Goal: Task Accomplishment & Management: Complete application form

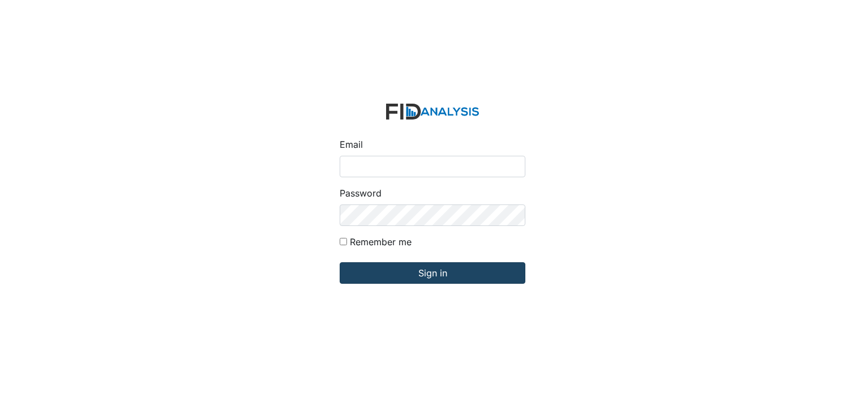
type input "[PERSON_NAME][EMAIL_ADDRESS][DOMAIN_NAME]"
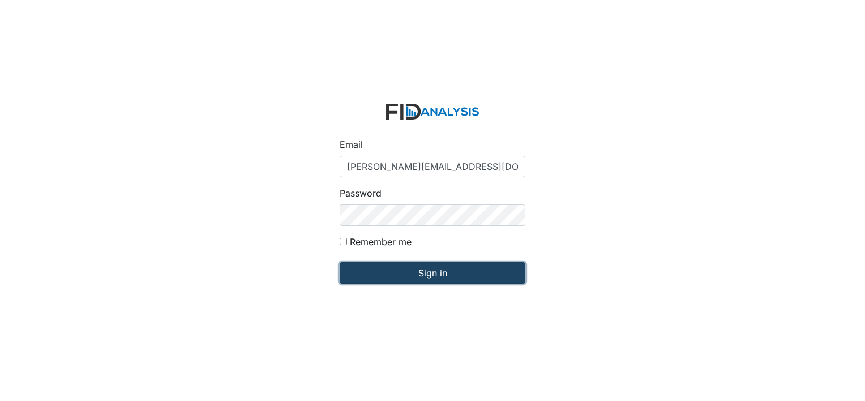
click at [373, 272] on input "Sign in" at bounding box center [433, 273] width 186 height 22
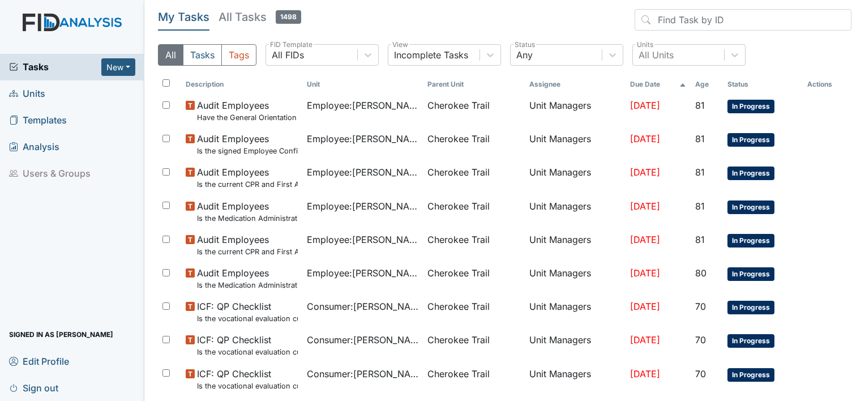
click at [38, 94] on span "Units" at bounding box center [27, 94] width 36 height 18
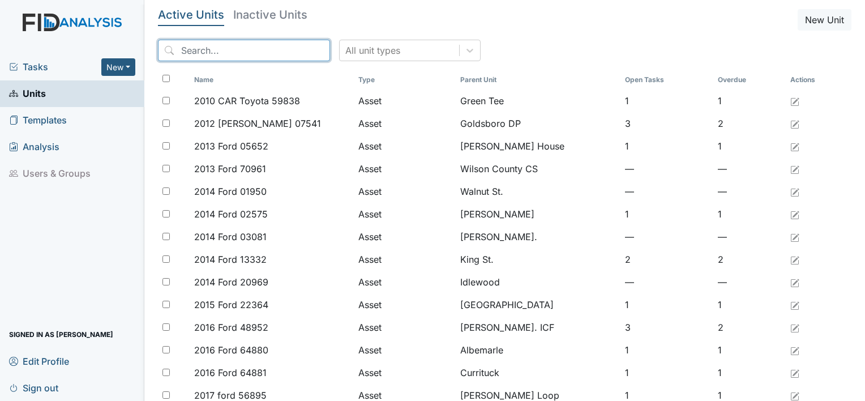
click at [219, 48] on input "search" at bounding box center [244, 51] width 172 height 22
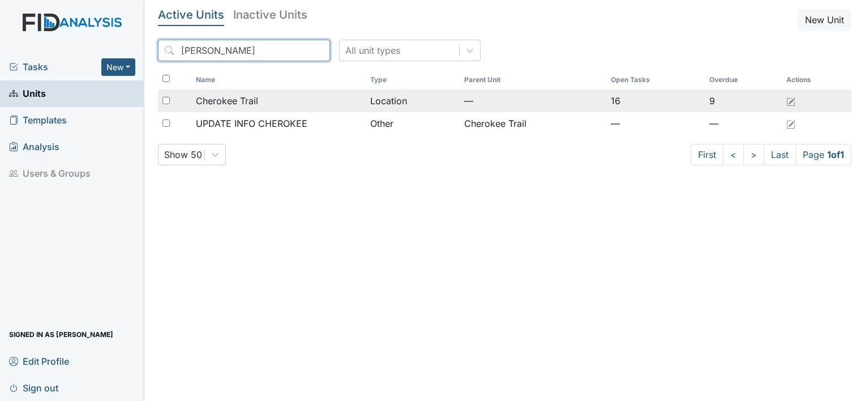
type input "Cherok"
click at [197, 94] on span "Cherokee Trail" at bounding box center [227, 101] width 62 height 14
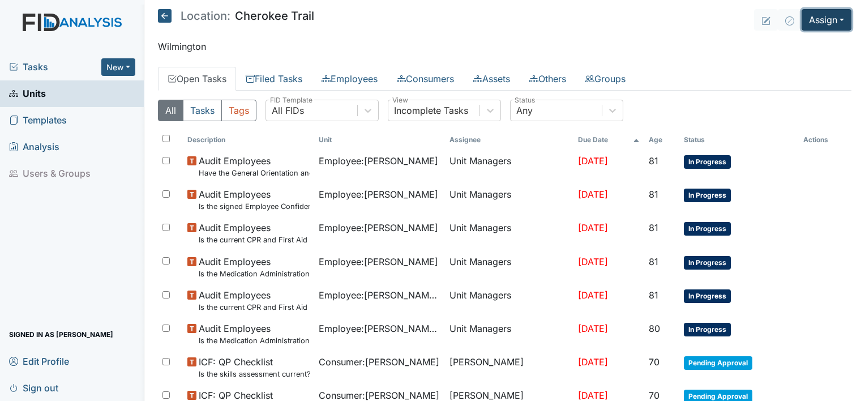
click at [827, 21] on button "Assign" at bounding box center [827, 20] width 50 height 22
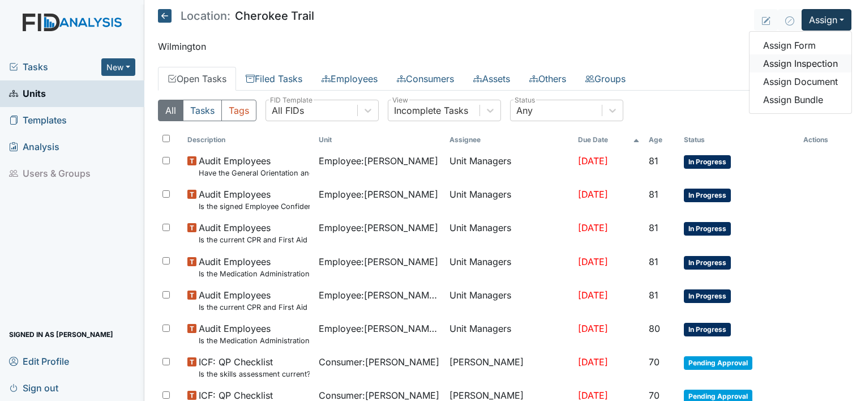
click at [805, 59] on link "Assign Inspection" at bounding box center [801, 63] width 102 height 18
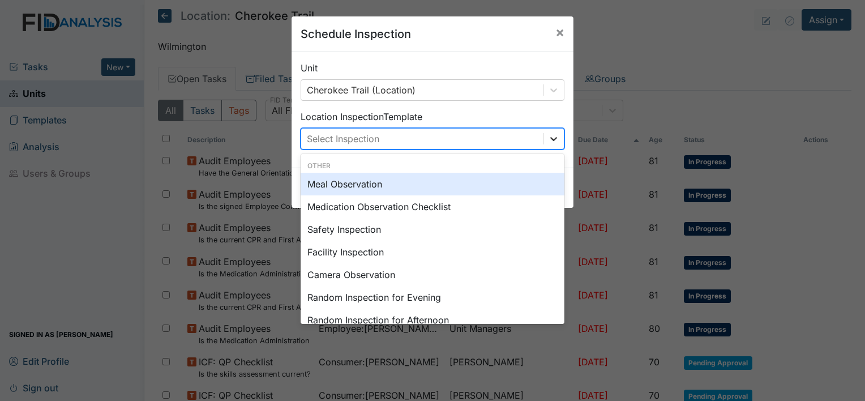
click at [552, 143] on icon at bounding box center [553, 138] width 11 height 11
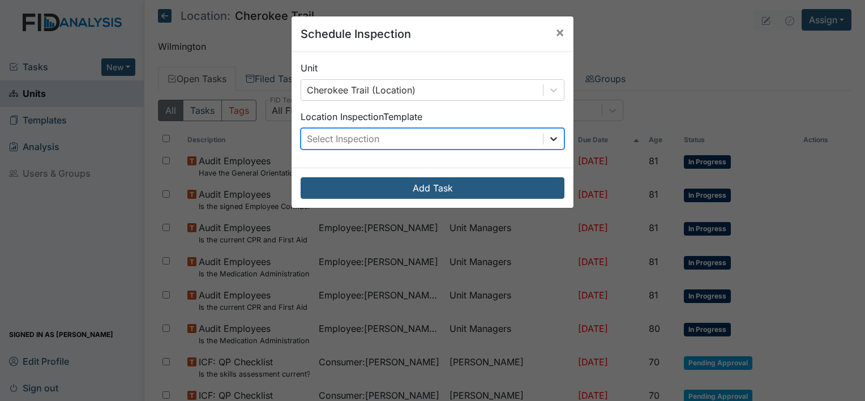
click at [550, 138] on icon at bounding box center [553, 138] width 11 height 11
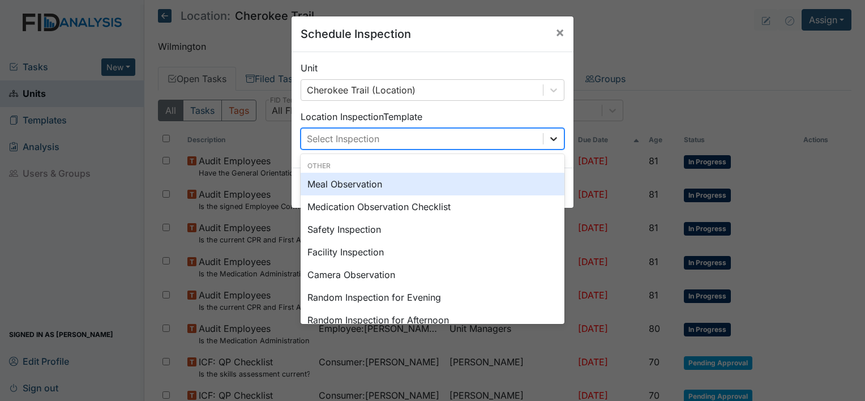
click at [550, 139] on icon at bounding box center [553, 138] width 11 height 11
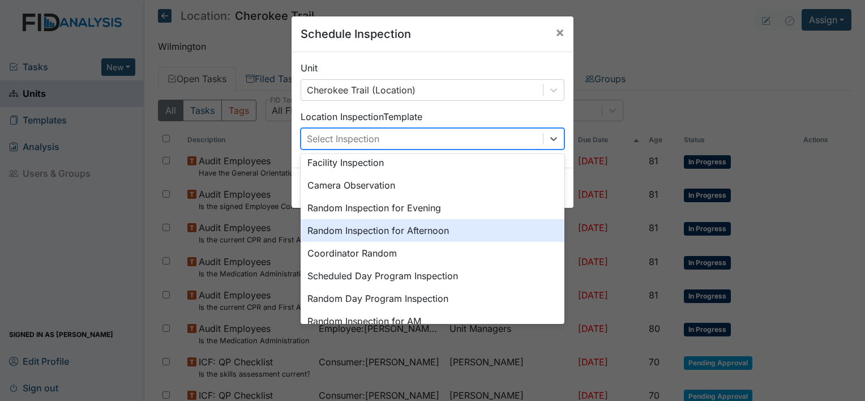
scroll to position [113, 0]
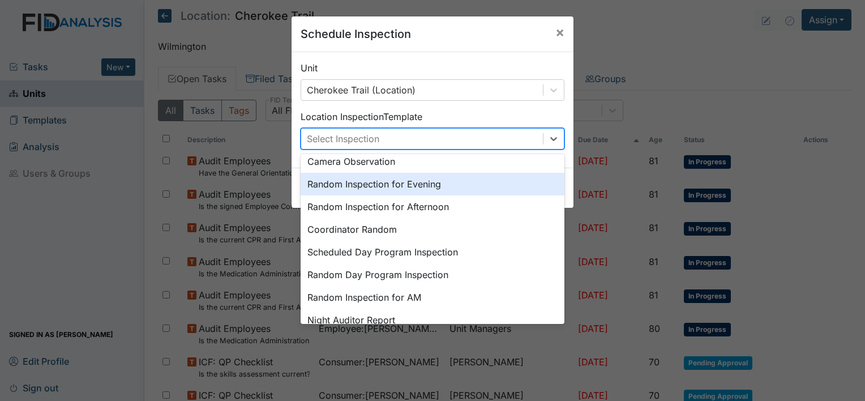
click at [397, 186] on div "Random Inspection for Evening" at bounding box center [433, 184] width 264 height 23
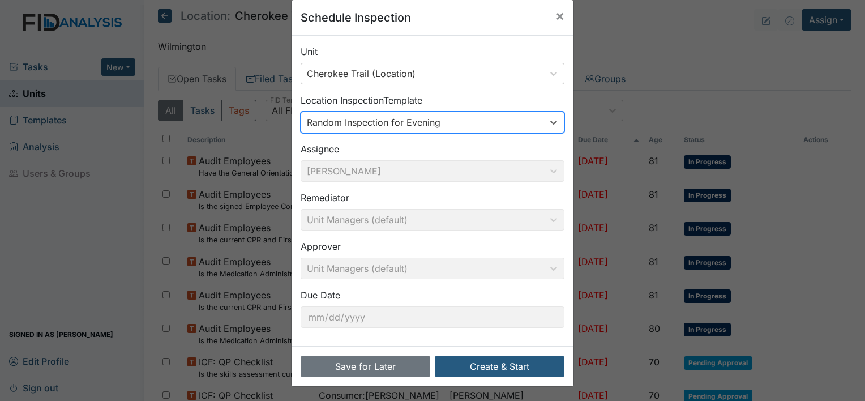
scroll to position [18, 0]
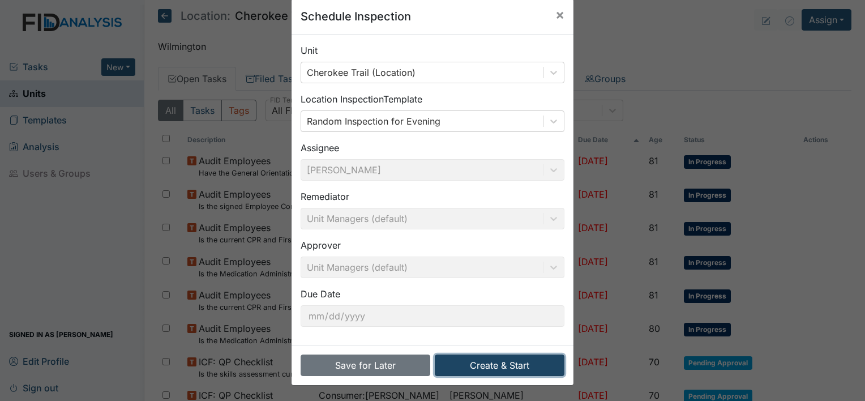
click at [487, 369] on button "Create & Start" at bounding box center [500, 366] width 130 height 22
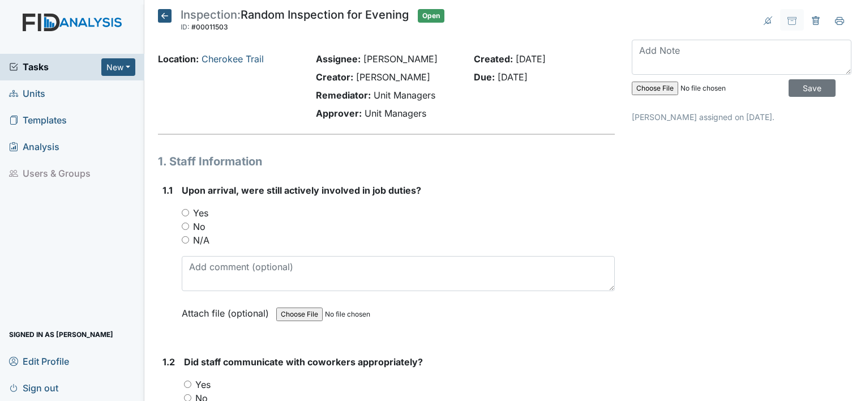
click at [186, 217] on div "Yes" at bounding box center [398, 213] width 433 height 14
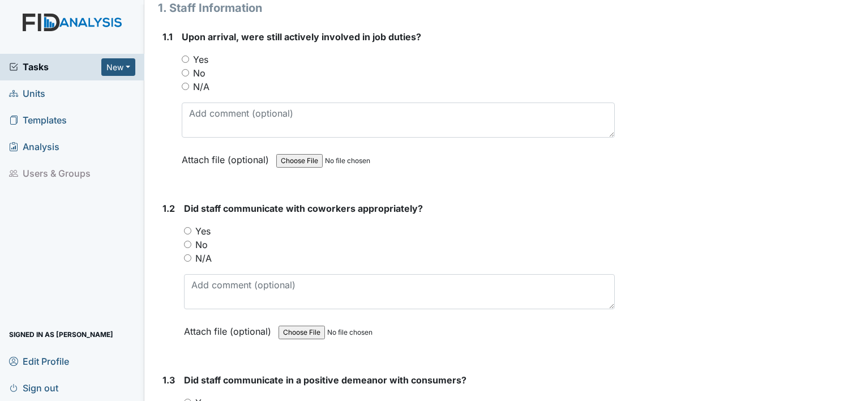
scroll to position [170, 0]
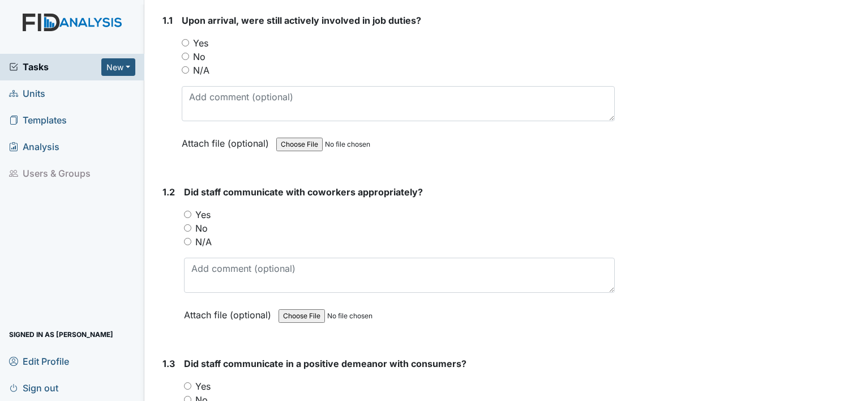
click at [185, 212] on div "1.2 Did staff communicate with coworkers appropriately? You must select one of …" at bounding box center [386, 261] width 457 height 153
click at [187, 214] on input "Yes" at bounding box center [187, 214] width 7 height 7
radio input "true"
click at [186, 45] on input "Yes" at bounding box center [185, 42] width 7 height 7
radio input "true"
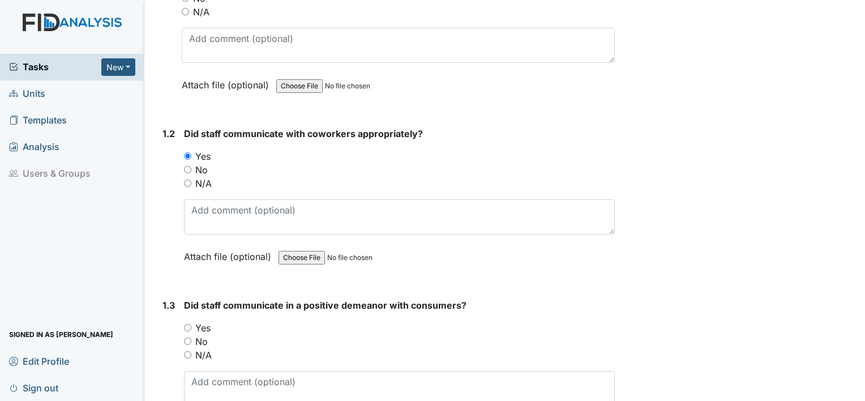
scroll to position [283, 0]
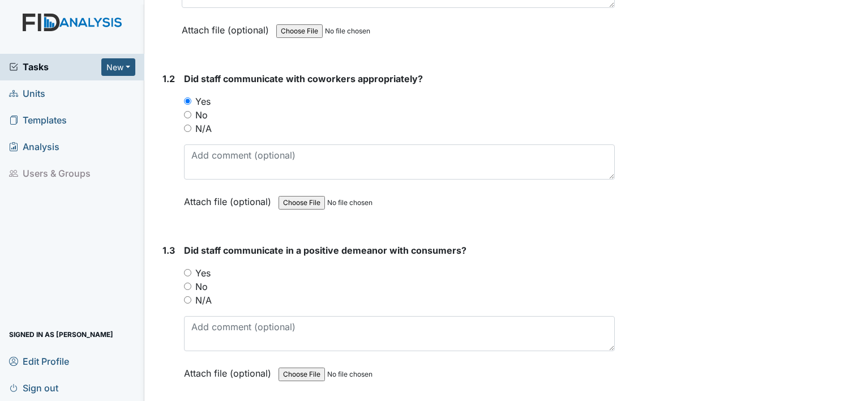
click at [191, 266] on div "Yes" at bounding box center [399, 273] width 431 height 14
click at [186, 269] on input "Yes" at bounding box center [187, 272] width 7 height 7
radio input "true"
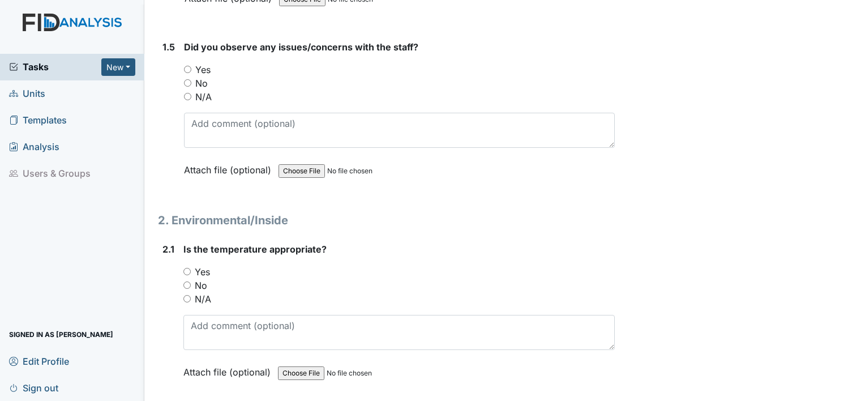
scroll to position [850, 0]
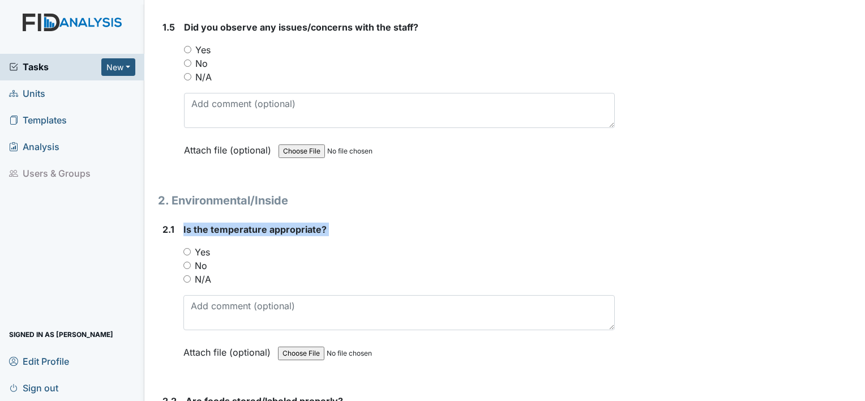
click at [173, 252] on div "2.1 Is the temperature appropriate? You must select one of the below options. Y…" at bounding box center [386, 299] width 457 height 153
drag, startPoint x: 188, startPoint y: 247, endPoint x: 181, endPoint y: 250, distance: 7.4
click at [186, 249] on input "Yes" at bounding box center [186, 251] width 7 height 7
radio input "true"
click at [187, 61] on input "No" at bounding box center [187, 62] width 7 height 7
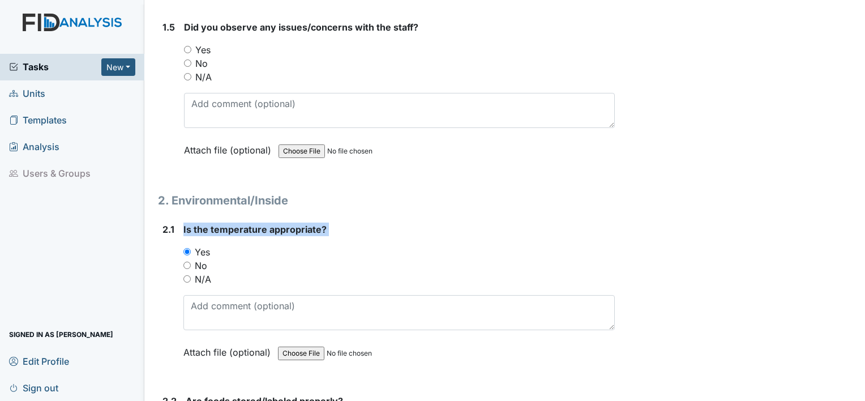
radio input "true"
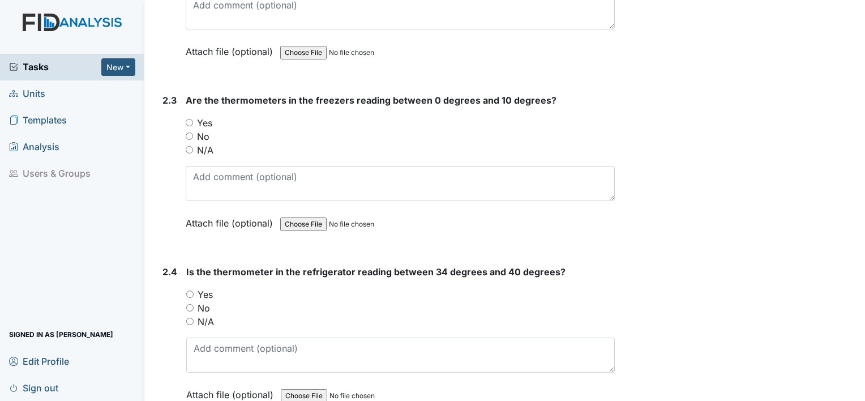
scroll to position [1303, 0]
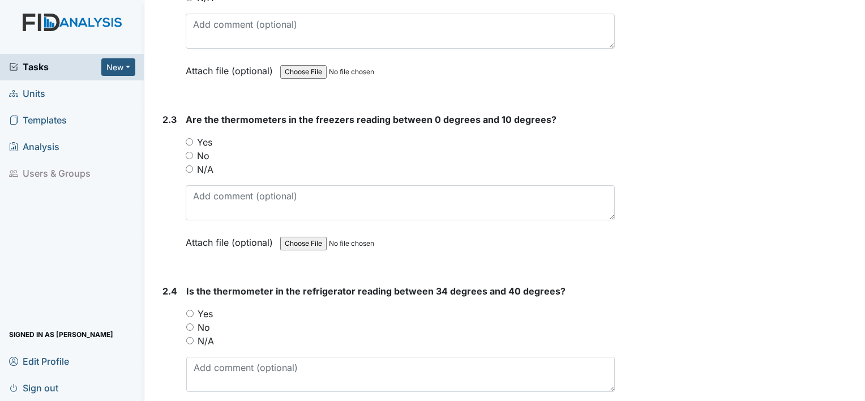
click at [185, 139] on div "2.3 Are the thermometers in the freezers reading between 0 degrees and 10 degre…" at bounding box center [386, 189] width 457 height 153
click at [190, 138] on input "Yes" at bounding box center [189, 141] width 7 height 7
radio input "true"
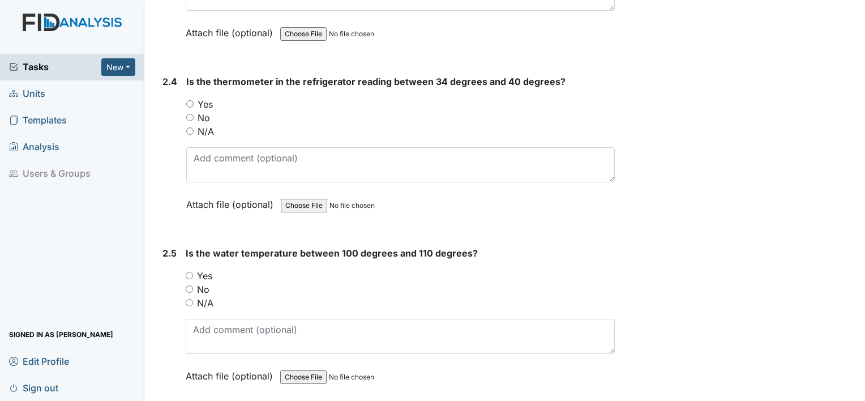
scroll to position [1529, 0]
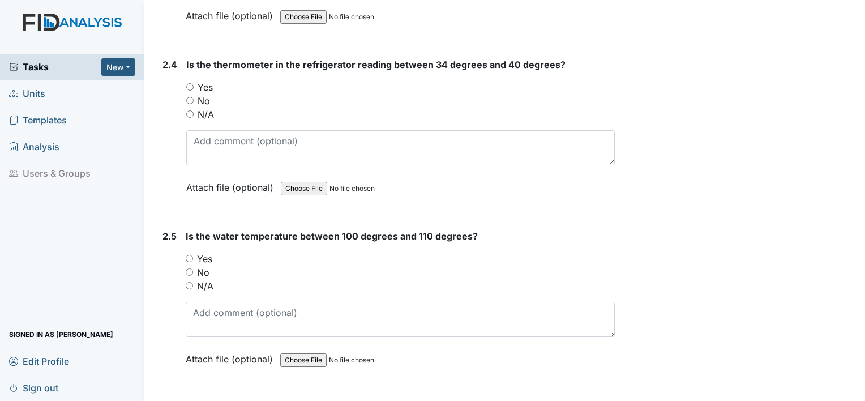
click at [192, 255] on input "Yes" at bounding box center [189, 258] width 7 height 7
radio input "true"
click at [187, 85] on div "2.4 Is the thermometer in the refrigerator reading between 34 degrees and 40 de…" at bounding box center [386, 134] width 457 height 153
click at [188, 83] on input "Yes" at bounding box center [189, 86] width 7 height 7
radio input "true"
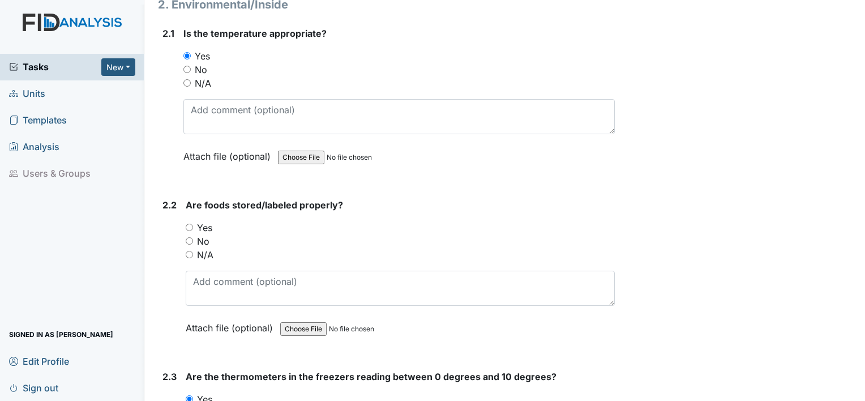
scroll to position [1019, 0]
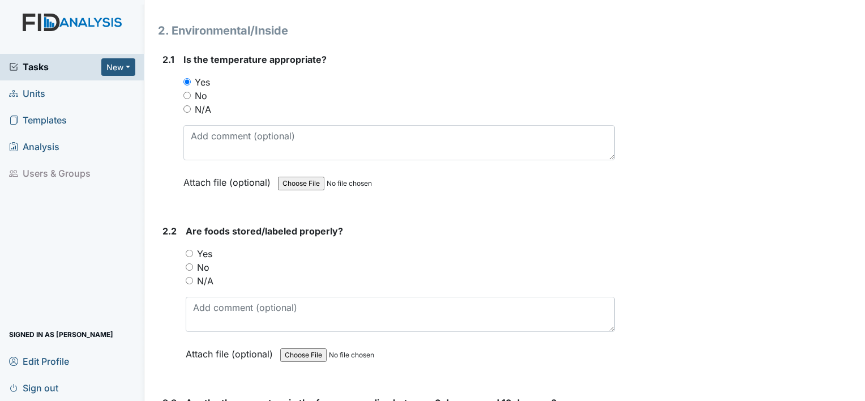
click at [193, 250] on div "Yes" at bounding box center [400, 254] width 429 height 14
click at [186, 250] on input "Yes" at bounding box center [189, 253] width 7 height 7
radio input "true"
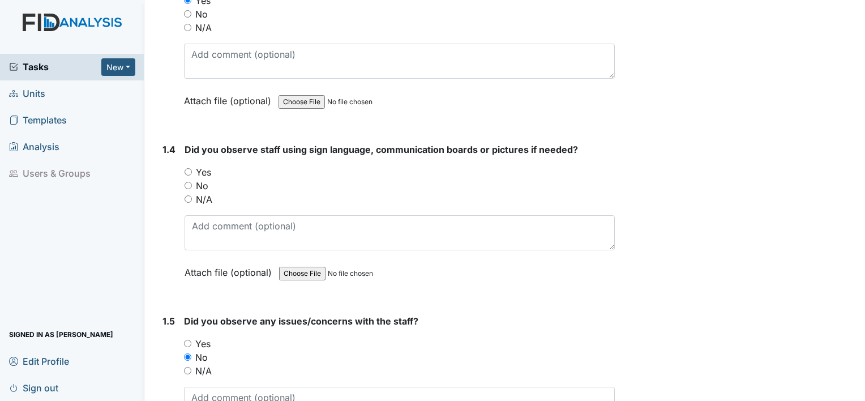
scroll to position [510, 0]
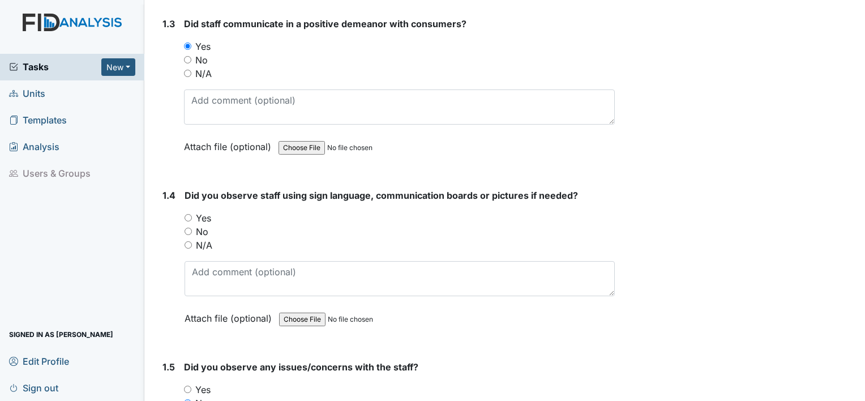
click at [189, 242] on input "N/A" at bounding box center [188, 244] width 7 height 7
radio input "true"
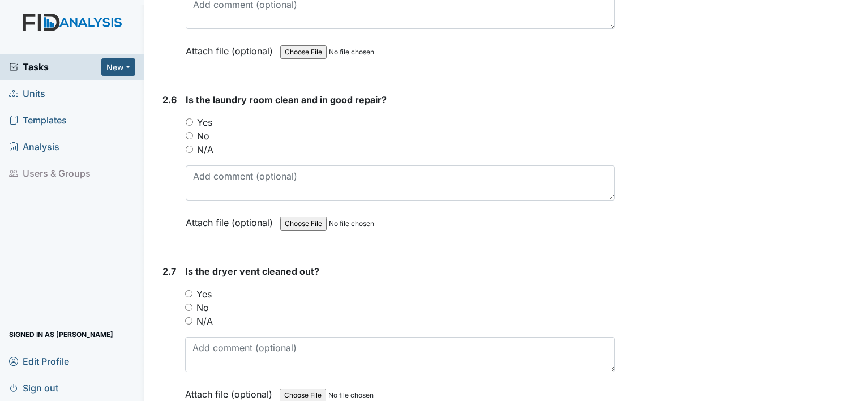
scroll to position [1869, 0]
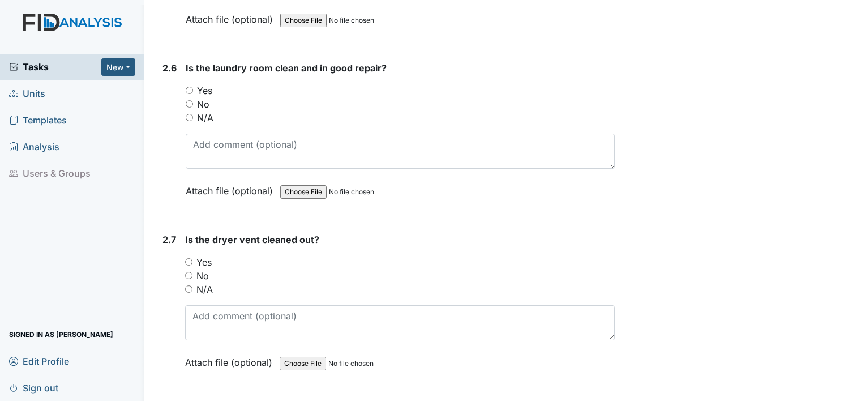
click at [190, 258] on input "Yes" at bounding box center [188, 261] width 7 height 7
radio input "true"
click at [194, 77] on div "Is the laundry room clean and in good repair? You must select one of the below …" at bounding box center [400, 133] width 429 height 144
click at [190, 87] on input "Yes" at bounding box center [189, 90] width 7 height 7
radio input "true"
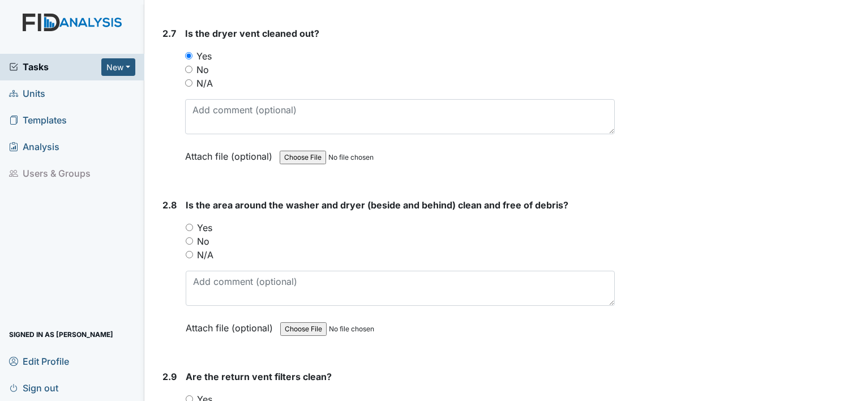
scroll to position [2095, 0]
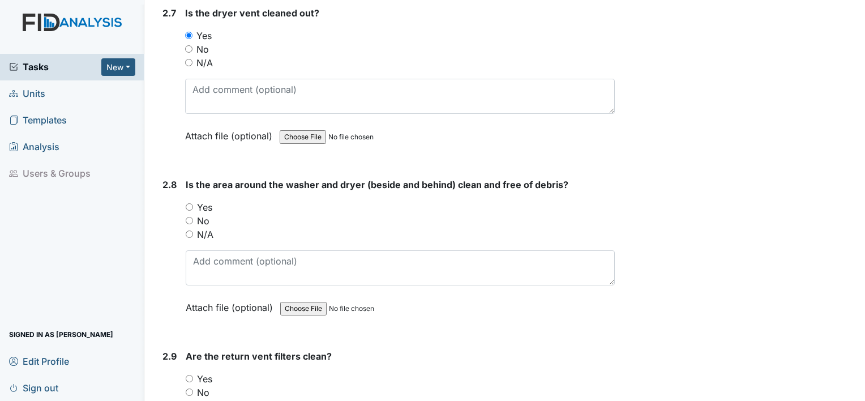
click at [194, 200] on div "Yes" at bounding box center [400, 207] width 429 height 14
click at [190, 203] on input "Yes" at bounding box center [189, 206] width 7 height 7
radio input "true"
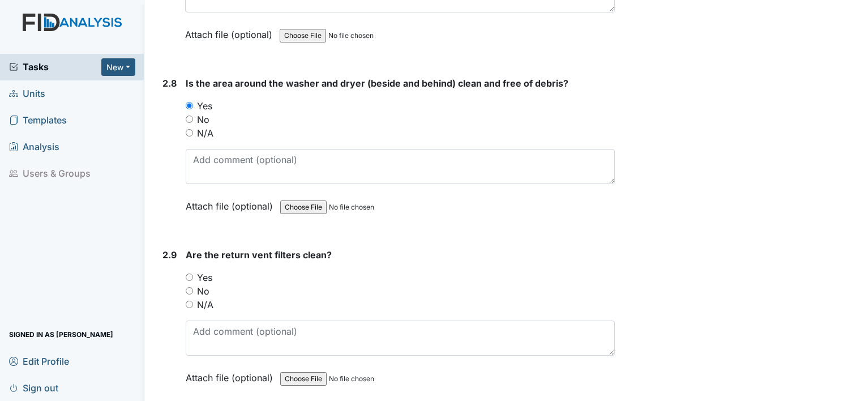
scroll to position [2209, 0]
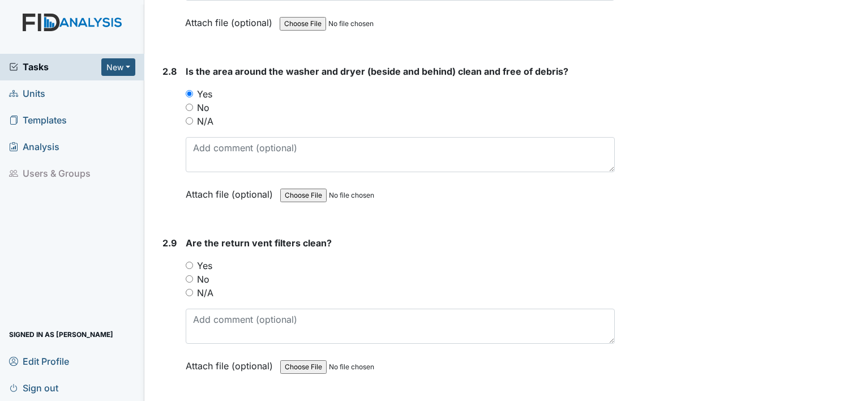
click at [193, 262] on input "Yes" at bounding box center [189, 265] width 7 height 7
radio input "true"
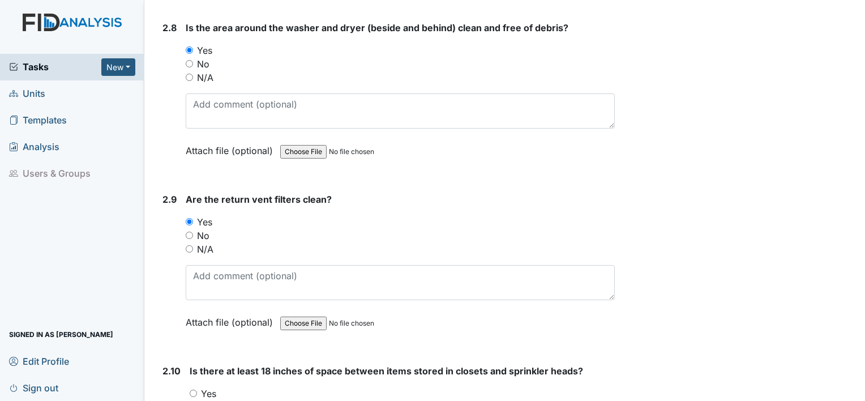
scroll to position [2379, 0]
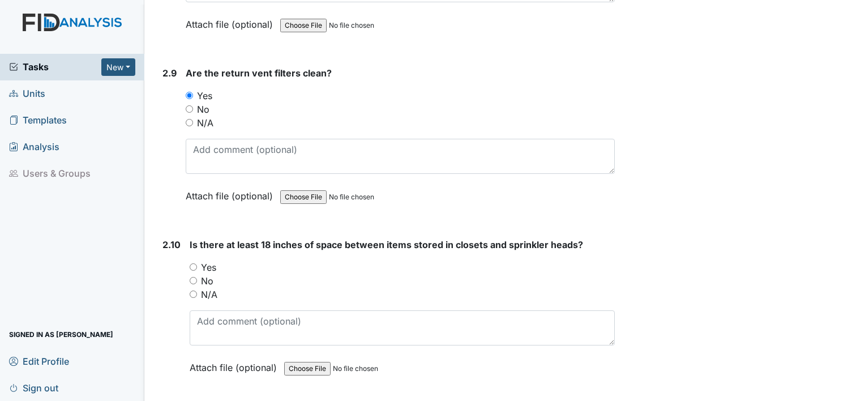
click at [193, 263] on input "Yes" at bounding box center [193, 266] width 7 height 7
radio input "true"
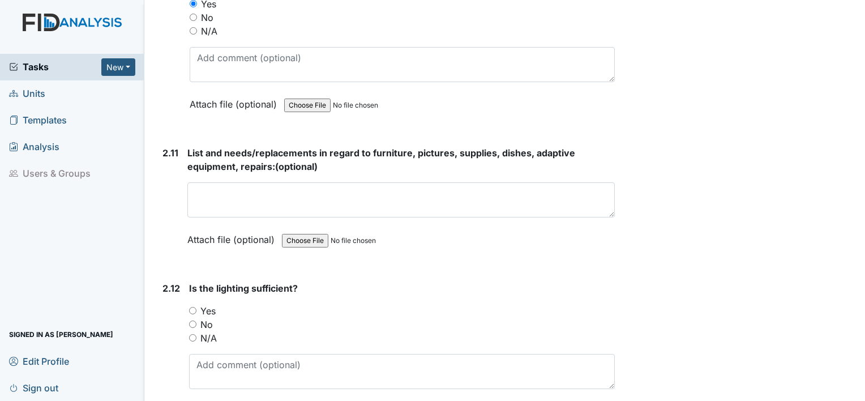
scroll to position [2662, 0]
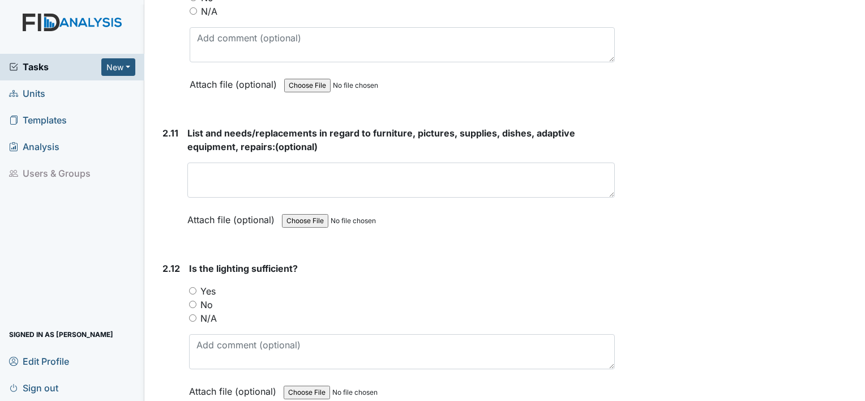
click at [194, 284] on div "Yes" at bounding box center [402, 291] width 426 height 14
click at [196, 284] on div "Yes" at bounding box center [402, 291] width 426 height 14
click at [192, 287] on input "Yes" at bounding box center [192, 290] width 7 height 7
radio input "true"
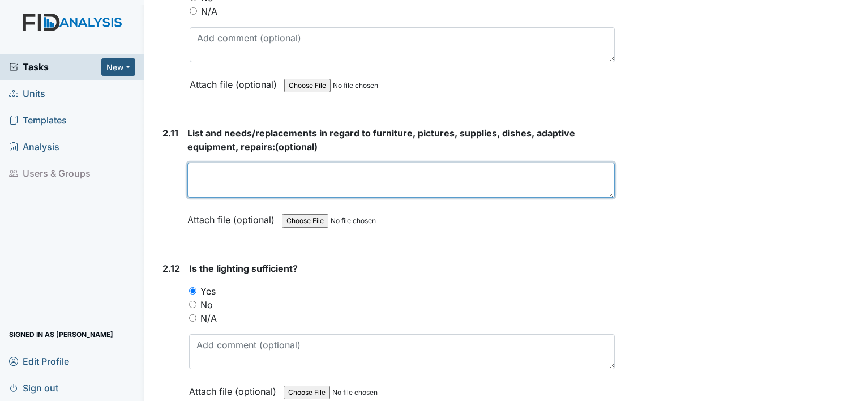
click at [235, 172] on textarea at bounding box center [401, 180] width 428 height 35
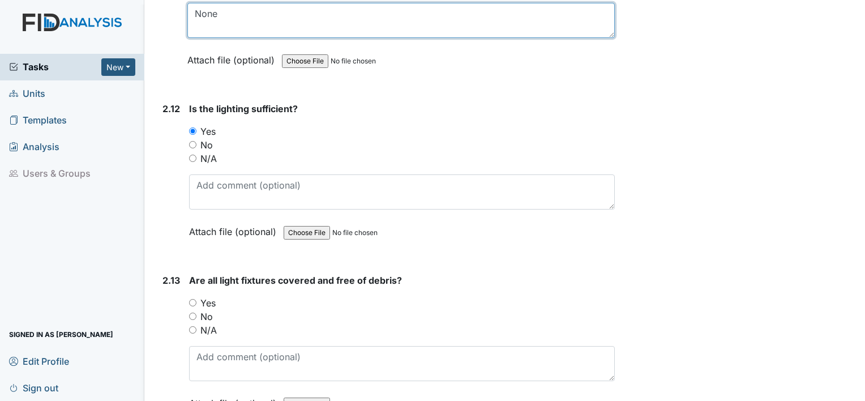
scroll to position [2832, 0]
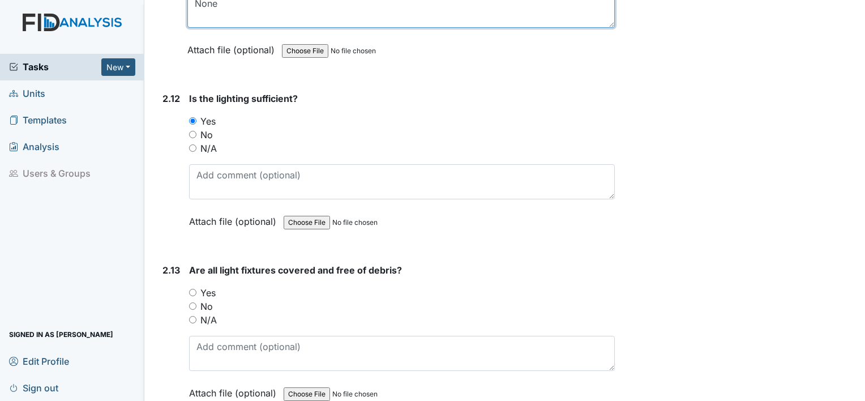
type textarea "None"
click at [190, 289] on input "Yes" at bounding box center [192, 292] width 7 height 7
radio input "true"
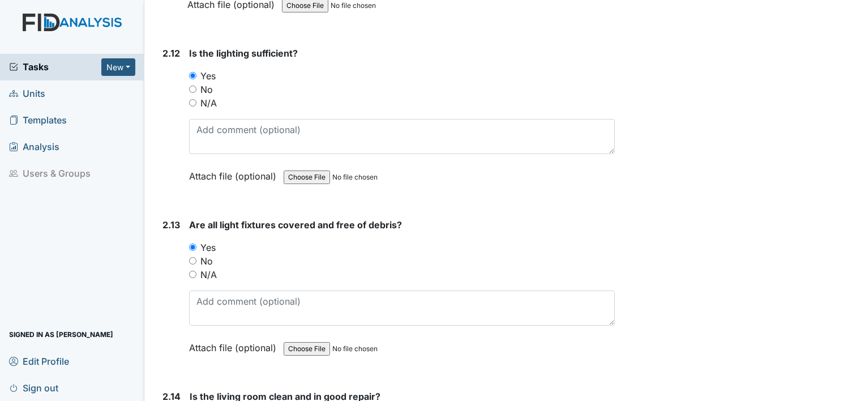
scroll to position [3002, 0]
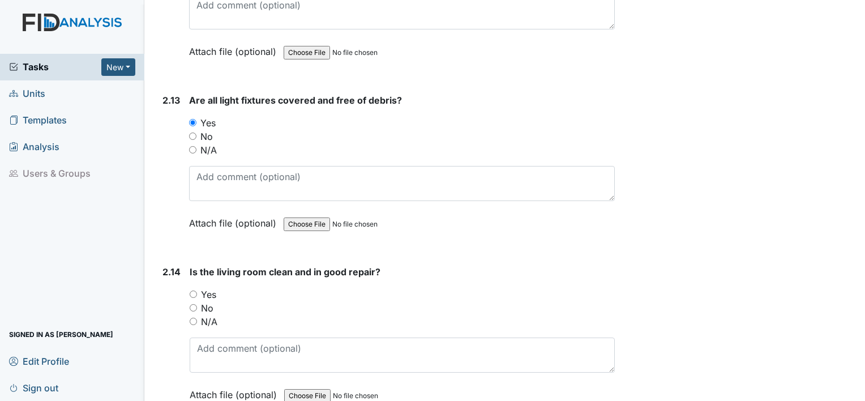
click at [193, 291] on input "Yes" at bounding box center [193, 294] width 7 height 7
radio input "true"
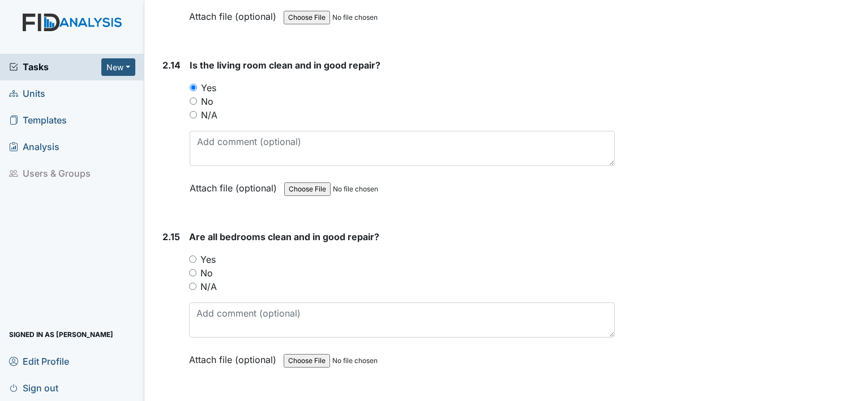
scroll to position [3228, 0]
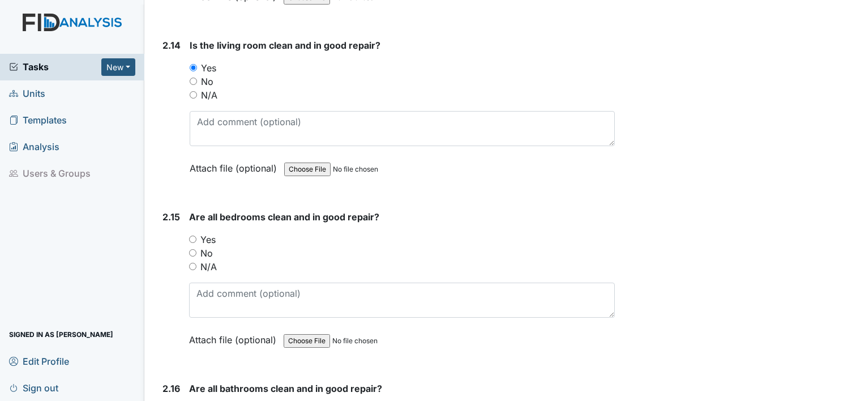
click at [195, 236] on input "Yes" at bounding box center [192, 239] width 7 height 7
radio input "true"
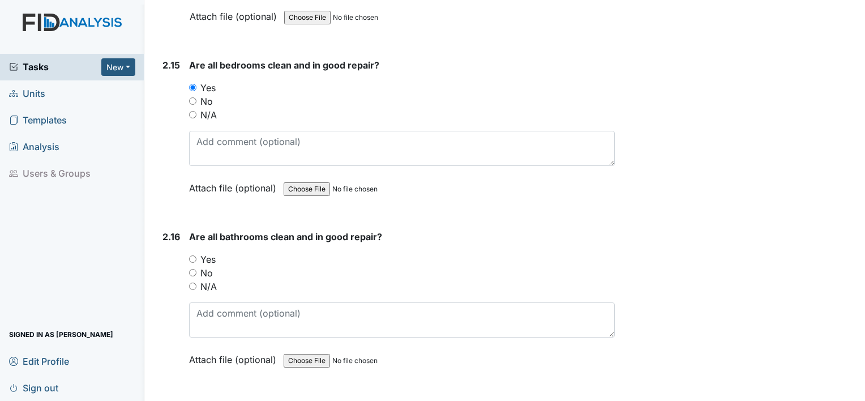
scroll to position [3398, 0]
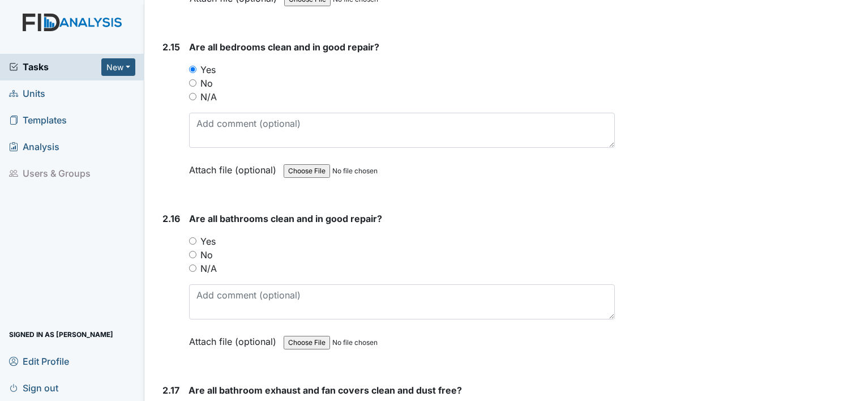
click at [190, 237] on input "Yes" at bounding box center [192, 240] width 7 height 7
radio input "true"
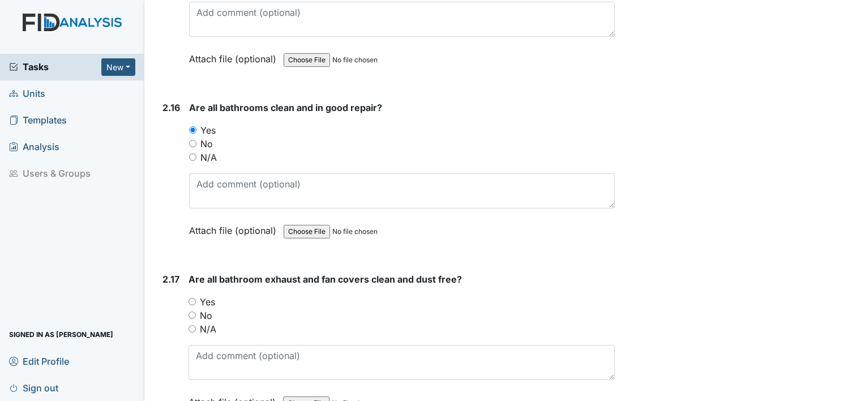
scroll to position [3511, 0]
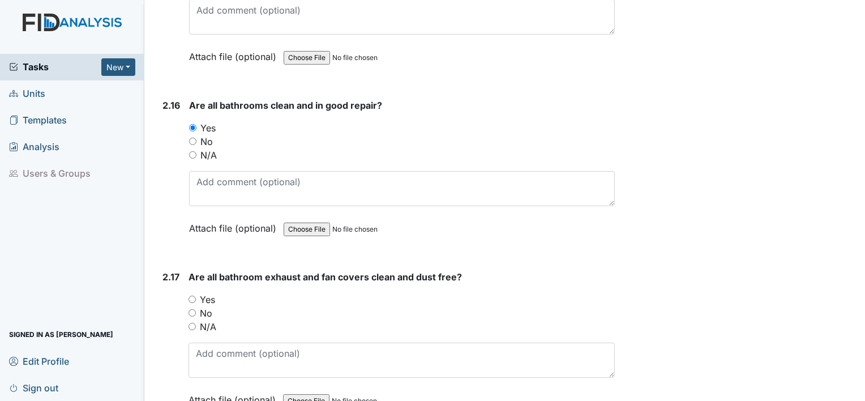
click at [189, 296] on input "Yes" at bounding box center [192, 299] width 7 height 7
radio input "true"
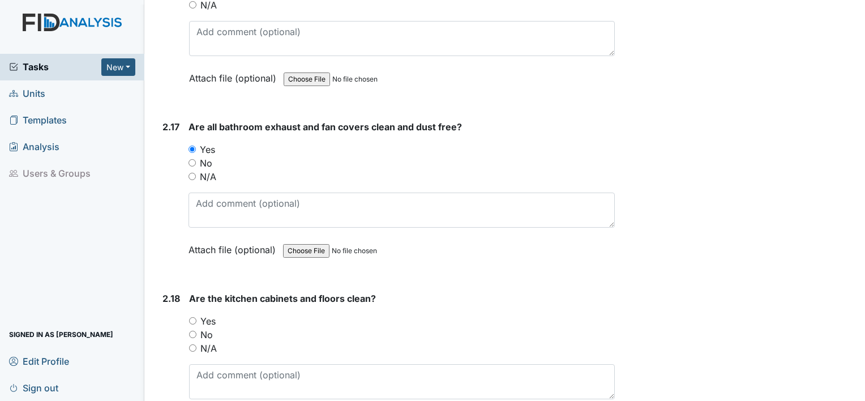
scroll to position [3681, 0]
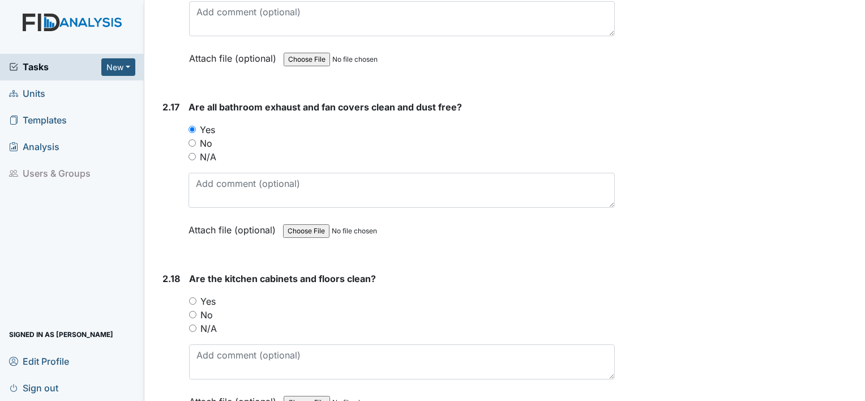
drag, startPoint x: 189, startPoint y: 282, endPoint x: 198, endPoint y: 285, distance: 9.5
click at [192, 294] on div "Yes" at bounding box center [402, 301] width 426 height 14
click at [193, 297] on input "Yes" at bounding box center [192, 300] width 7 height 7
radio input "true"
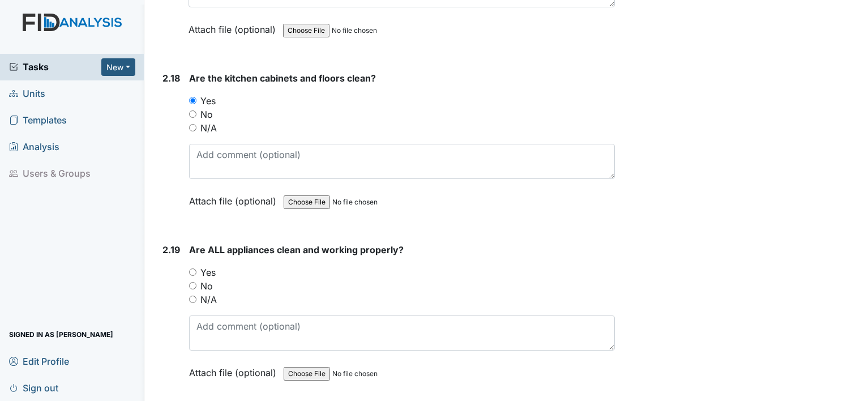
scroll to position [3908, 0]
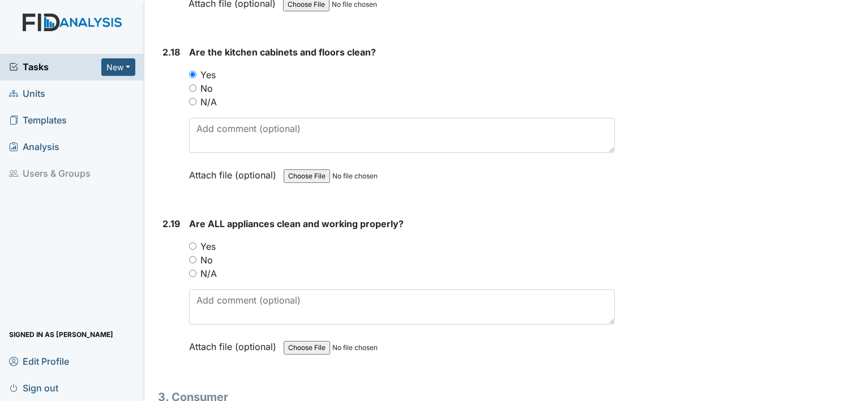
click at [198, 240] on div "Yes" at bounding box center [402, 247] width 426 height 14
click at [193, 242] on input "Yes" at bounding box center [192, 245] width 7 height 7
radio input "true"
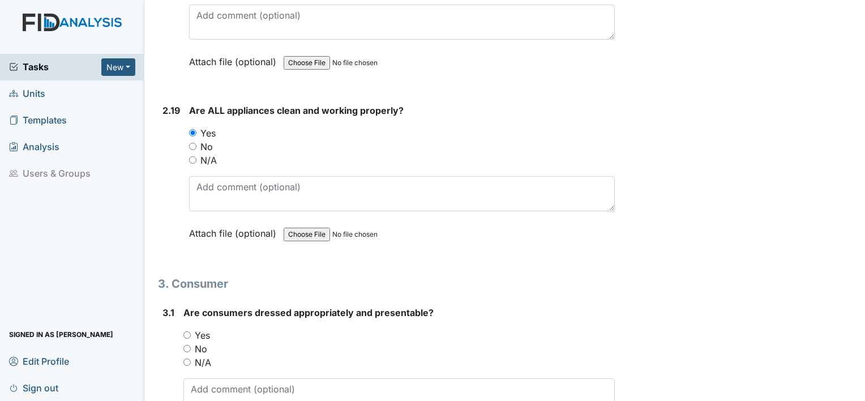
scroll to position [4078, 0]
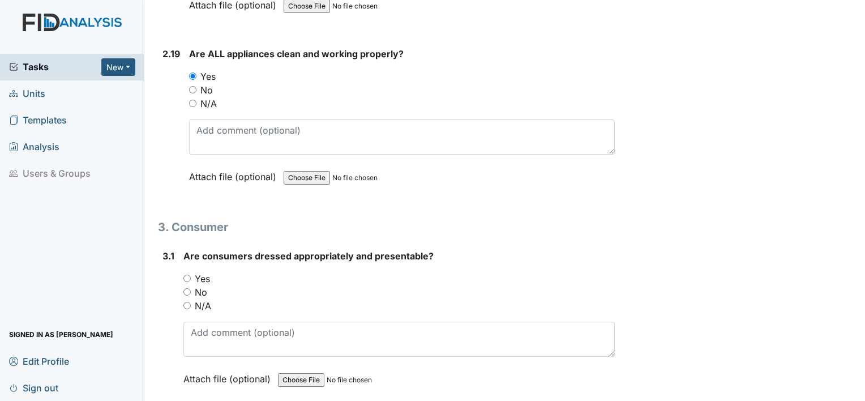
drag, startPoint x: 183, startPoint y: 259, endPoint x: 186, endPoint y: 266, distance: 6.6
click at [186, 272] on div "Yes" at bounding box center [399, 279] width 432 height 14
click at [186, 275] on input "Yes" at bounding box center [186, 278] width 7 height 7
radio input "true"
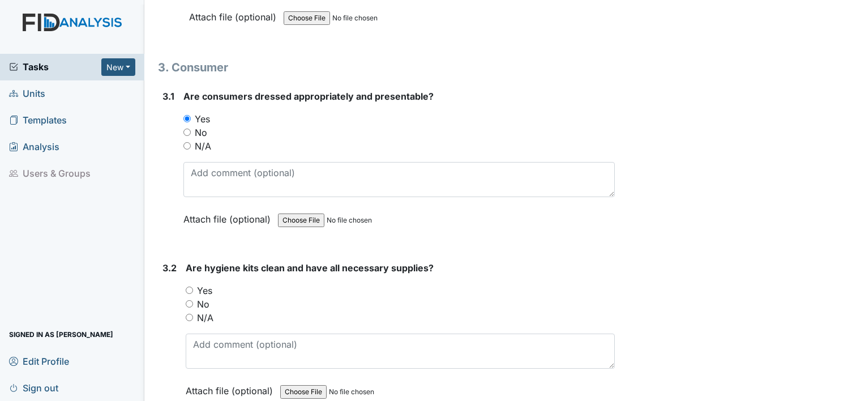
scroll to position [4248, 0]
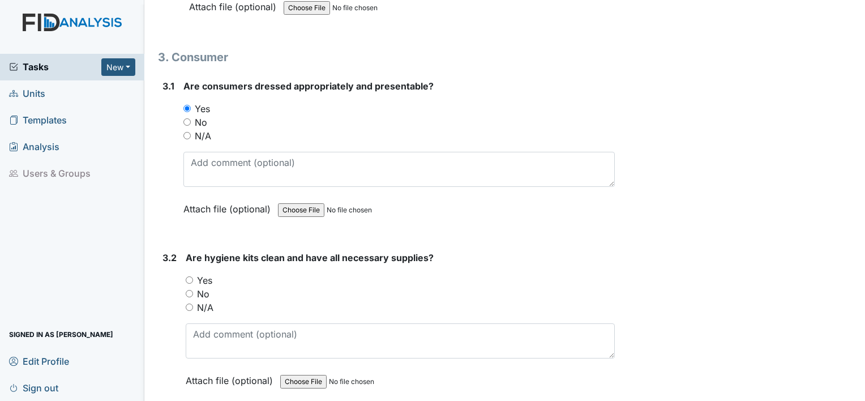
click at [190, 276] on input "Yes" at bounding box center [189, 279] width 7 height 7
radio input "true"
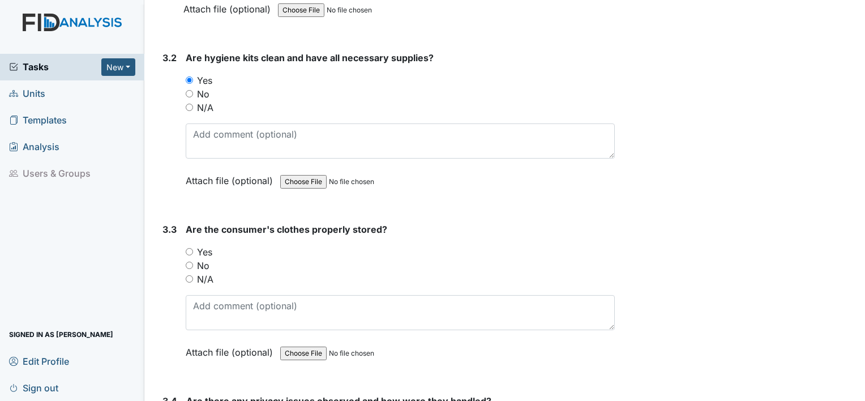
scroll to position [4474, 0]
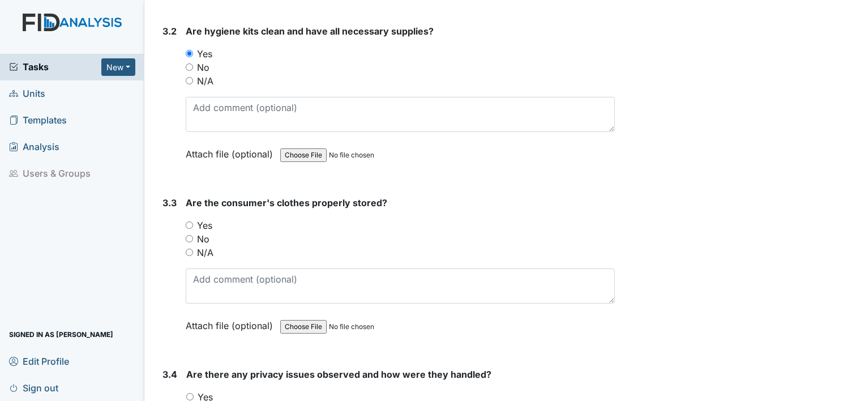
click at [193, 232] on div "No" at bounding box center [400, 239] width 429 height 14
click at [190, 219] on div "Yes" at bounding box center [400, 226] width 429 height 14
click at [187, 221] on input "Yes" at bounding box center [189, 224] width 7 height 7
radio input "true"
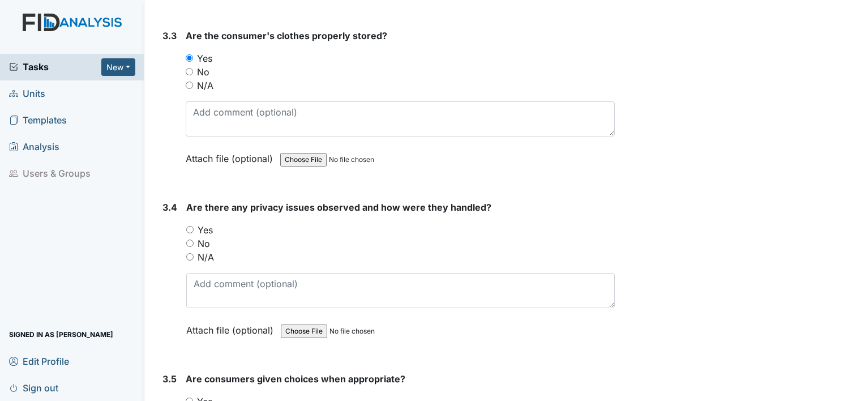
scroll to position [4644, 0]
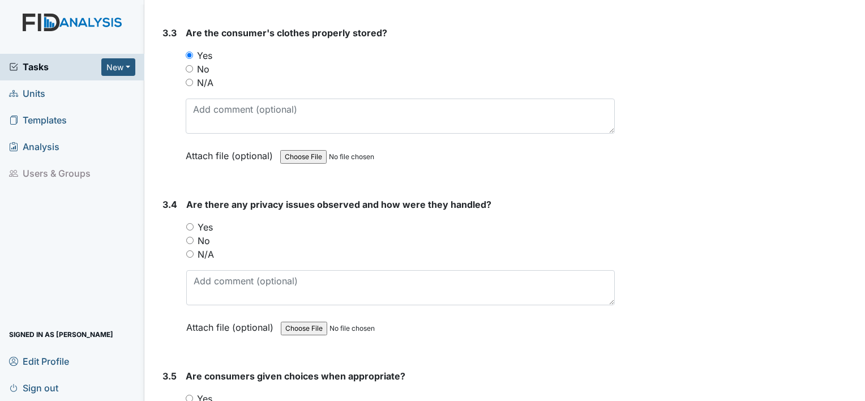
click at [188, 223] on input "Yes" at bounding box center [189, 226] width 7 height 7
radio input "true"
click at [192, 237] on input "No" at bounding box center [189, 240] width 7 height 7
radio input "true"
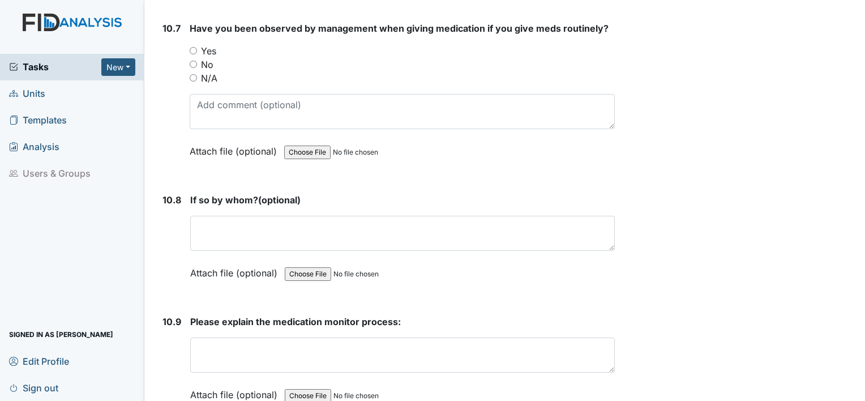
scroll to position [15249, 0]
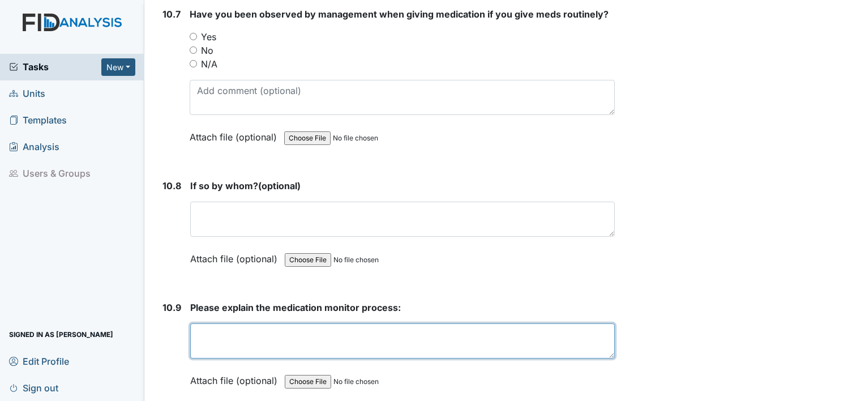
drag, startPoint x: 206, startPoint y: 281, endPoint x: 211, endPoint y: 287, distance: 7.6
click at [211, 323] on textarea at bounding box center [402, 340] width 425 height 35
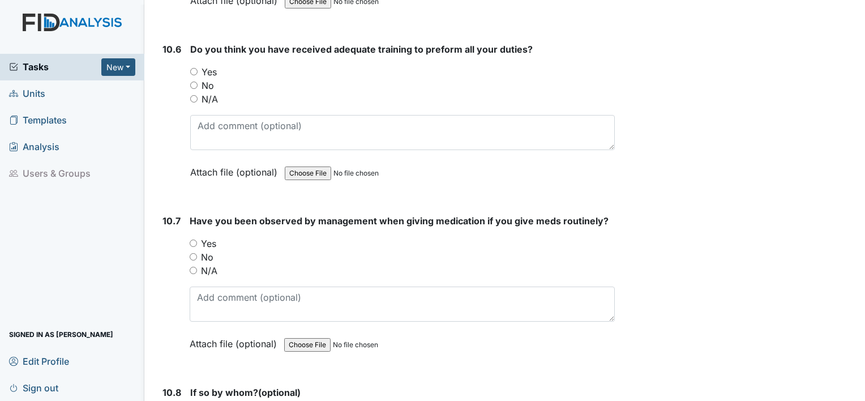
scroll to position [15022, 0]
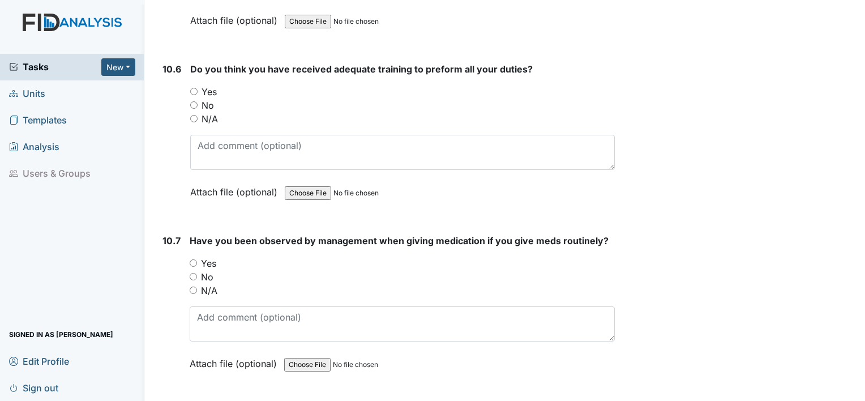
click at [197, 257] on div "Yes" at bounding box center [402, 264] width 425 height 14
click at [190, 259] on input "Yes" at bounding box center [193, 262] width 7 height 7
radio input "true"
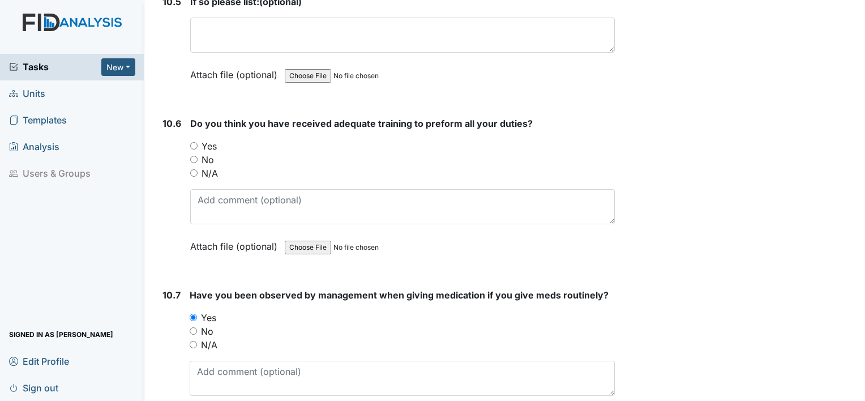
scroll to position [14909, 0]
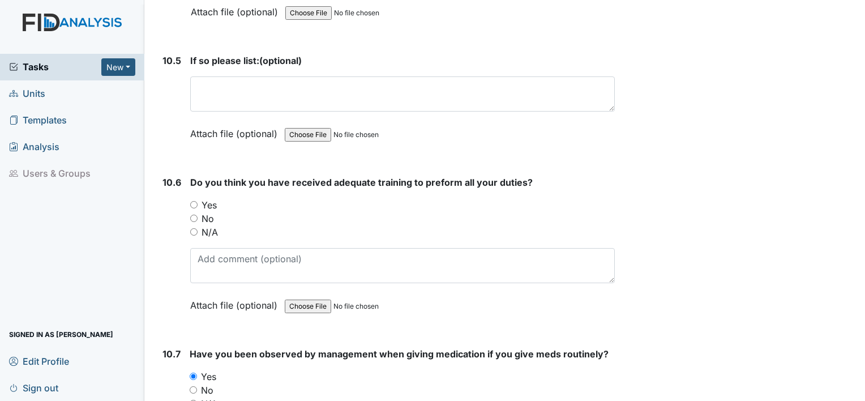
click at [193, 201] on input "Yes" at bounding box center [193, 204] width 7 height 7
radio input "true"
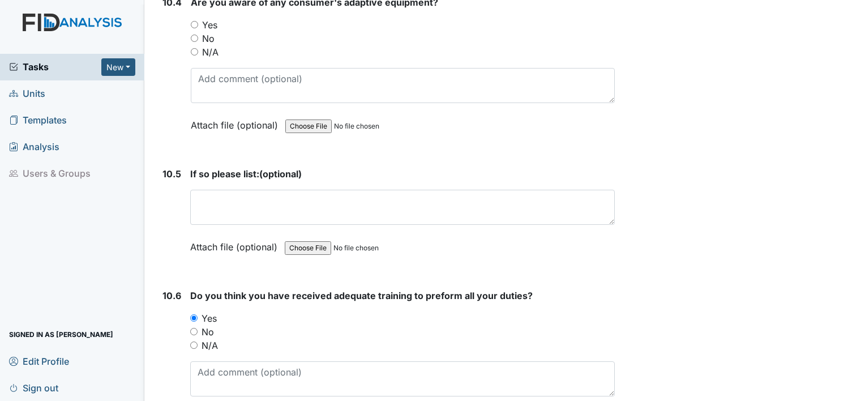
scroll to position [14682, 0]
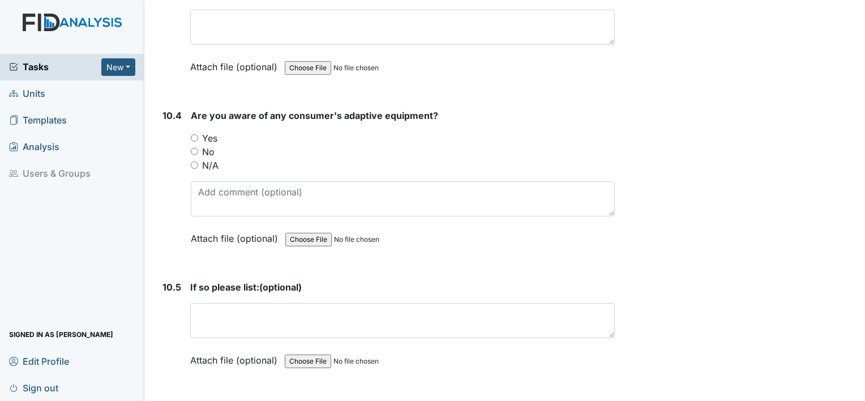
click at [197, 134] on input "Yes" at bounding box center [194, 137] width 7 height 7
radio input "true"
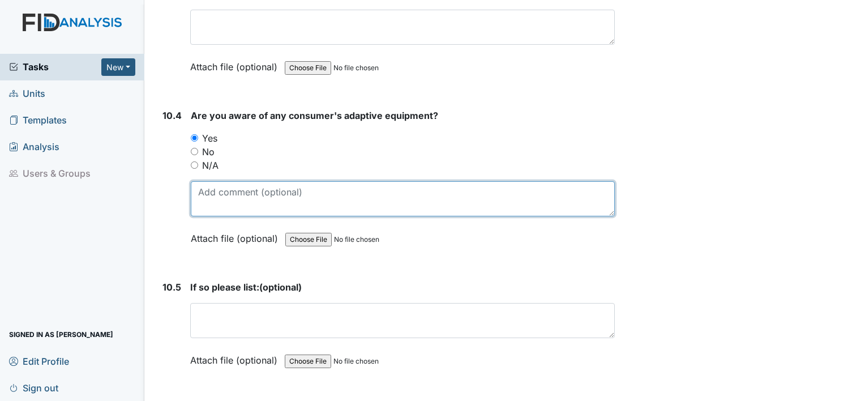
click at [225, 181] on textarea at bounding box center [403, 198] width 424 height 35
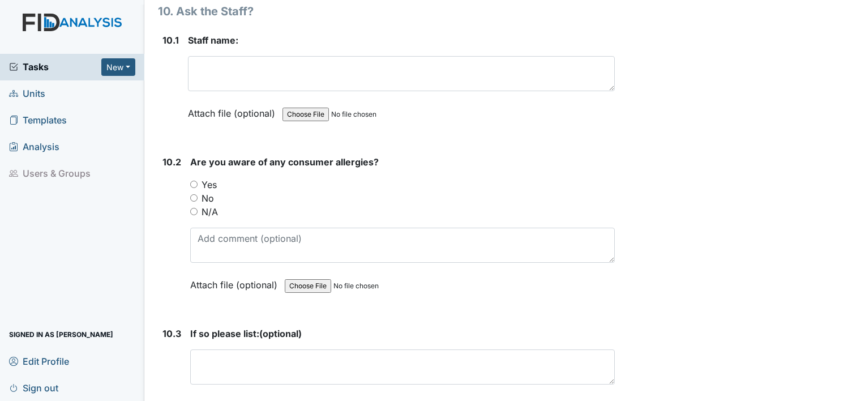
scroll to position [14286, 0]
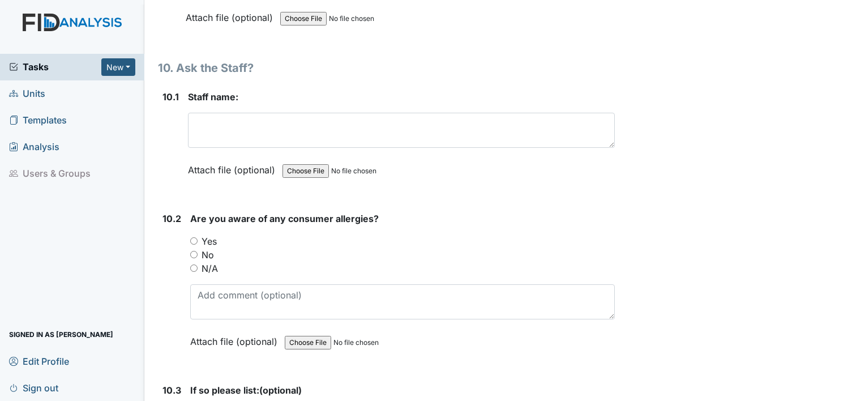
type textarea "Place mat for MC JA folk and spoon"
click at [194, 251] on input "No" at bounding box center [193, 254] width 7 height 7
radio input "true"
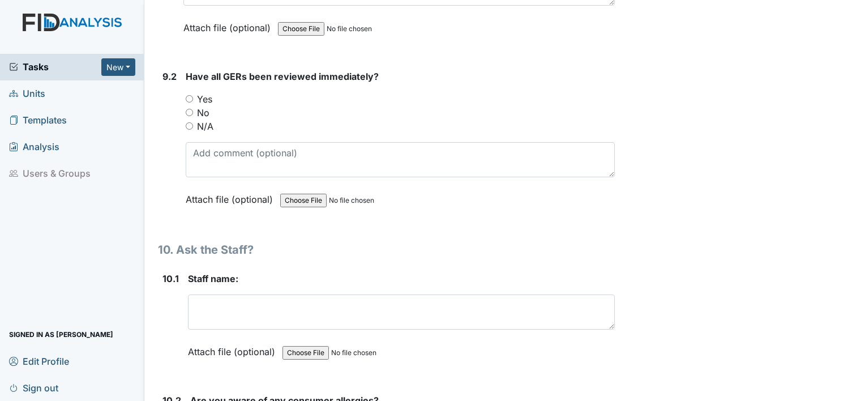
scroll to position [14173, 0]
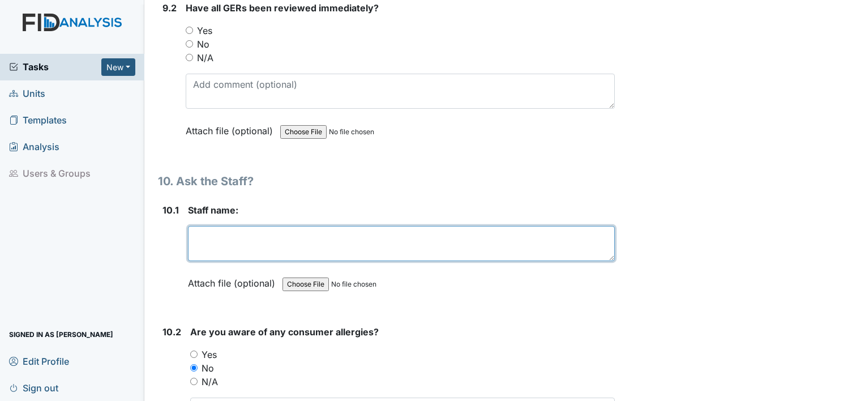
click at [227, 226] on textarea at bounding box center [401, 243] width 427 height 35
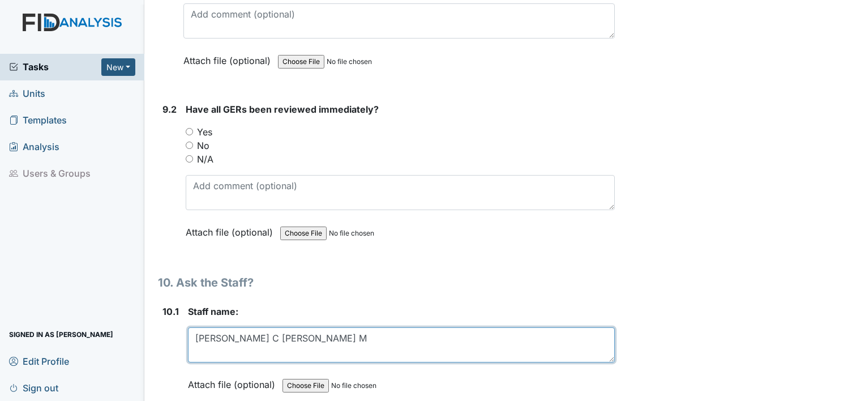
scroll to position [14003, 0]
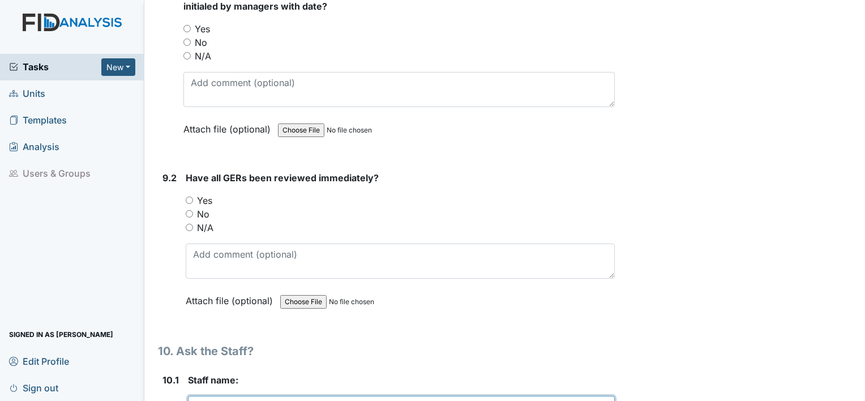
type textarea "Rose Terease C Terease M"
click at [183, 171] on div "9.2 Have all GERs been reviewed immediately? You must select one of the below o…" at bounding box center [386, 247] width 457 height 153
click at [190, 197] on input "Yes" at bounding box center [189, 200] width 7 height 7
radio input "true"
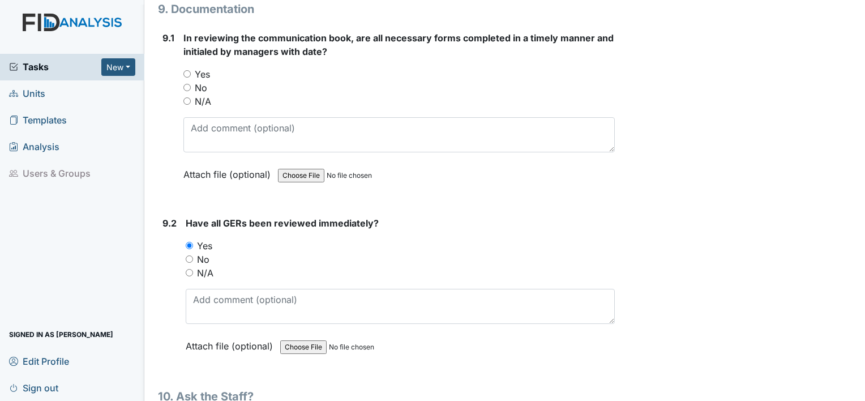
scroll to position [13889, 0]
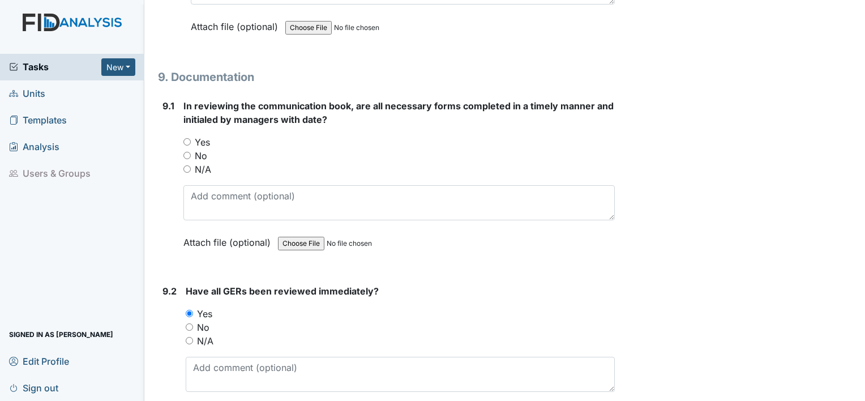
click at [187, 138] on input "Yes" at bounding box center [186, 141] width 7 height 7
radio input "true"
click at [187, 138] on input "Yes" at bounding box center [186, 141] width 7 height 7
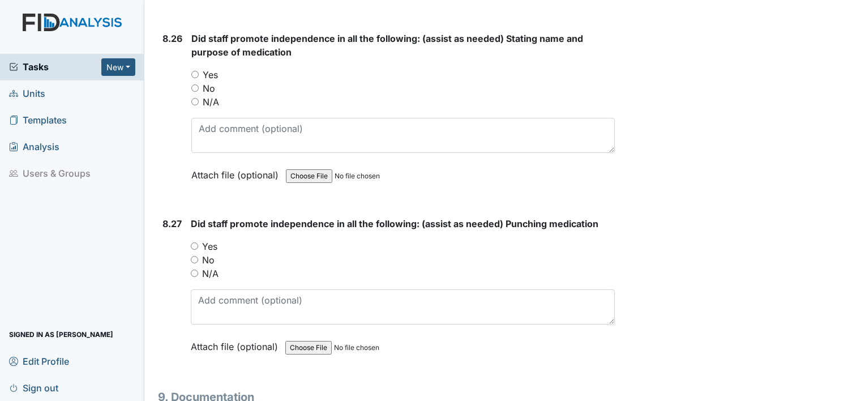
scroll to position [13550, 0]
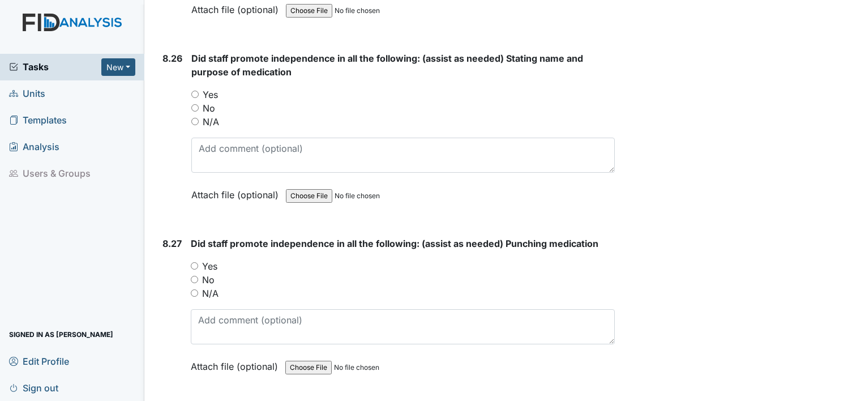
click at [196, 262] on input "Yes" at bounding box center [194, 265] width 7 height 7
radio input "true"
drag, startPoint x: 232, startPoint y: 199, endPoint x: 331, endPoint y: 195, distance: 98.6
click at [331, 238] on span "Did staff promote independence in all the following: (assist as needed) Punchin…" at bounding box center [395, 243] width 408 height 11
drag, startPoint x: 331, startPoint y: 195, endPoint x: 307, endPoint y: 195, distance: 23.8
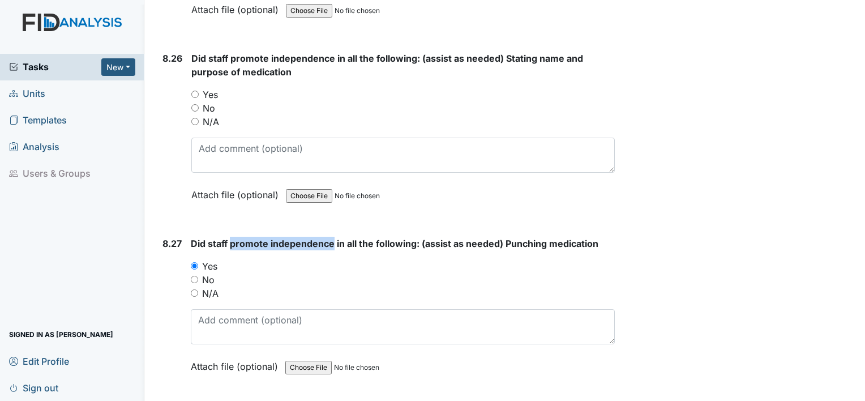
copy span "promote independence"
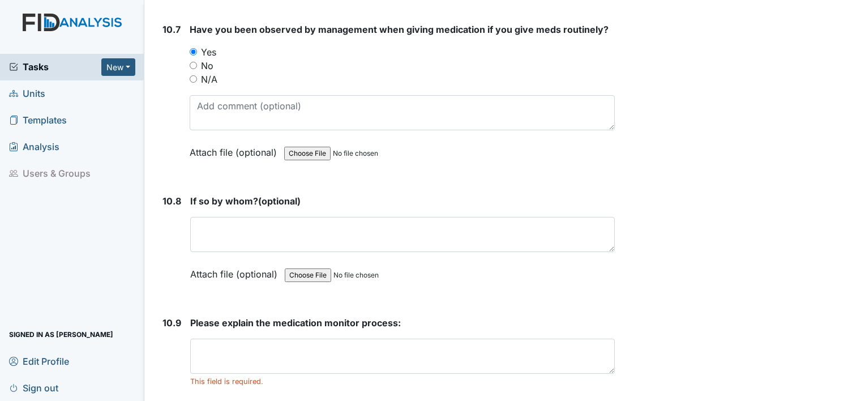
scroll to position [15262, 0]
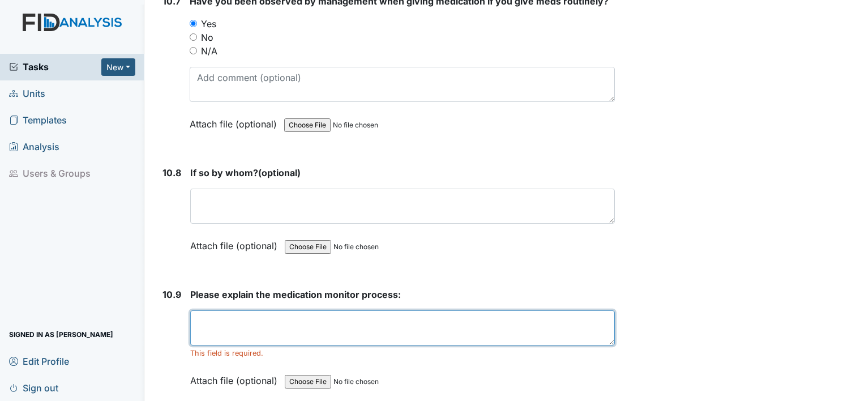
click at [199, 310] on textarea at bounding box center [402, 327] width 425 height 35
paste textarea "promote independence"
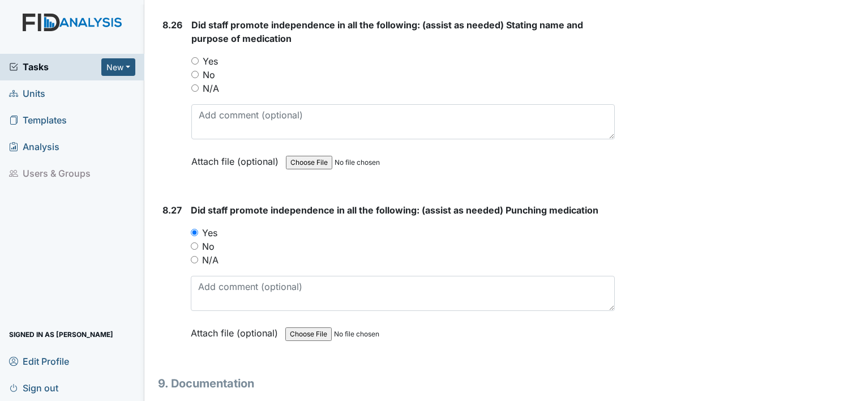
scroll to position [13563, 0]
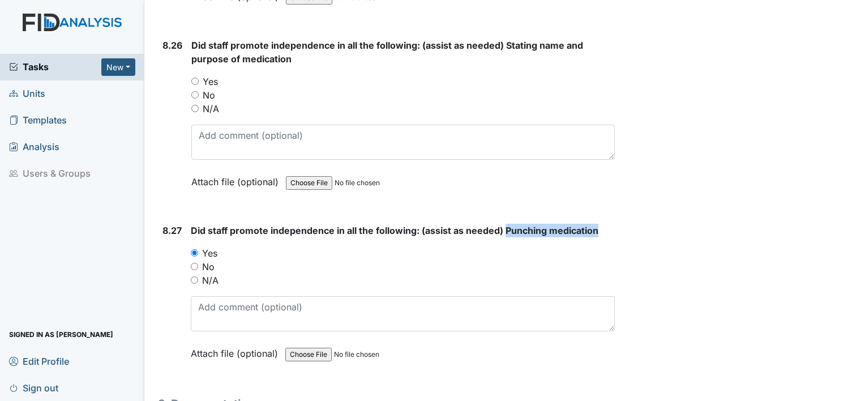
drag, startPoint x: 506, startPoint y: 184, endPoint x: 600, endPoint y: 183, distance: 94.0
click at [600, 224] on strong "Did staff promote independence in all the following: (assist as needed) Punchin…" at bounding box center [403, 231] width 424 height 14
drag, startPoint x: 600, startPoint y: 183, endPoint x: 582, endPoint y: 185, distance: 18.3
copy span "Punching medication"
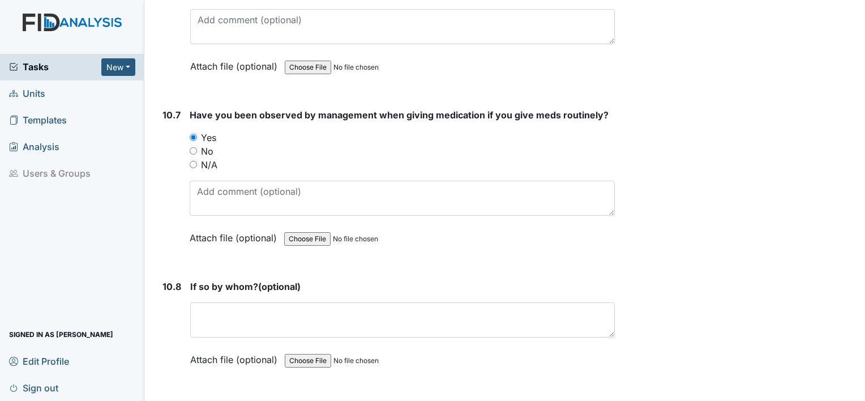
scroll to position [15262, 0]
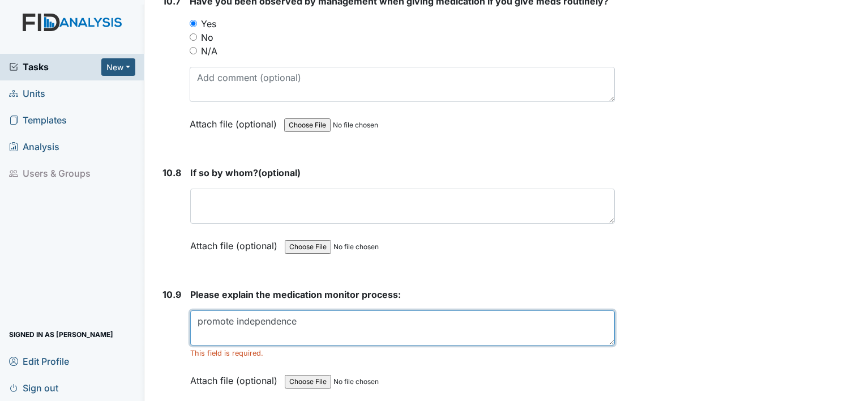
click at [298, 310] on textarea "promote independence" at bounding box center [402, 327] width 425 height 35
click at [349, 310] on textarea "promote independence individual" at bounding box center [402, 327] width 425 height 35
click at [342, 310] on textarea "promote independence individual" at bounding box center [402, 327] width 425 height 35
click at [349, 310] on textarea "promote independence individual" at bounding box center [402, 327] width 425 height 35
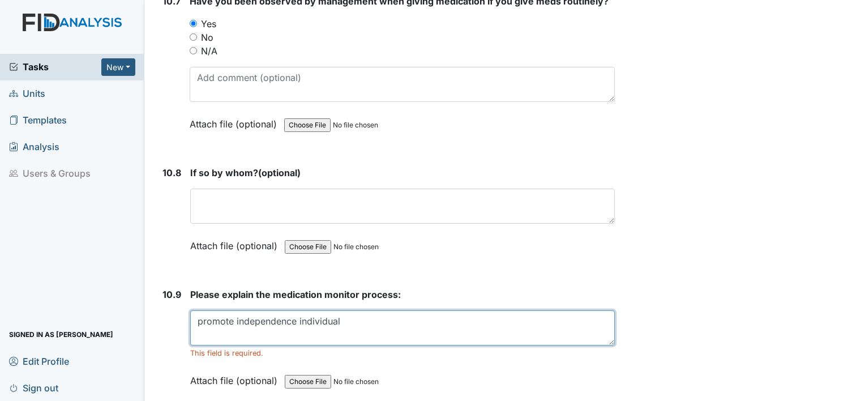
click at [355, 310] on textarea "promote independence individual" at bounding box center [402, 327] width 425 height 35
click at [296, 310] on textarea "promote independence individual" at bounding box center [402, 327] width 425 height 35
click at [339, 310] on textarea "promote independence individual" at bounding box center [402, 327] width 425 height 35
click at [347, 310] on textarea "promote independence individual" at bounding box center [402, 327] width 425 height 35
paste textarea "Punching medication"
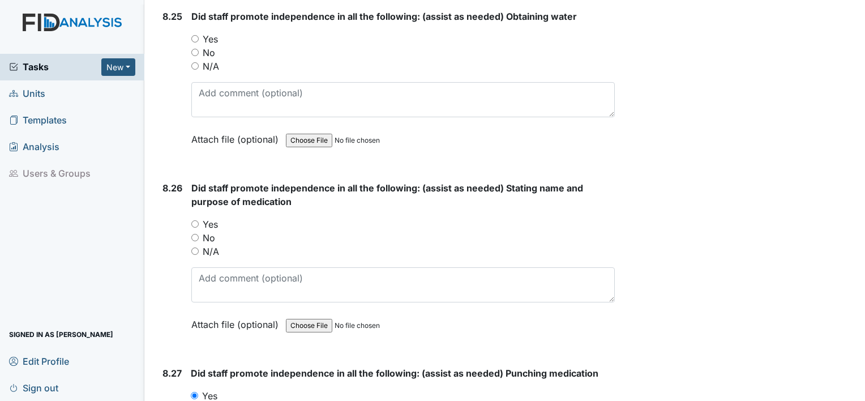
scroll to position [13393, 0]
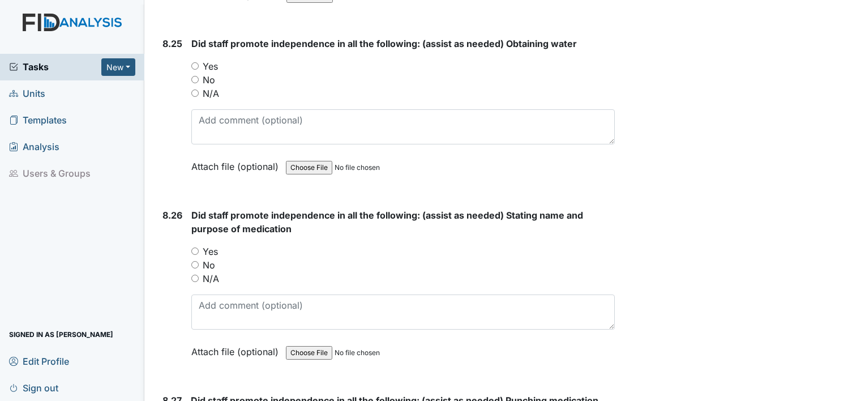
type textarea "promote independence individual Punching medication"
click at [197, 247] on input "Yes" at bounding box center [194, 250] width 7 height 7
radio input "true"
drag, startPoint x: 507, startPoint y: 169, endPoint x: 595, endPoint y: 185, distance: 89.3
click at [595, 208] on strong "Did staff promote independence in all the following: (assist as needed) Stating…" at bounding box center [403, 221] width 424 height 27
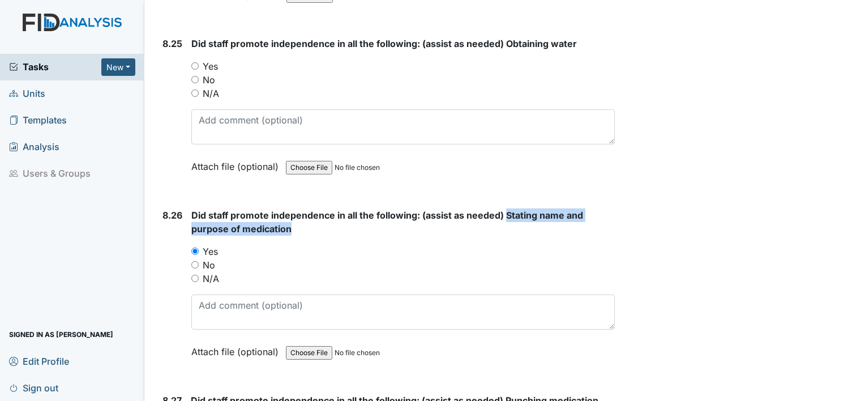
drag, startPoint x: 595, startPoint y: 185, endPoint x: 575, endPoint y: 175, distance: 22.3
copy span "Stating name and purpose of medication"
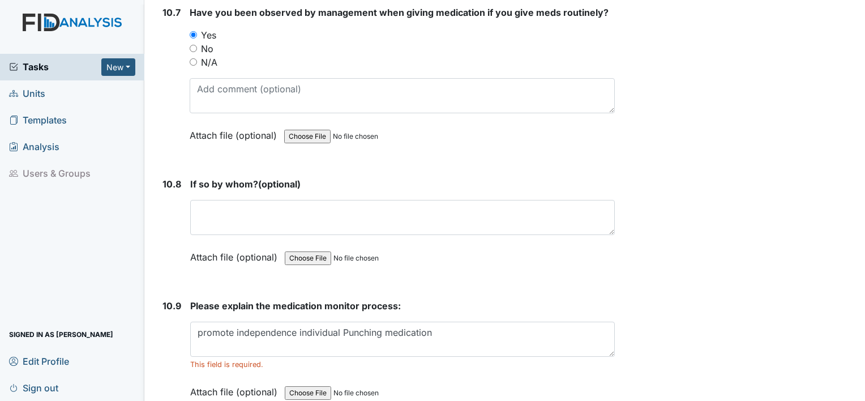
scroll to position [15262, 0]
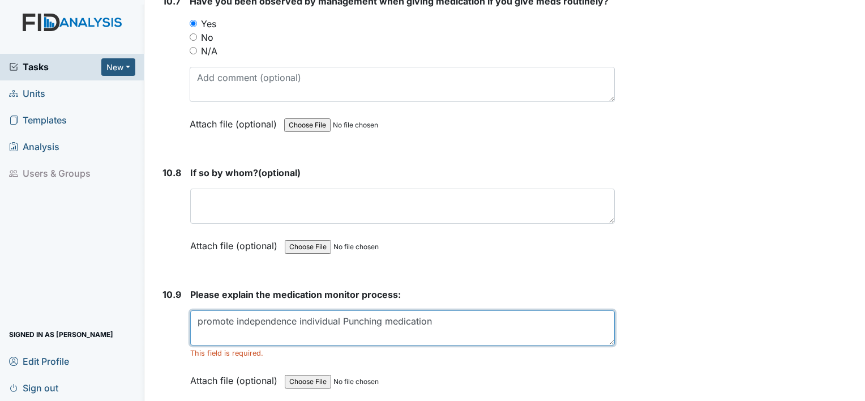
paste textarea "Stating name and purpose of medication"
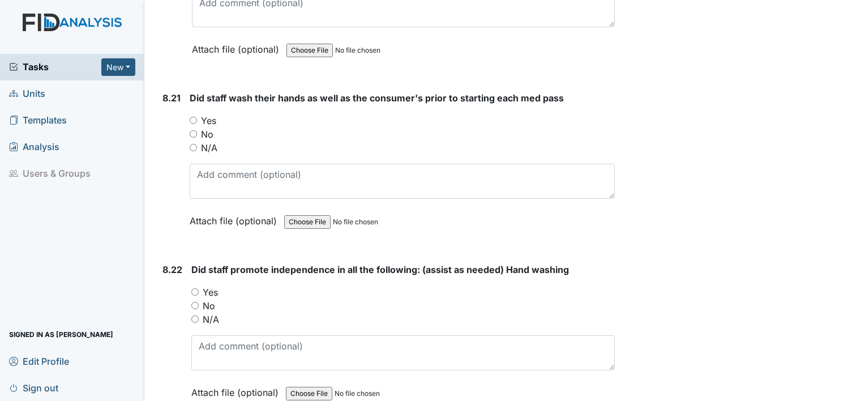
scroll to position [12600, 0]
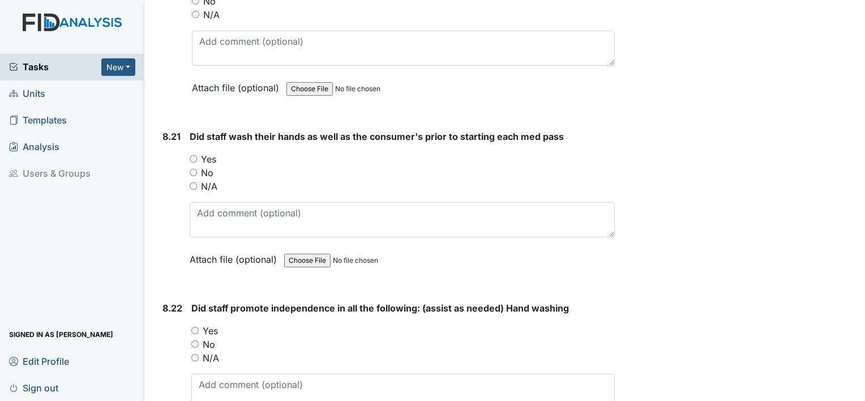
type textarea "promote independence individual Punching medication Stating name and purpose of…"
click at [194, 327] on input "Yes" at bounding box center [194, 330] width 7 height 7
radio input "true"
drag, startPoint x: 208, startPoint y: 92, endPoint x: 415, endPoint y: 95, distance: 206.7
click at [415, 131] on span "Did staff wash their hands as well as the consumer's prior to starting each med…" at bounding box center [377, 136] width 374 height 11
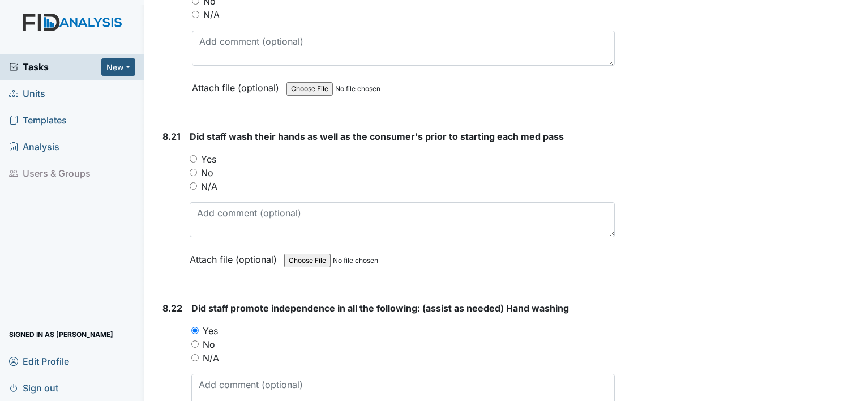
click at [336, 152] on div "Yes" at bounding box center [402, 159] width 425 height 14
drag, startPoint x: 208, startPoint y: 96, endPoint x: 421, endPoint y: 96, distance: 212.4
click at [421, 131] on span "Did staff wash their hands as well as the consumer's prior to starting each med…" at bounding box center [377, 136] width 374 height 11
drag, startPoint x: 421, startPoint y: 96, endPoint x: 396, endPoint y: 95, distance: 24.9
copy span "staff wash their hands as well as the consumer's"
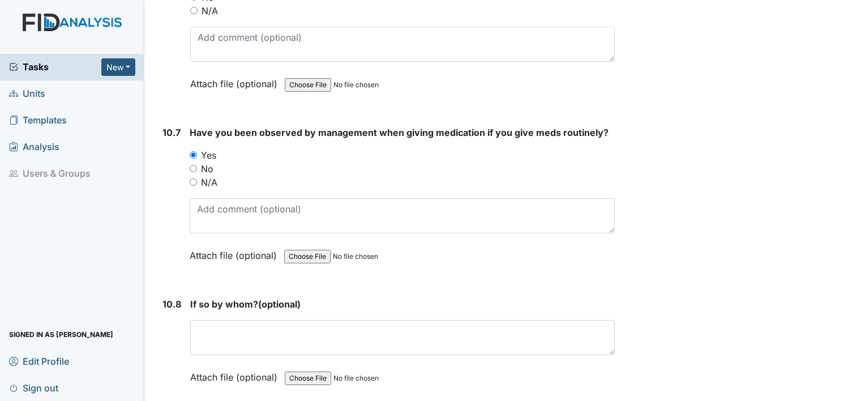
scroll to position [15262, 0]
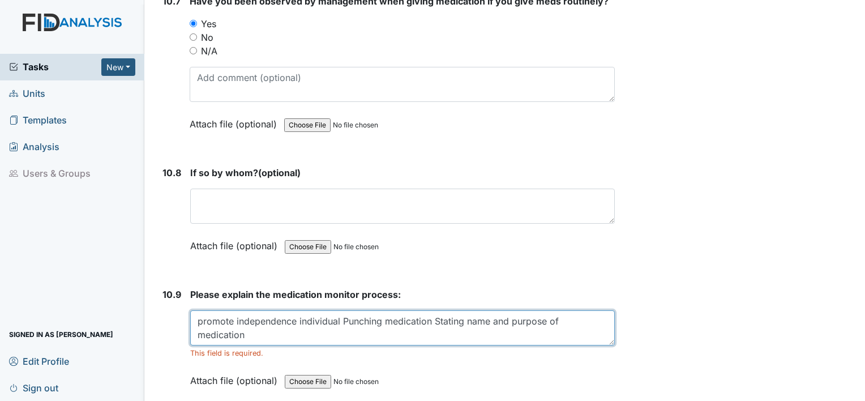
click at [560, 310] on textarea "promote independence individual Punching medication Stating name and purpose of…" at bounding box center [402, 327] width 425 height 35
click at [255, 310] on textarea "promote independence individual Punching medication Stating name and purpose of…" at bounding box center [402, 327] width 425 height 35
paste textarea "staff wash their hands as well as the consumer's"
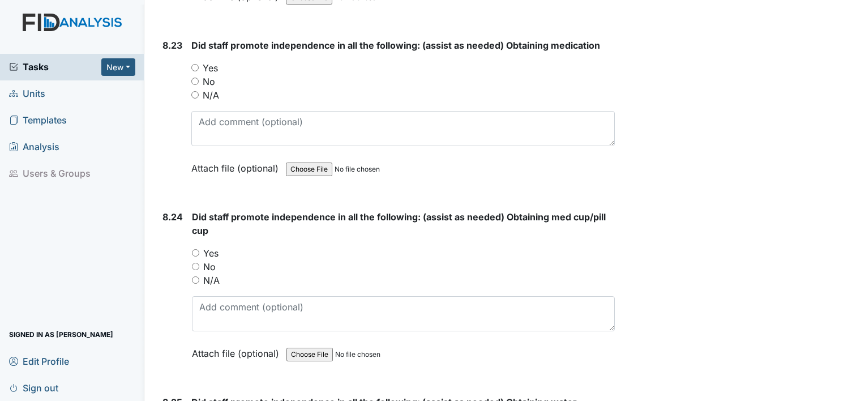
scroll to position [13110, 0]
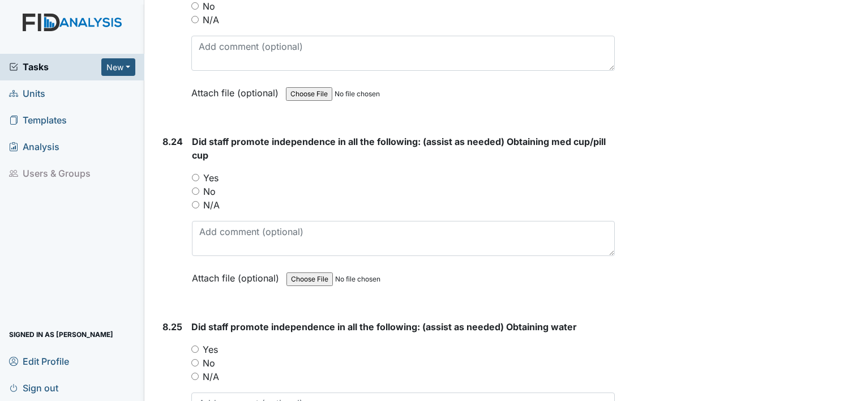
type textarea "promote independence individual Punching medication Stating name and purpose of…"
click at [201, 343] on div "Yes" at bounding box center [403, 350] width 424 height 14
click at [192, 345] on input "Yes" at bounding box center [194, 348] width 7 height 7
radio input "true"
click at [196, 171] on div "Yes" at bounding box center [403, 178] width 423 height 14
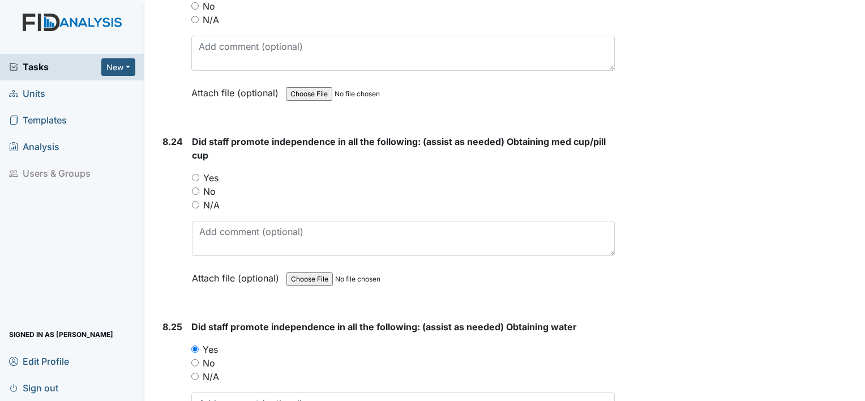
click at [194, 174] on input "Yes" at bounding box center [195, 177] width 7 height 7
radio input "true"
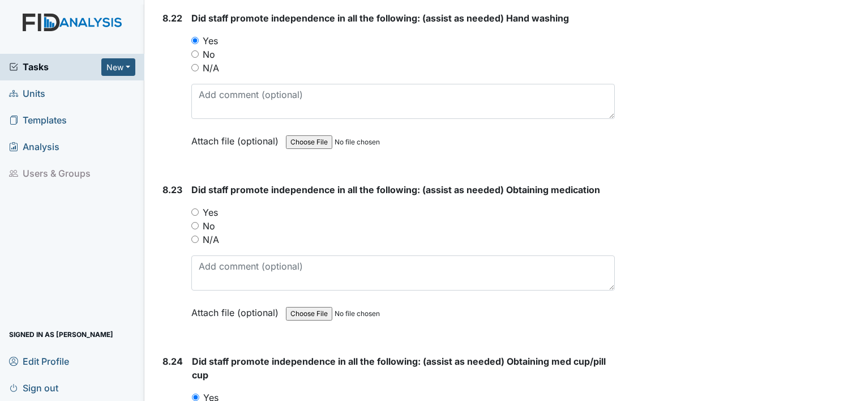
scroll to position [12883, 0]
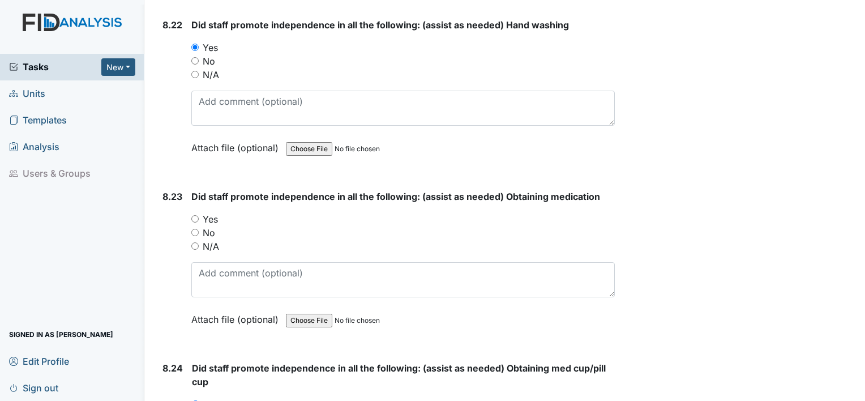
click at [190, 190] on div "8.23 Did staff promote independence in all the following: (assist as needed) Ob…" at bounding box center [386, 266] width 457 height 153
click at [195, 215] on input "Yes" at bounding box center [194, 218] width 7 height 7
radio input "true"
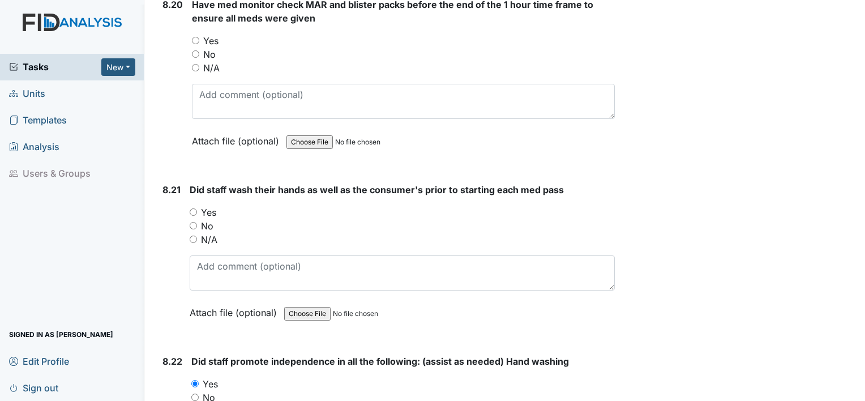
scroll to position [12543, 0]
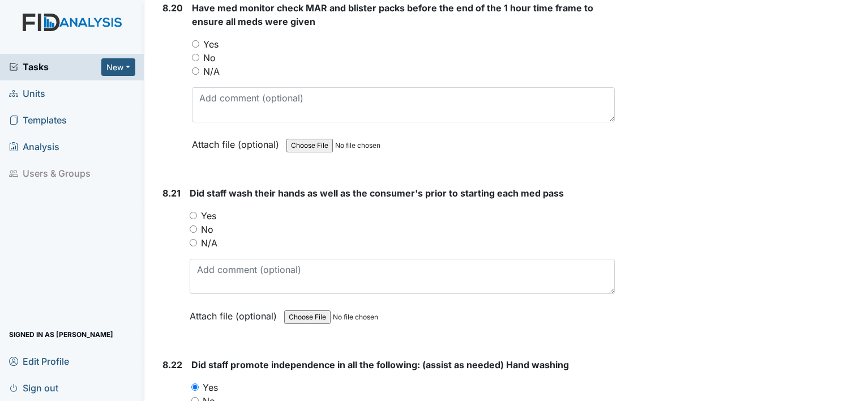
click at [193, 212] on input "Yes" at bounding box center [193, 215] width 7 height 7
radio input "true"
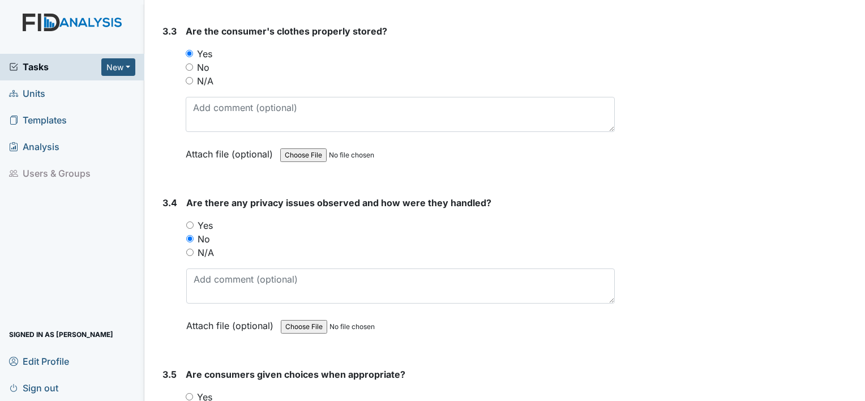
scroll to position [4671, 0]
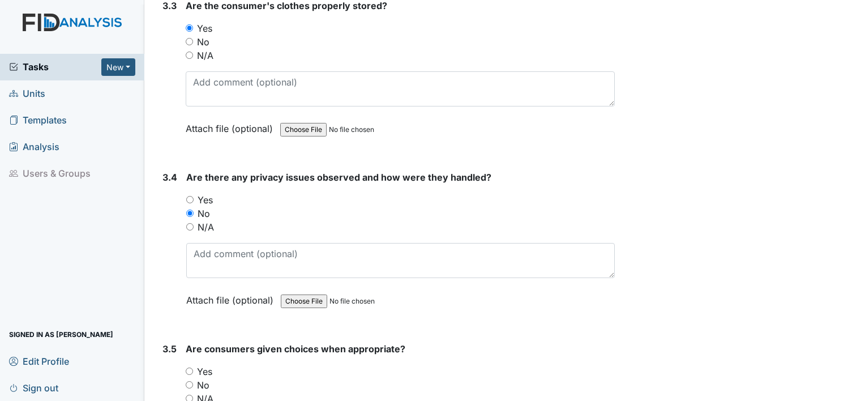
click at [190, 368] on input "Yes" at bounding box center [189, 371] width 7 height 7
radio input "true"
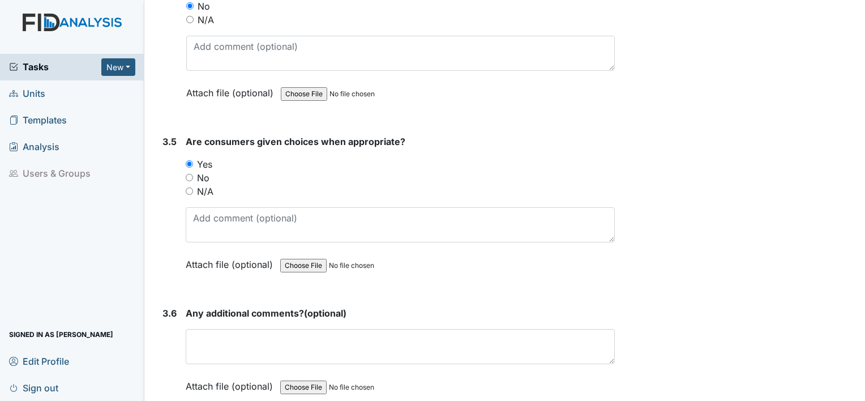
scroll to position [4898, 0]
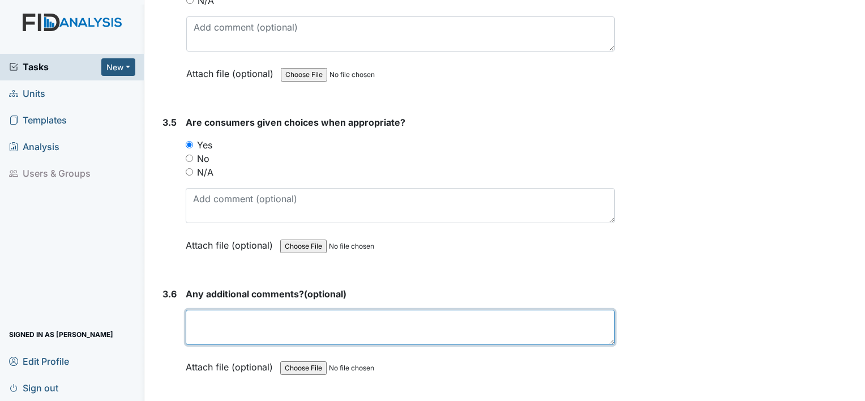
click at [217, 310] on textarea at bounding box center [400, 327] width 429 height 35
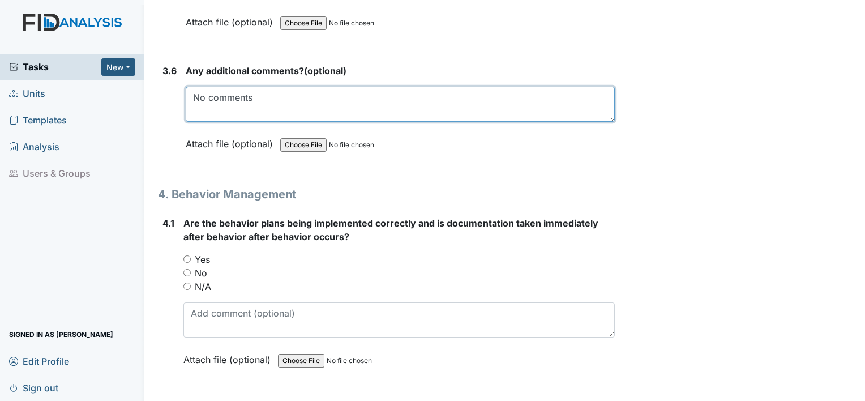
scroll to position [5124, 0]
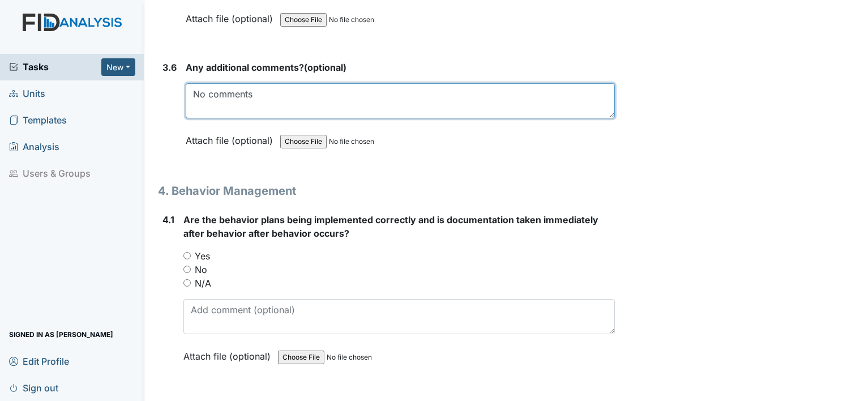
type textarea "No comments"
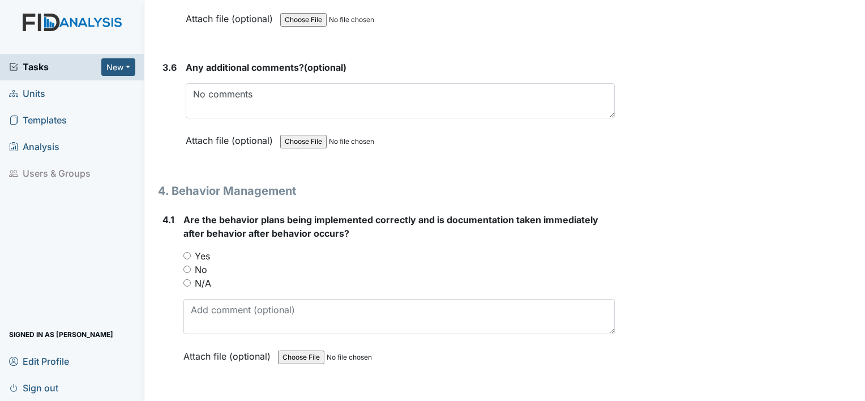
click at [187, 252] on input "Yes" at bounding box center [186, 255] width 7 height 7
radio input "true"
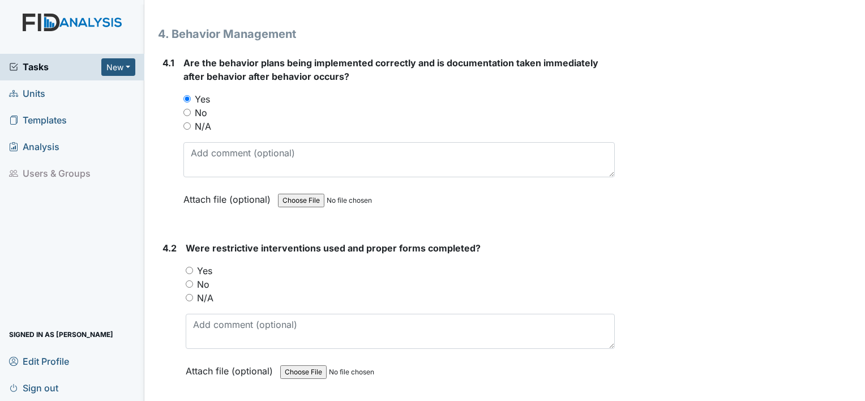
scroll to position [5294, 0]
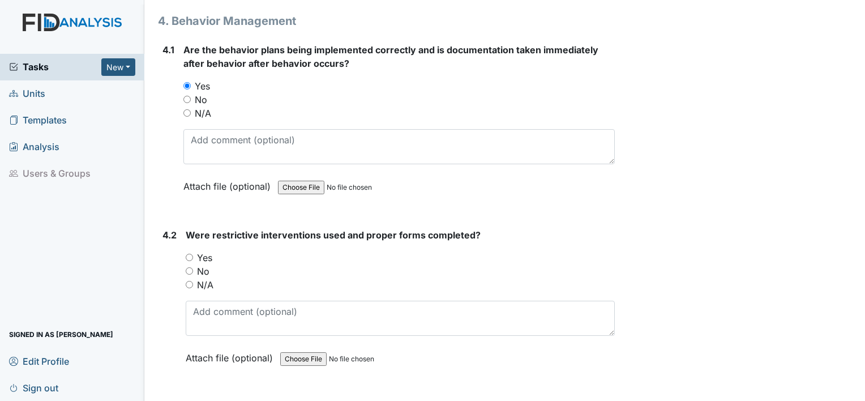
click at [191, 254] on input "Yes" at bounding box center [189, 257] width 7 height 7
radio input "true"
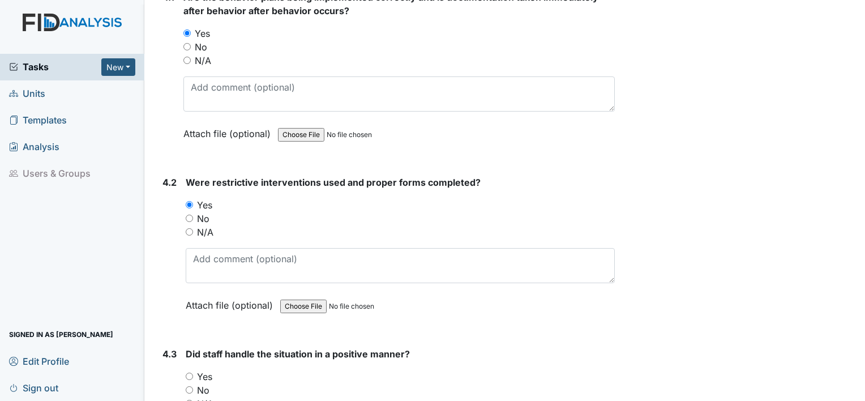
scroll to position [5407, 0]
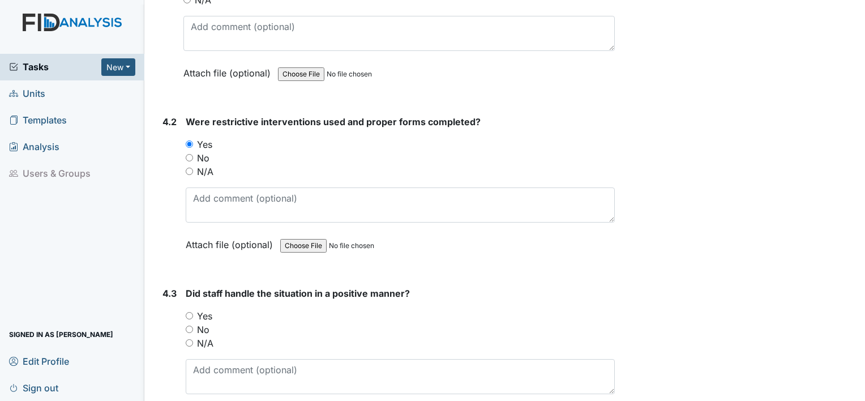
click at [189, 312] on input "Yes" at bounding box center [189, 315] width 7 height 7
radio input "true"
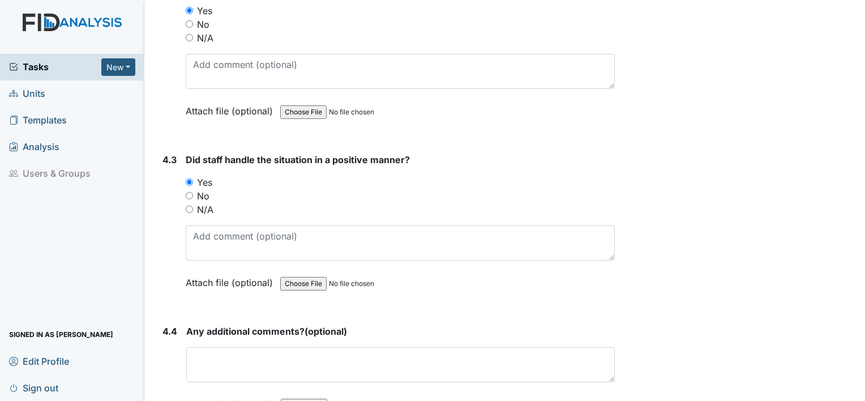
scroll to position [5577, 0]
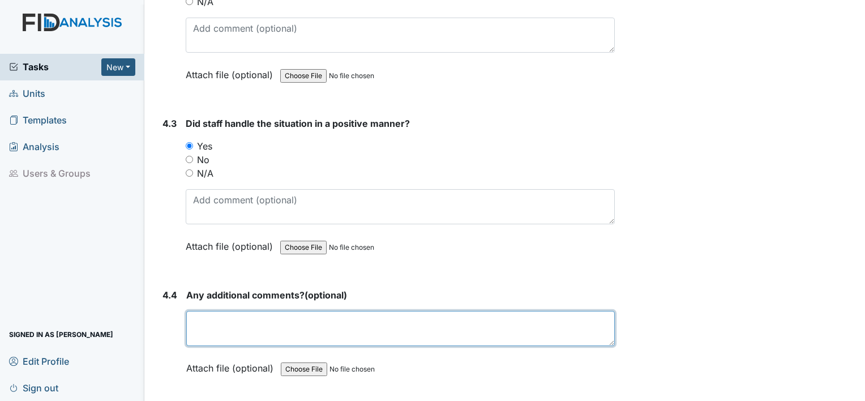
click at [204, 311] on textarea at bounding box center [400, 328] width 429 height 35
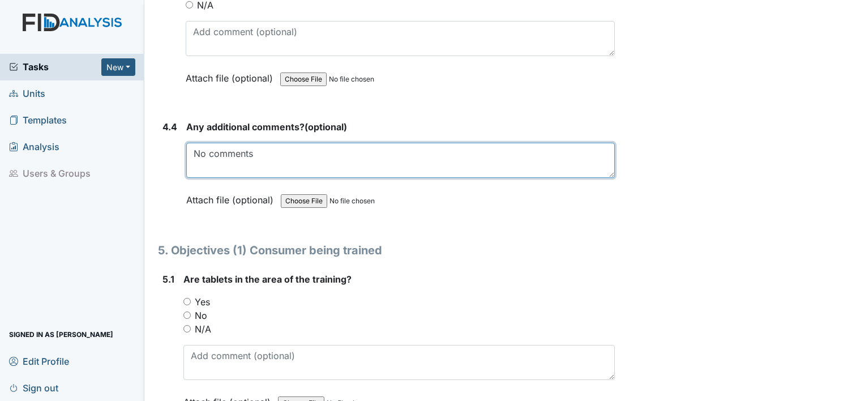
scroll to position [5747, 0]
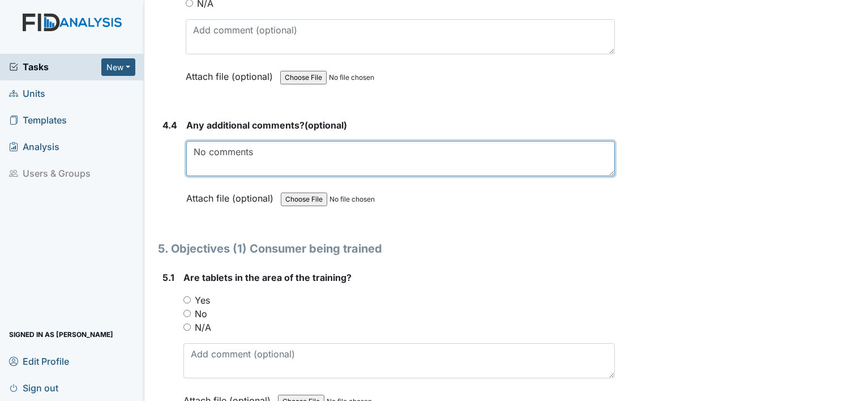
type textarea "No comments"
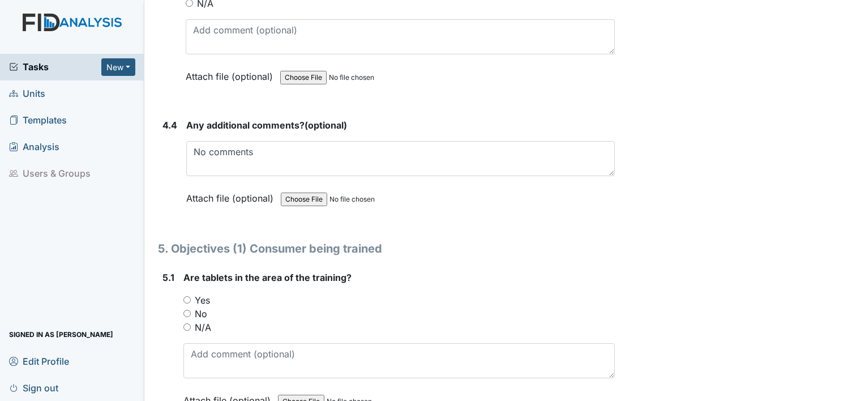
click at [187, 296] on input "Yes" at bounding box center [186, 299] width 7 height 7
radio input "true"
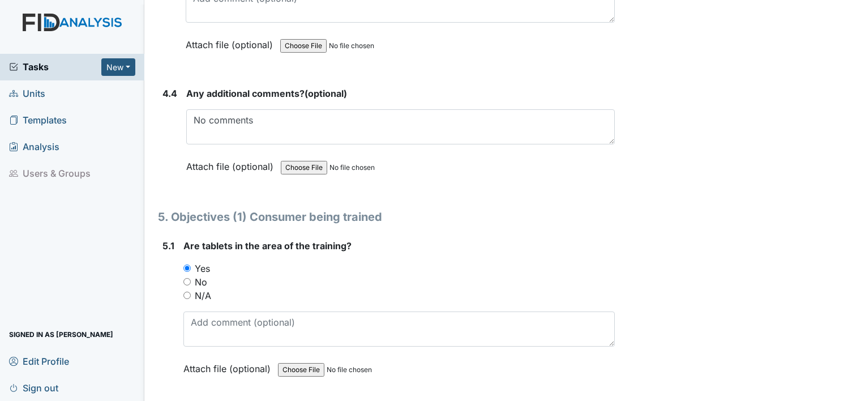
scroll to position [5917, 0]
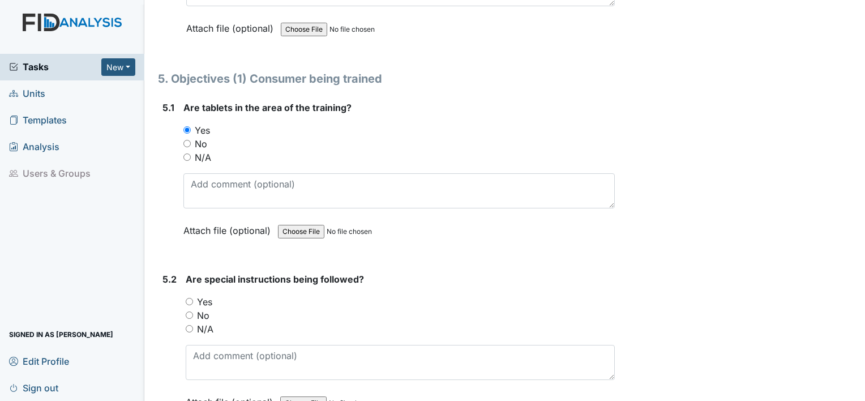
click at [189, 298] on input "Yes" at bounding box center [189, 301] width 7 height 7
radio input "true"
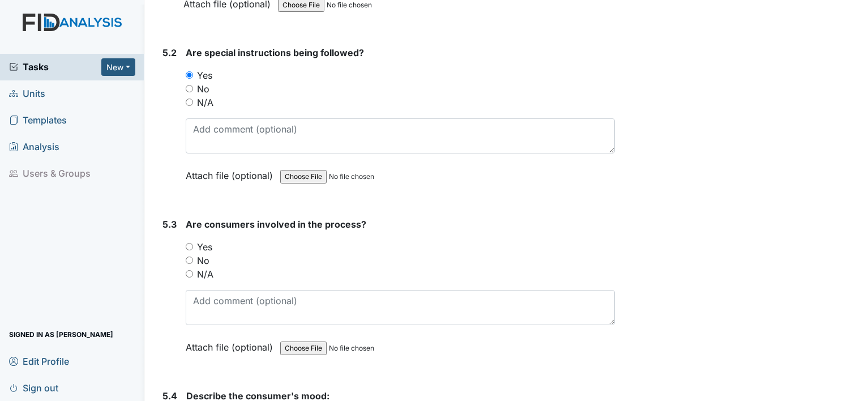
scroll to position [6144, 0]
drag, startPoint x: 188, startPoint y: 229, endPoint x: 192, endPoint y: 222, distance: 7.9
click at [188, 243] on input "Yes" at bounding box center [189, 246] width 7 height 7
radio input "true"
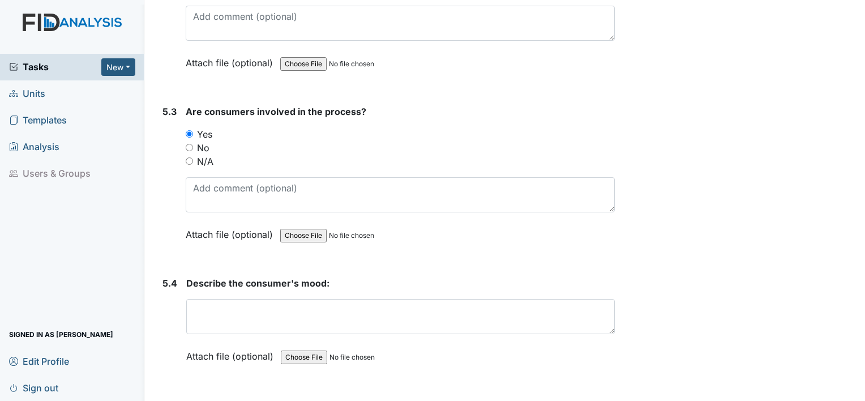
scroll to position [6257, 0]
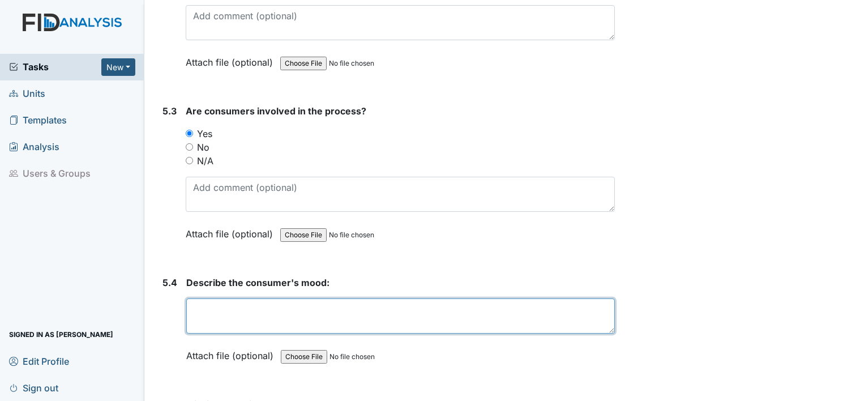
click at [236, 298] on textarea at bounding box center [400, 315] width 429 height 35
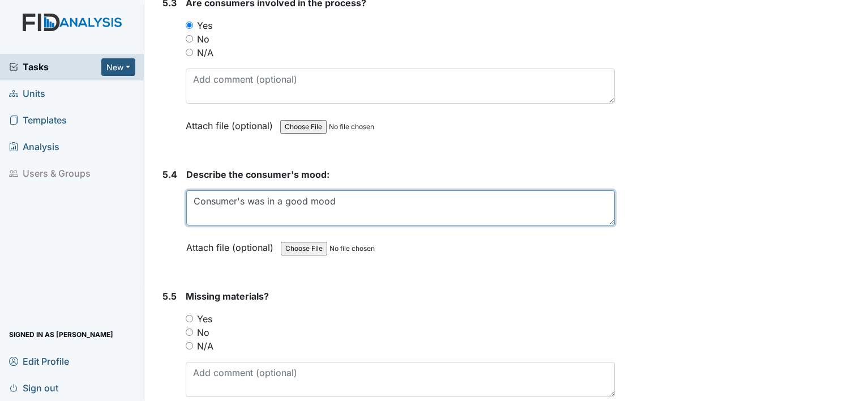
scroll to position [6427, 0]
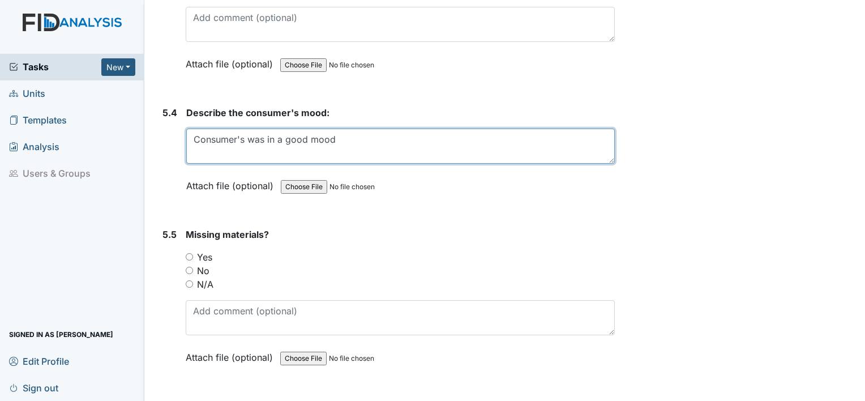
type textarea "Consumer's was in a good mood"
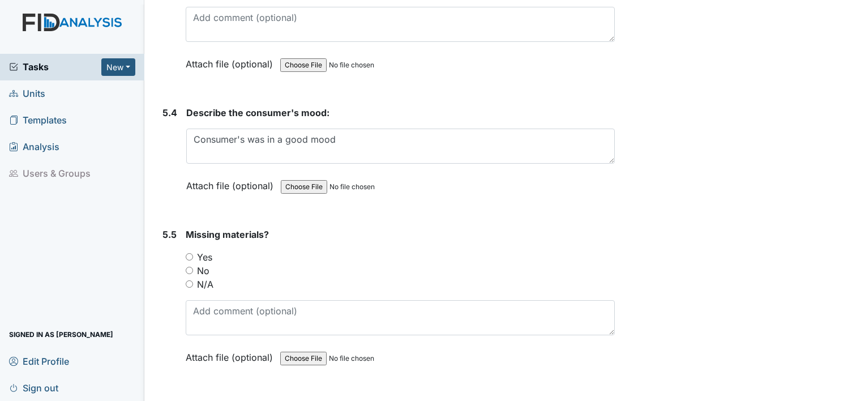
click at [190, 267] on input "No" at bounding box center [189, 270] width 7 height 7
radio input "true"
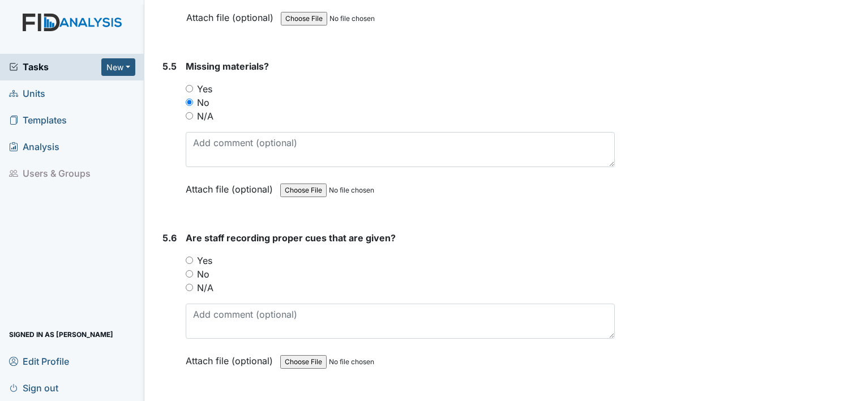
scroll to position [6597, 0]
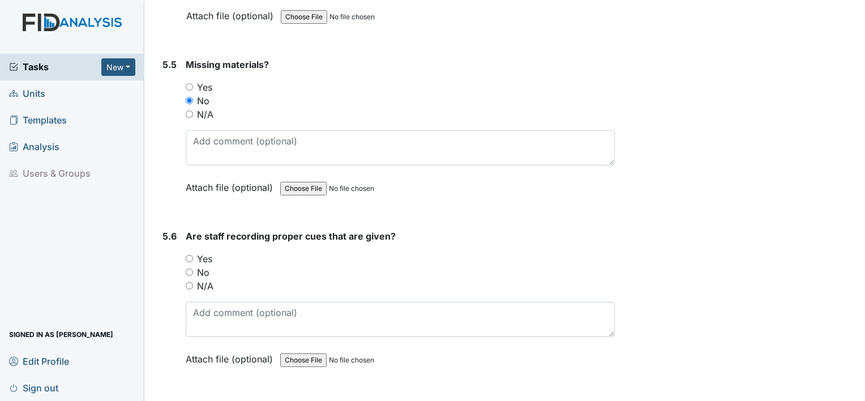
click at [193, 252] on div "Yes" at bounding box center [400, 259] width 429 height 14
click at [193, 255] on input "Yes" at bounding box center [189, 258] width 7 height 7
radio input "true"
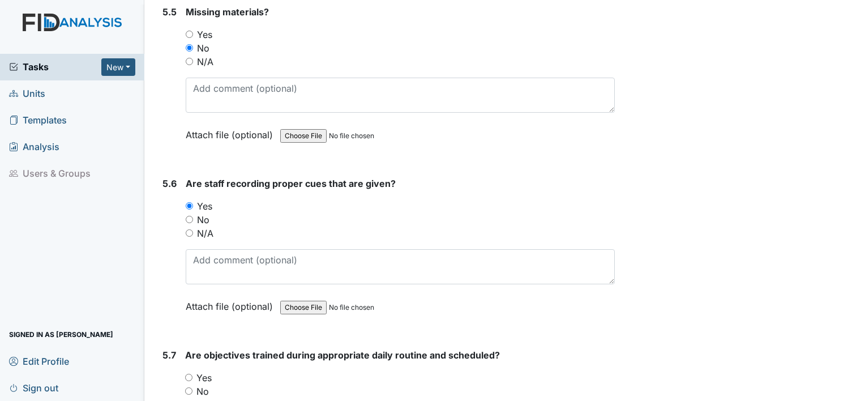
scroll to position [6710, 0]
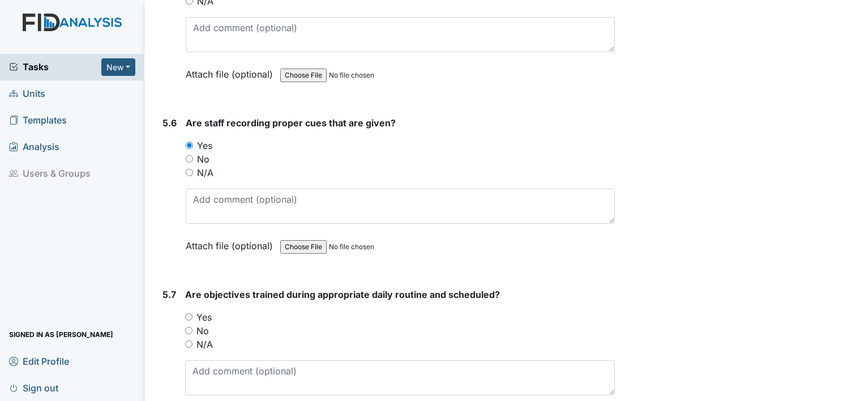
click at [194, 310] on div "Yes" at bounding box center [400, 317] width 430 height 14
click at [188, 313] on input "Yes" at bounding box center [188, 316] width 7 height 7
radio input "true"
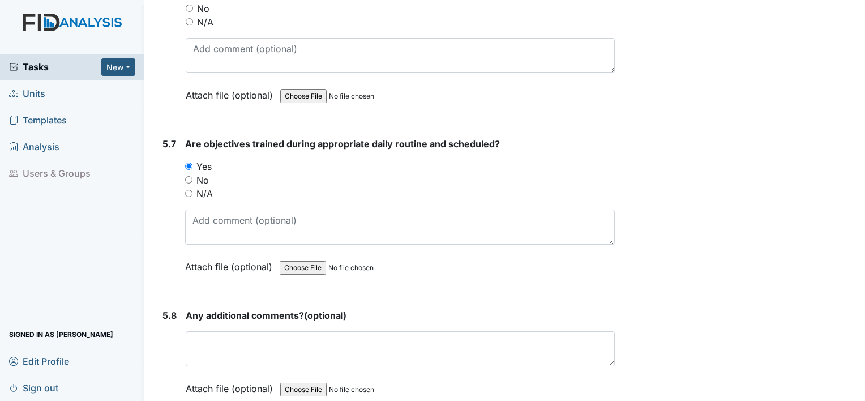
scroll to position [6880, 0]
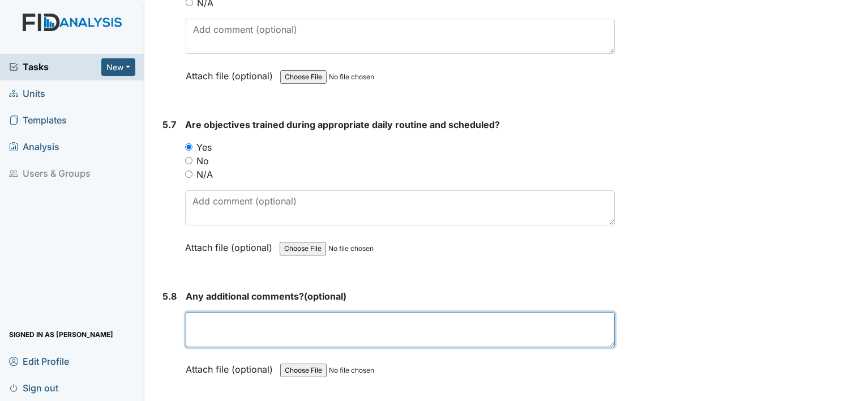
click at [207, 313] on textarea at bounding box center [400, 329] width 429 height 35
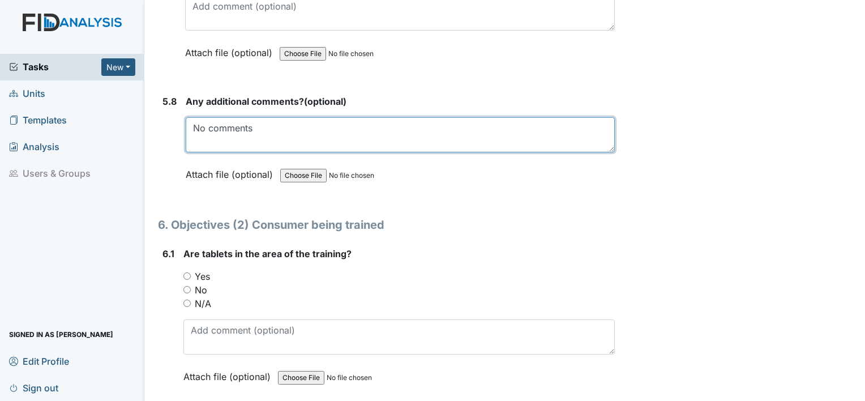
scroll to position [7106, 0]
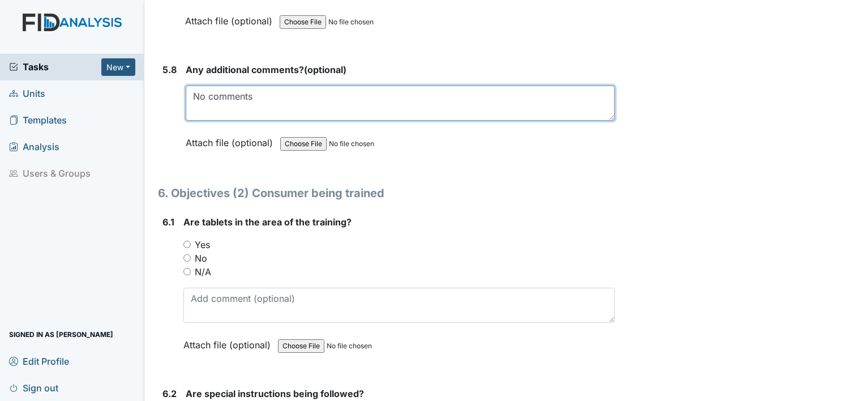
type textarea "No comments"
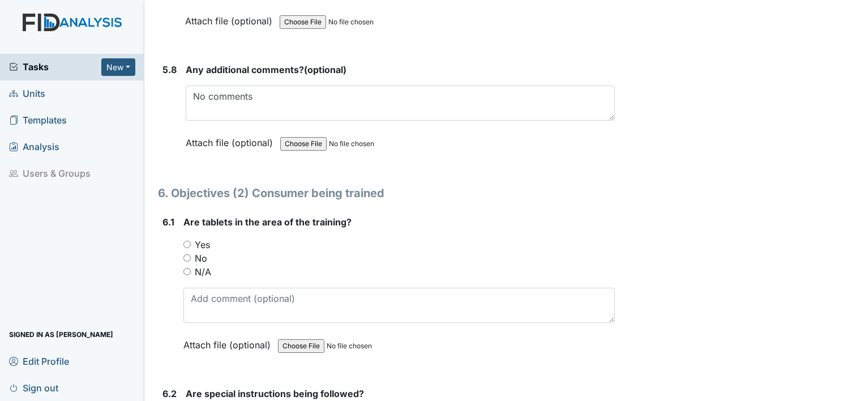
click at [187, 241] on input "Yes" at bounding box center [186, 244] width 7 height 7
radio input "true"
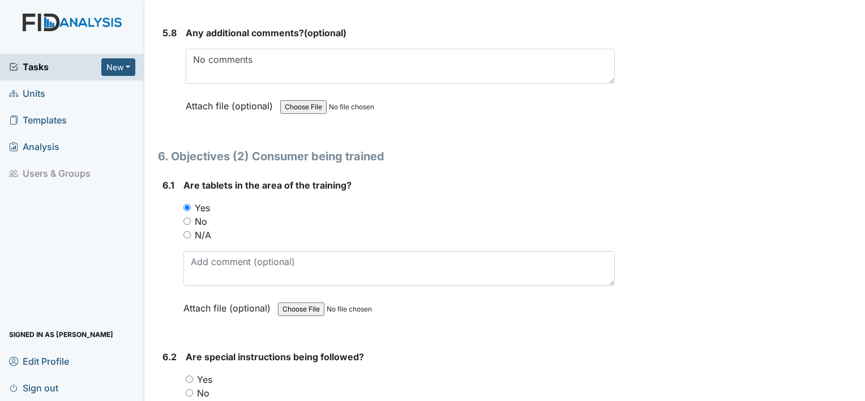
scroll to position [7163, 0]
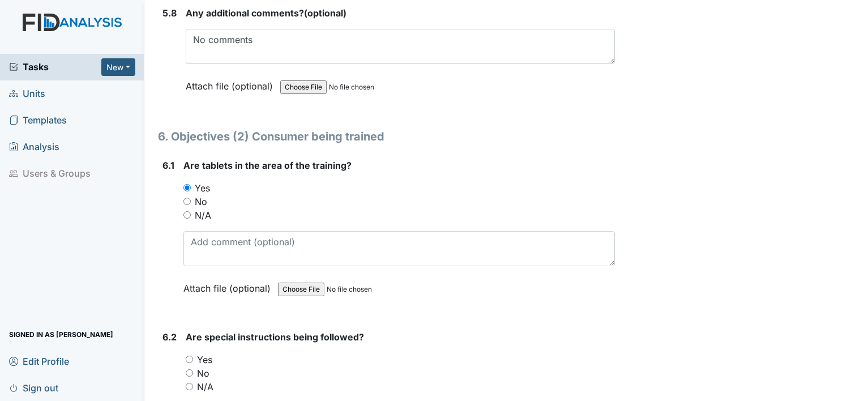
click at [188, 356] on input "Yes" at bounding box center [189, 359] width 7 height 7
radio input "true"
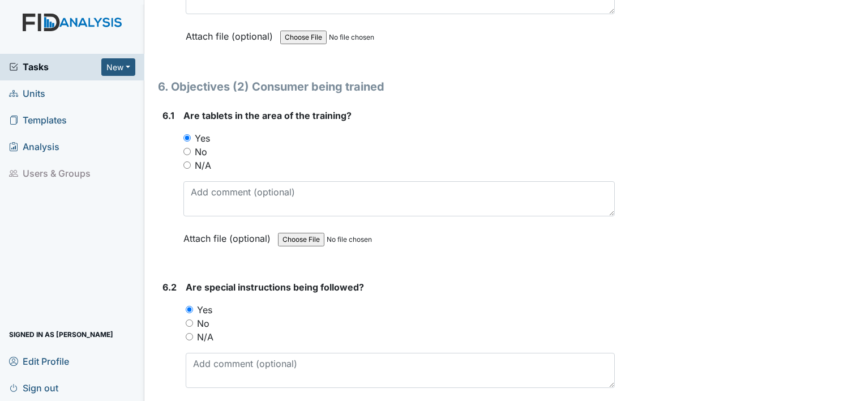
scroll to position [7333, 0]
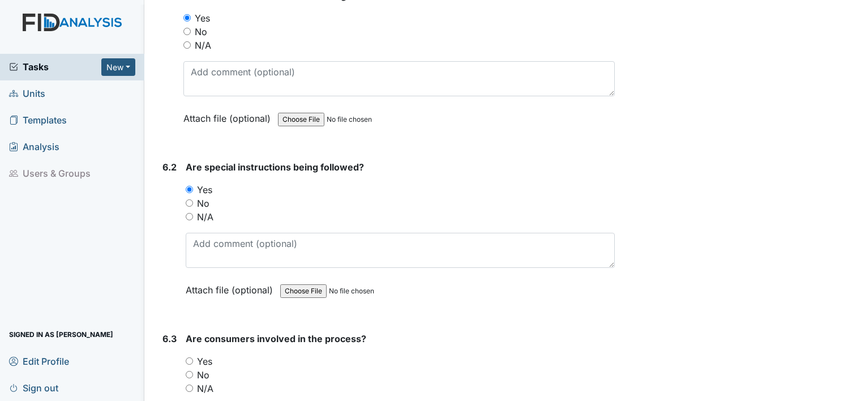
click at [188, 357] on input "Yes" at bounding box center [189, 360] width 7 height 7
radio input "true"
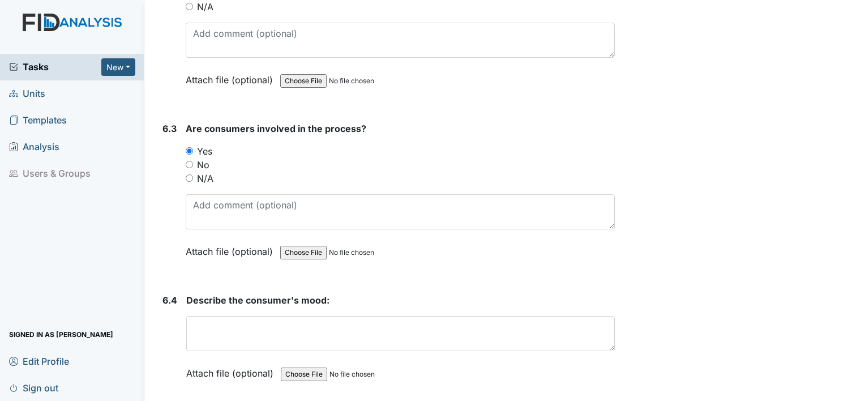
scroll to position [7559, 0]
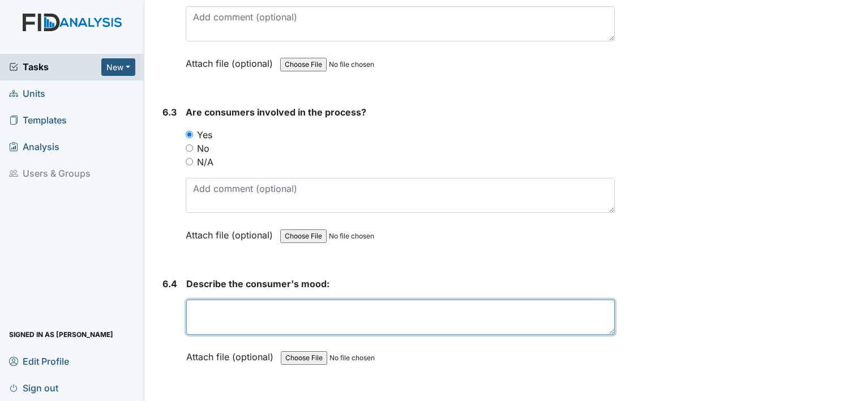
drag, startPoint x: 220, startPoint y: 293, endPoint x: 213, endPoint y: 283, distance: 12.3
click at [214, 300] on textarea at bounding box center [400, 317] width 429 height 35
type textarea "C"
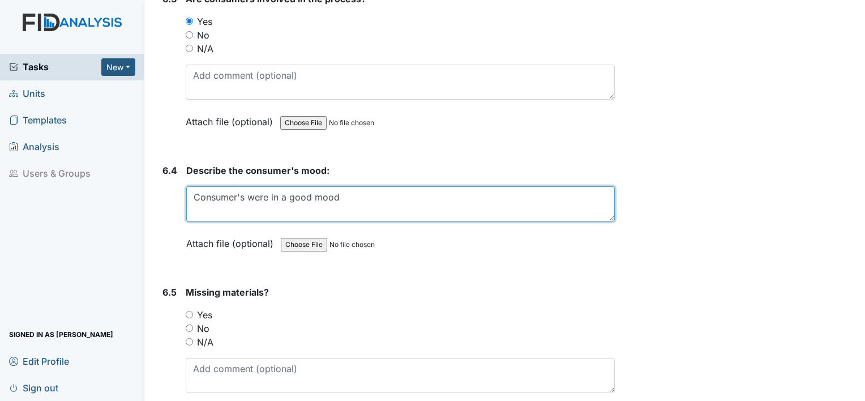
scroll to position [7729, 0]
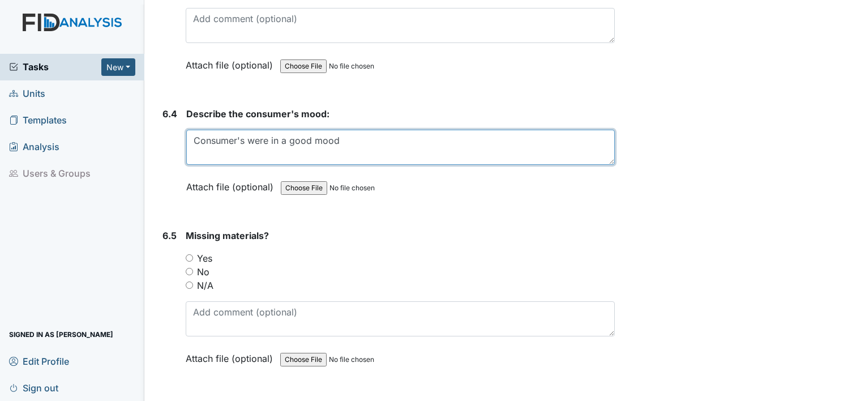
type textarea "Consumer's were in a good mood"
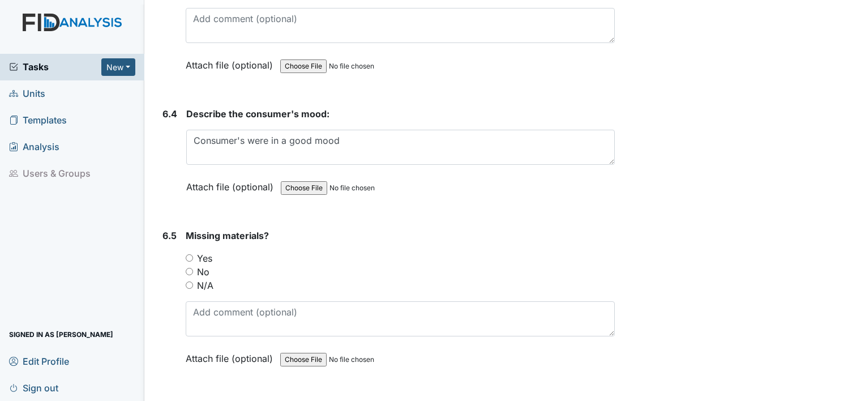
click at [190, 268] on input "No" at bounding box center [189, 271] width 7 height 7
radio input "true"
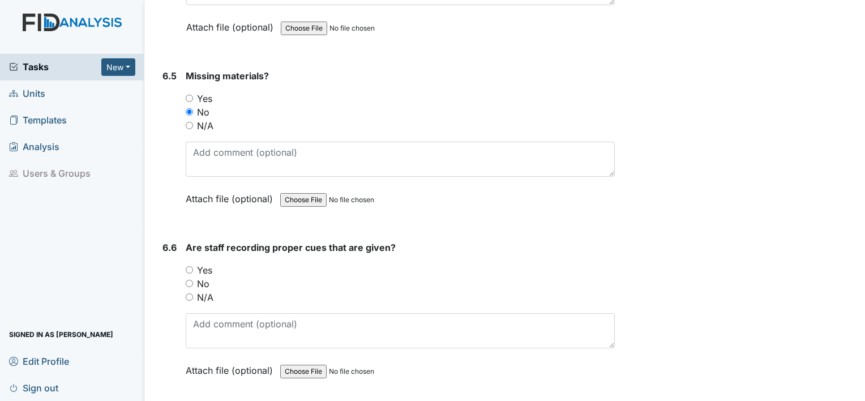
scroll to position [7899, 0]
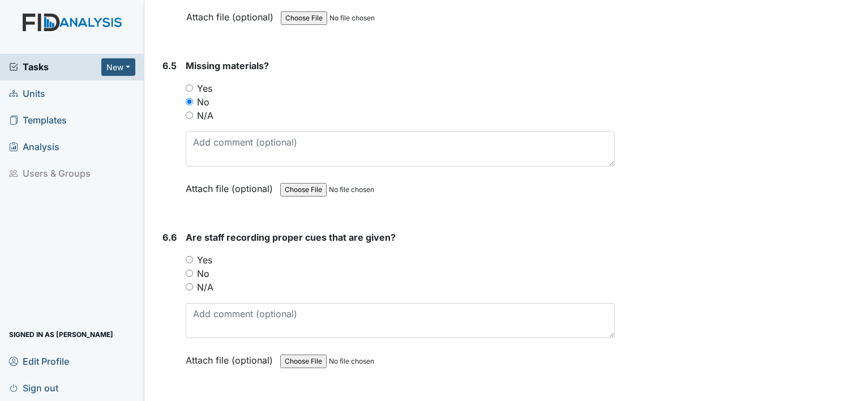
click at [192, 256] on input "Yes" at bounding box center [189, 259] width 7 height 7
radio input "true"
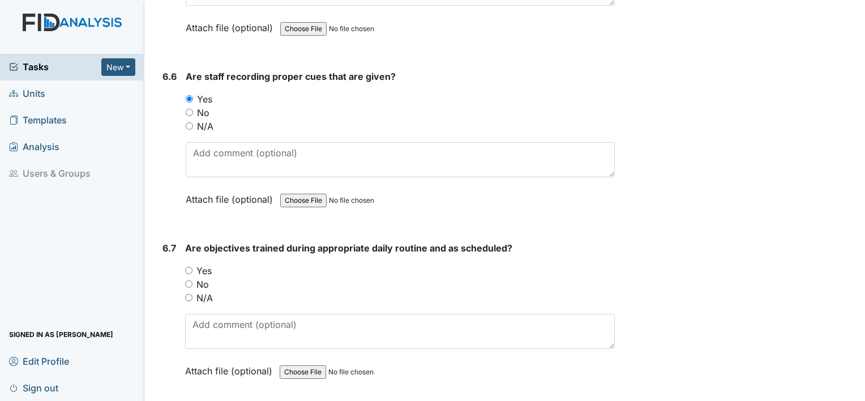
scroll to position [8069, 0]
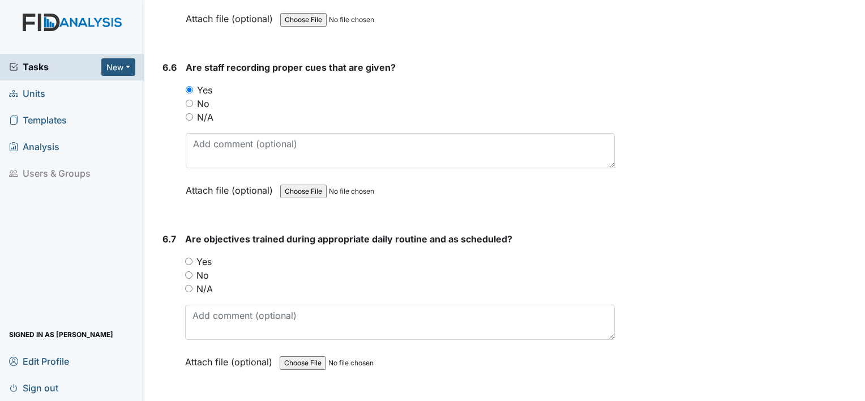
click at [190, 258] on input "Yes" at bounding box center [188, 261] width 7 height 7
radio input "true"
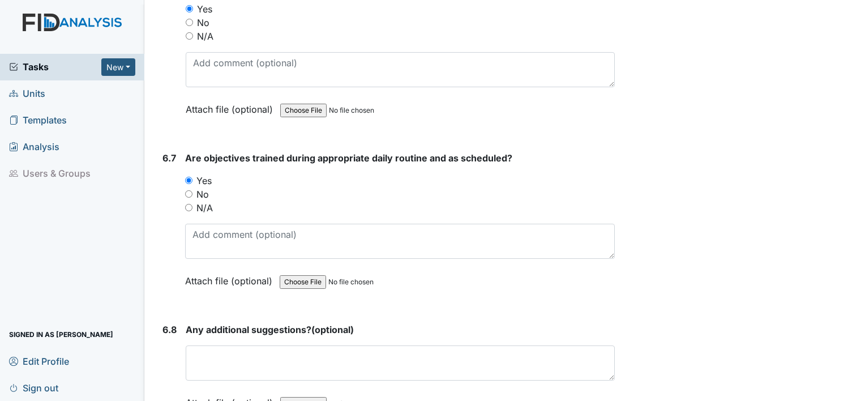
scroll to position [8239, 0]
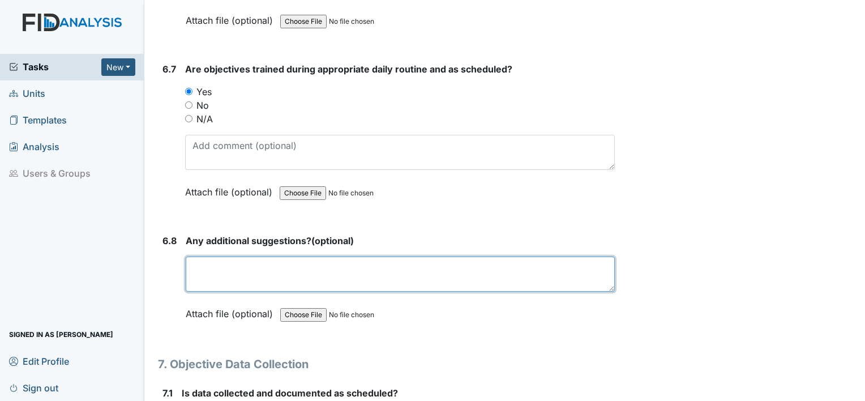
drag, startPoint x: 221, startPoint y: 231, endPoint x: 222, endPoint y: 238, distance: 6.9
click at [221, 257] on textarea at bounding box center [400, 274] width 429 height 35
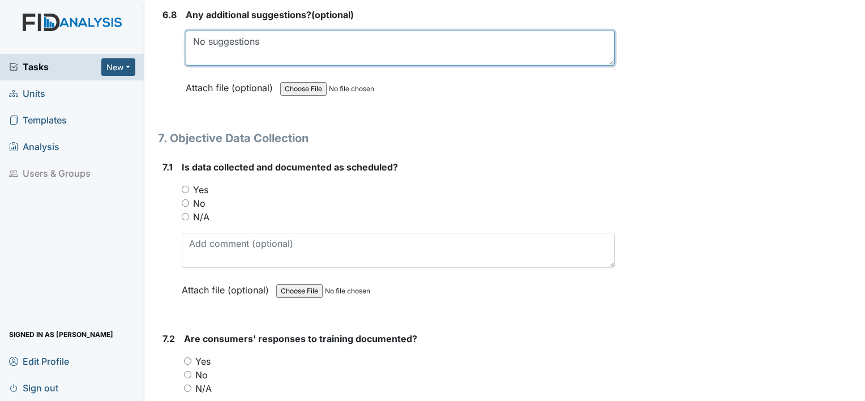
scroll to position [8466, 0]
type textarea "No suggestions"
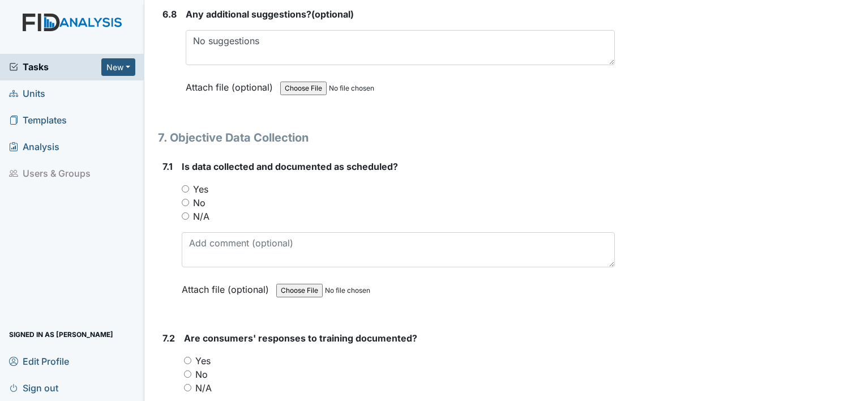
drag, startPoint x: 187, startPoint y: 159, endPoint x: 188, endPoint y: 165, distance: 6.3
click at [188, 182] on div "Yes" at bounding box center [398, 189] width 433 height 14
click at [187, 357] on input "Yes" at bounding box center [187, 360] width 7 height 7
radio input "true"
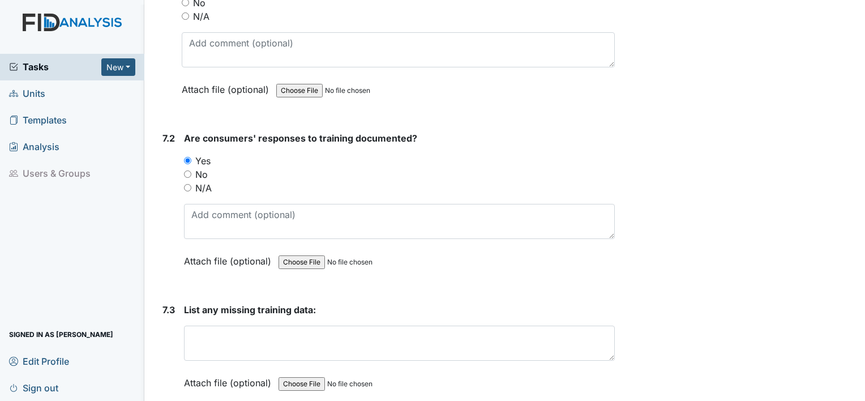
scroll to position [8692, 0]
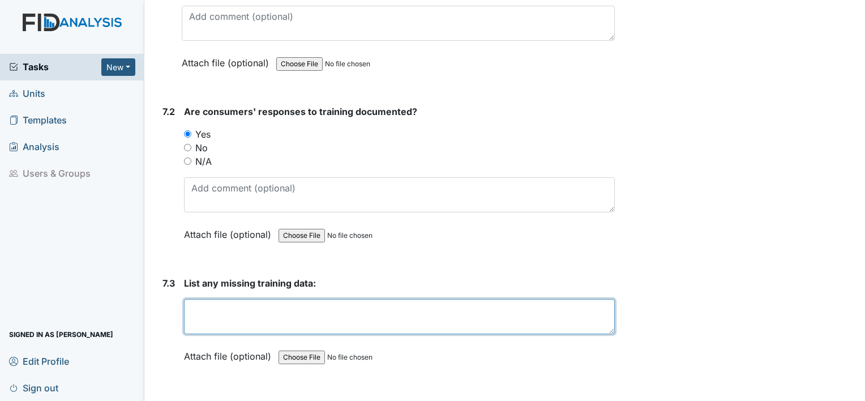
click at [208, 299] on textarea at bounding box center [399, 316] width 431 height 35
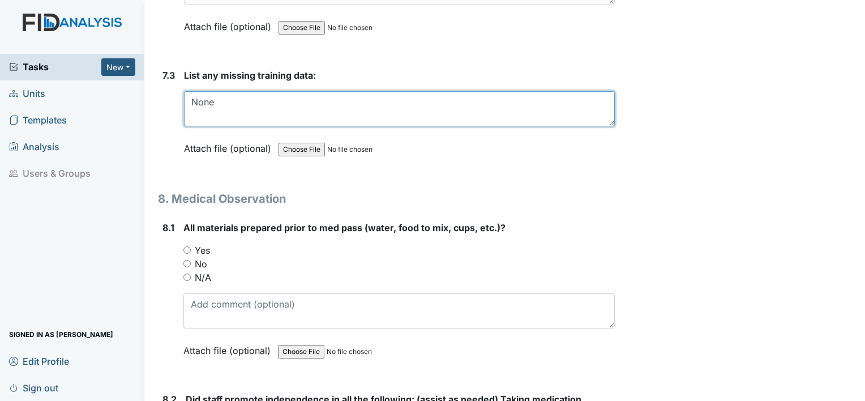
scroll to position [8919, 0]
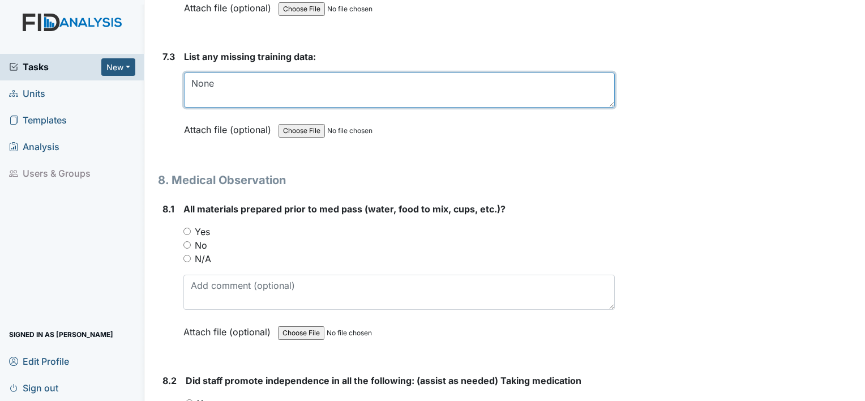
type textarea "None"
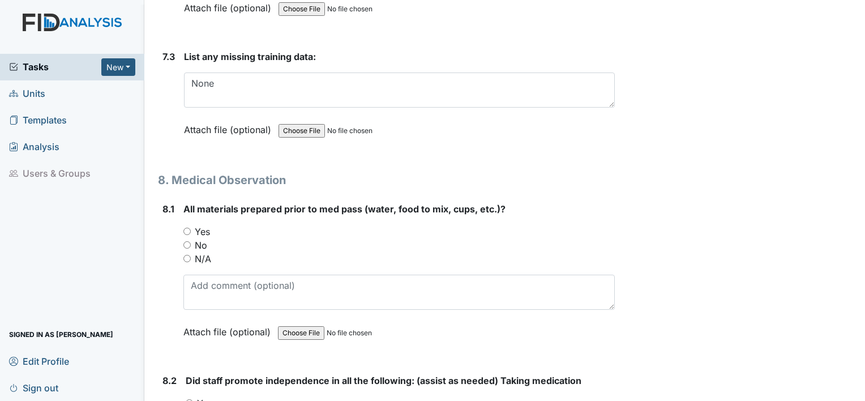
drag, startPoint x: 185, startPoint y: 198, endPoint x: 195, endPoint y: 197, distance: 10.8
click at [190, 228] on input "Yes" at bounding box center [186, 231] width 7 height 7
radio input "true"
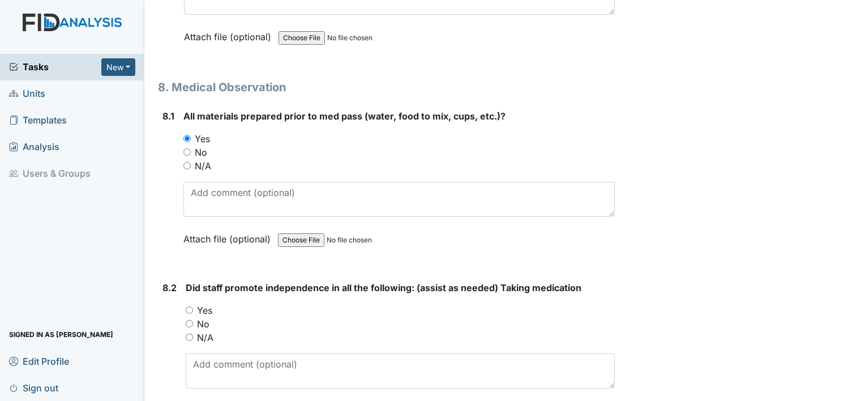
scroll to position [9032, 0]
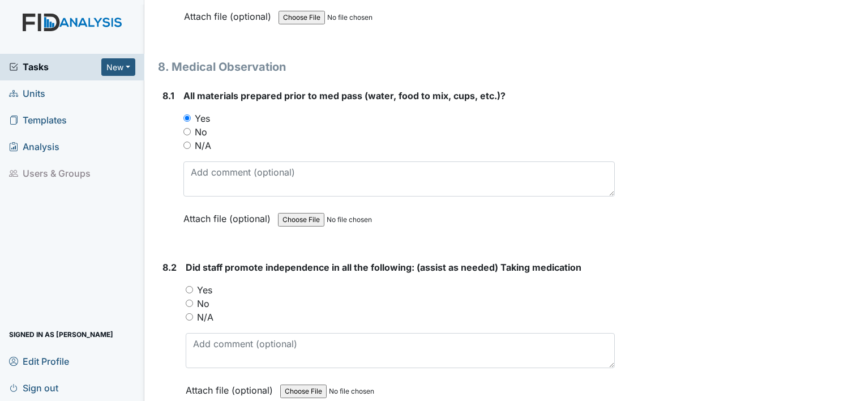
click at [188, 283] on div "Yes" at bounding box center [400, 290] width 429 height 14
click at [190, 286] on input "Yes" at bounding box center [189, 289] width 7 height 7
radio input "true"
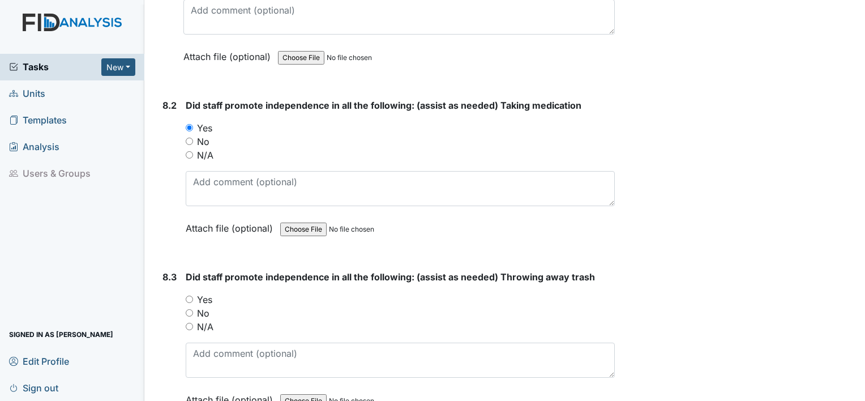
scroll to position [9202, 0]
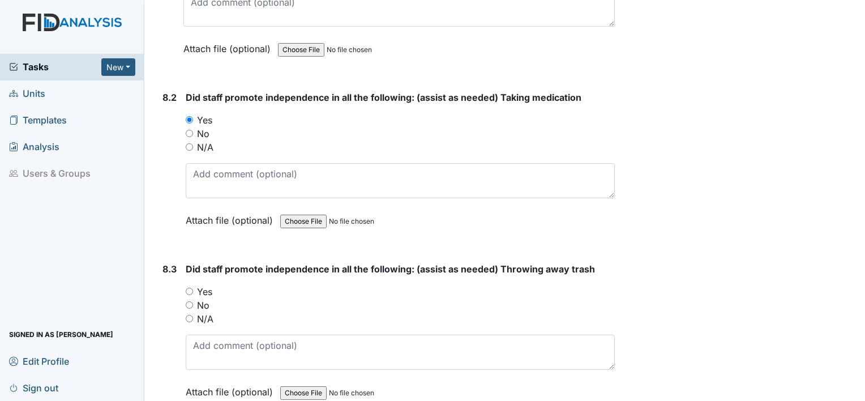
click at [188, 288] on input "Yes" at bounding box center [189, 291] width 7 height 7
radio input "true"
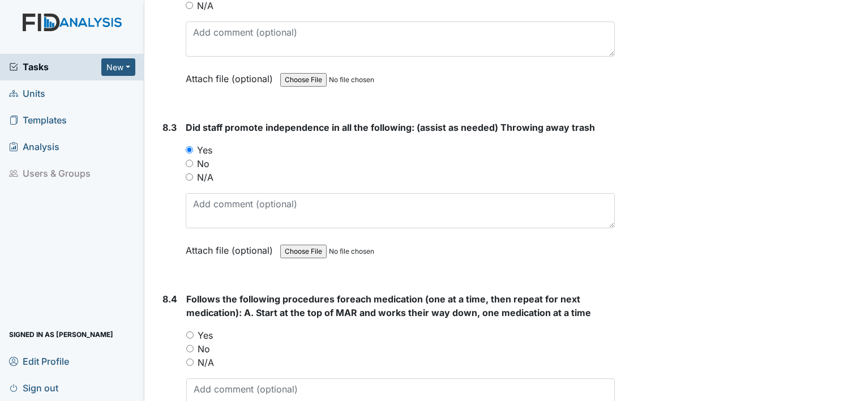
scroll to position [9372, 0]
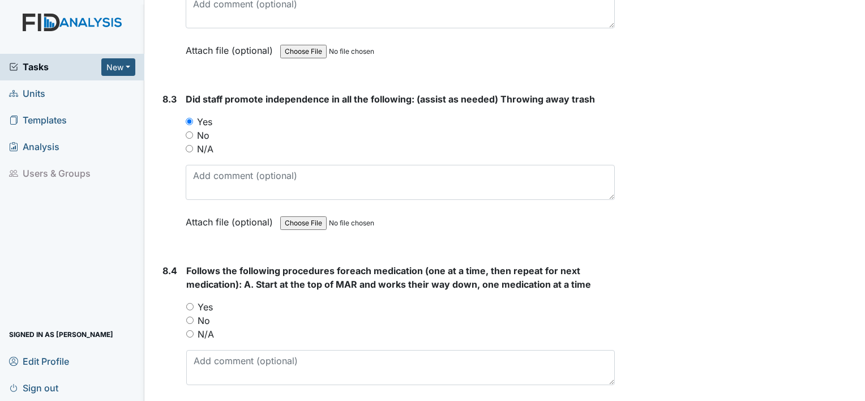
click at [187, 303] on input "Yes" at bounding box center [189, 306] width 7 height 7
radio input "true"
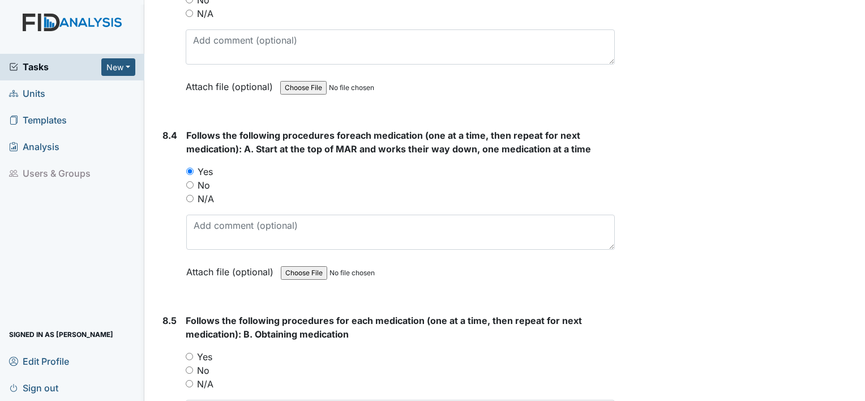
scroll to position [9542, 0]
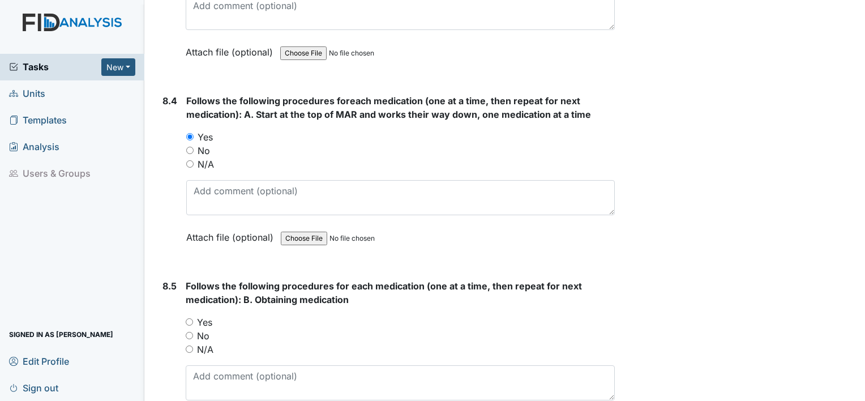
click at [194, 315] on div "Yes" at bounding box center [400, 322] width 429 height 14
click at [190, 318] on input "Yes" at bounding box center [189, 321] width 7 height 7
radio input "true"
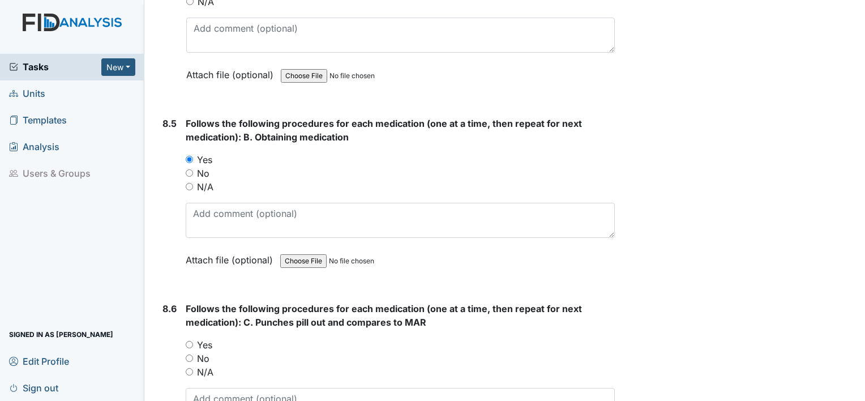
scroll to position [9712, 0]
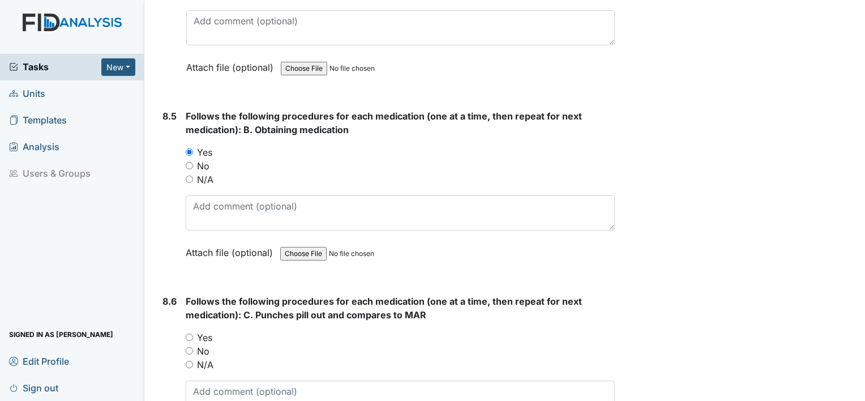
click at [192, 331] on div "Yes" at bounding box center [400, 338] width 429 height 14
click at [185, 301] on div "8.6 Follows the following procedures for each medication (one at a time, then r…" at bounding box center [386, 377] width 457 height 167
click at [191, 334] on input "Yes" at bounding box center [189, 337] width 7 height 7
radio input "true"
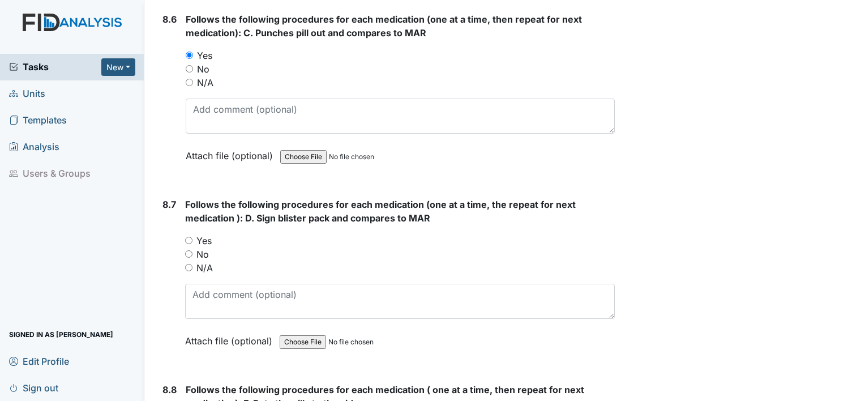
scroll to position [9995, 0]
click at [187, 236] on input "Yes" at bounding box center [188, 239] width 7 height 7
radio input "true"
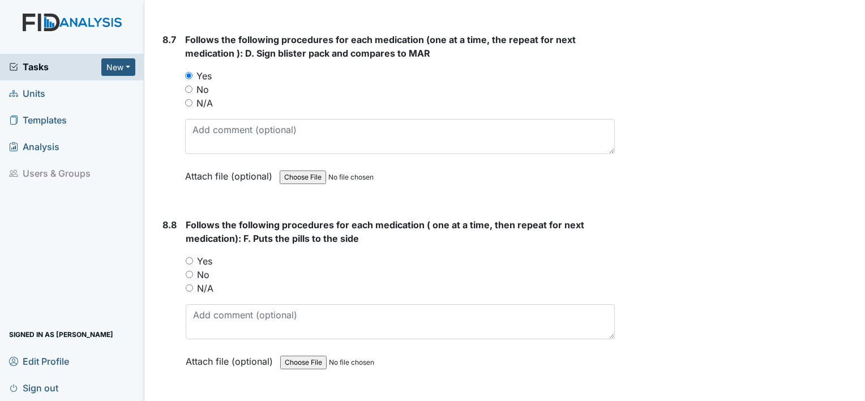
scroll to position [10165, 0]
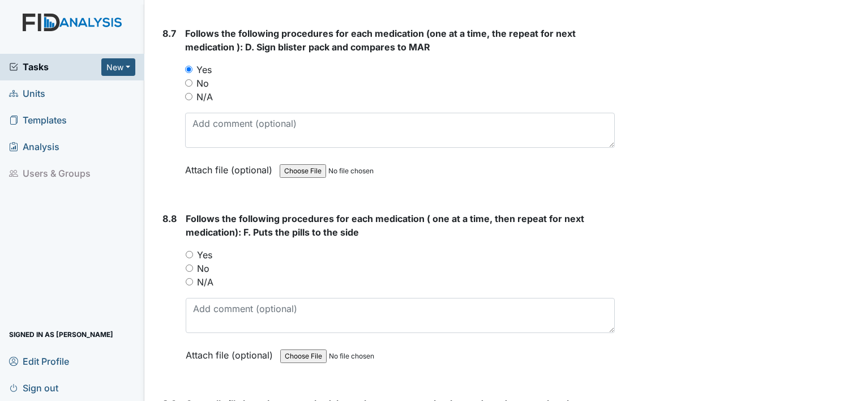
click at [190, 251] on input "Yes" at bounding box center [189, 254] width 7 height 7
radio input "true"
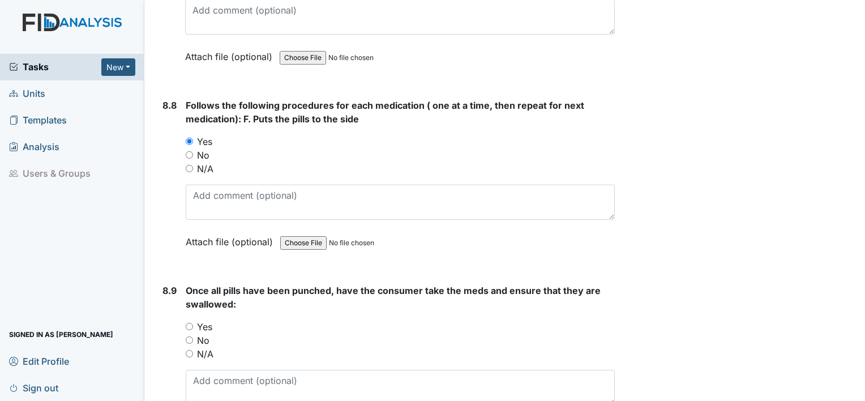
click at [188, 323] on input "Yes" at bounding box center [189, 326] width 7 height 7
radio input "true"
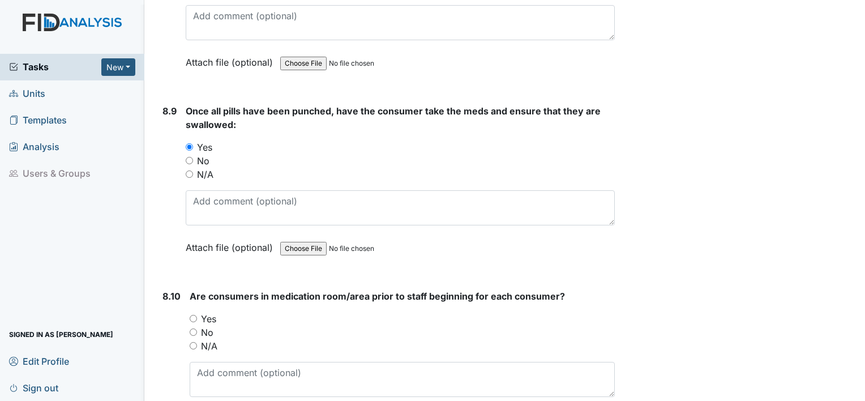
scroll to position [10504, 0]
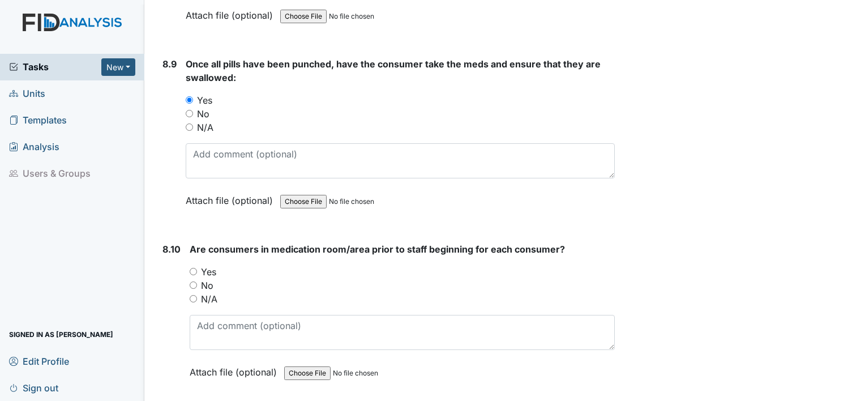
click at [196, 265] on div "Yes" at bounding box center [402, 272] width 425 height 14
click at [198, 265] on div "Yes" at bounding box center [402, 272] width 425 height 14
click at [194, 268] on input "Yes" at bounding box center [193, 271] width 7 height 7
radio input "true"
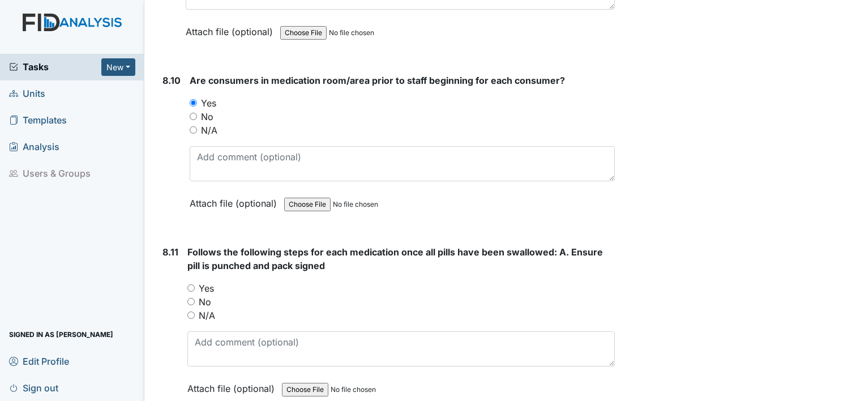
scroll to position [10674, 0]
click at [195, 280] on div "Yes" at bounding box center [401, 287] width 428 height 14
click at [189, 283] on input "Yes" at bounding box center [190, 286] width 7 height 7
radio input "true"
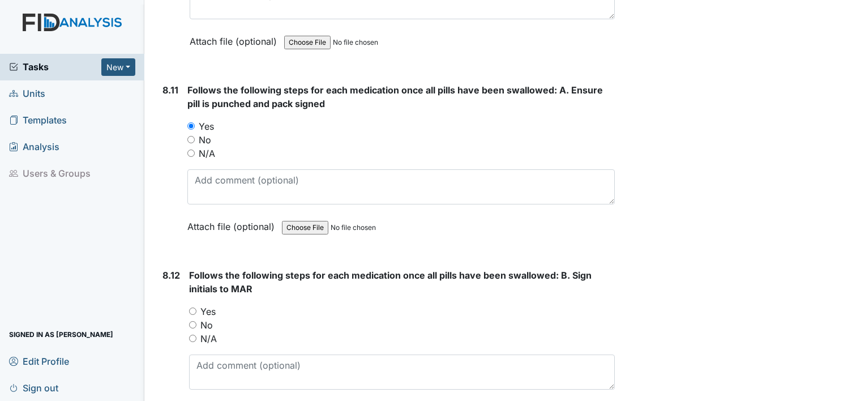
scroll to position [10844, 0]
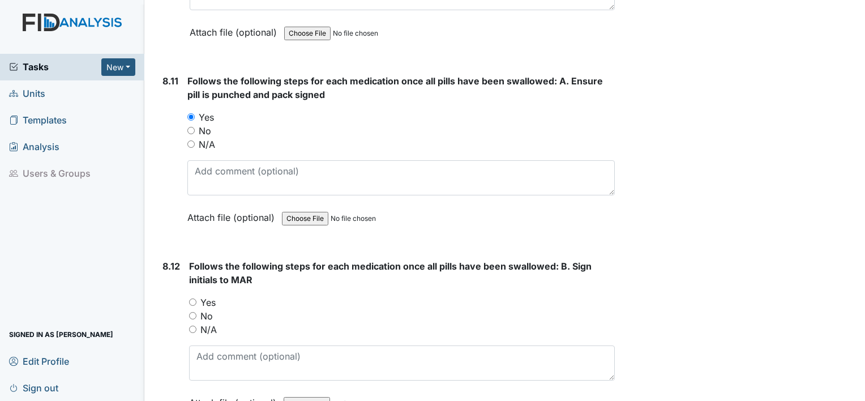
click at [193, 298] on input "Yes" at bounding box center [192, 301] width 7 height 7
radio input "true"
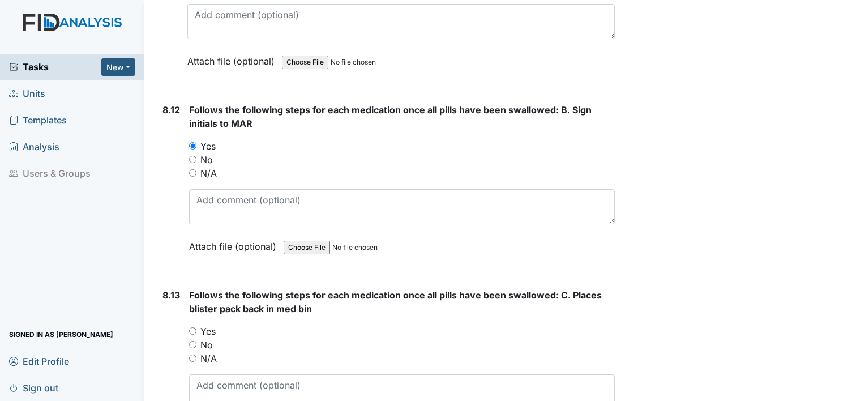
scroll to position [11014, 0]
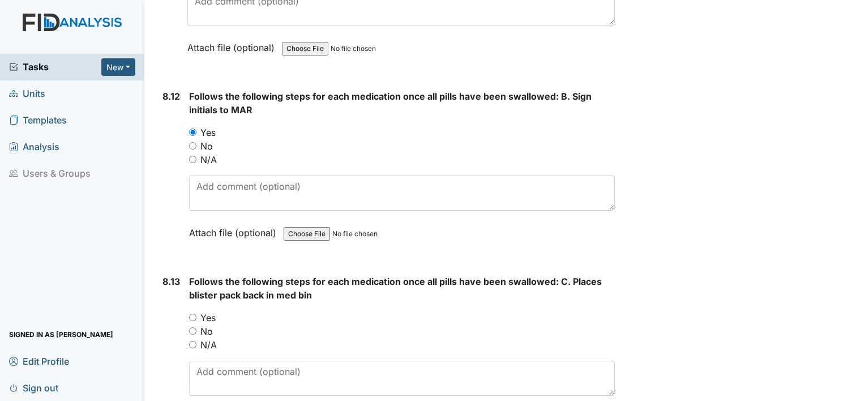
click at [193, 314] on input "Yes" at bounding box center [192, 317] width 7 height 7
radio input "true"
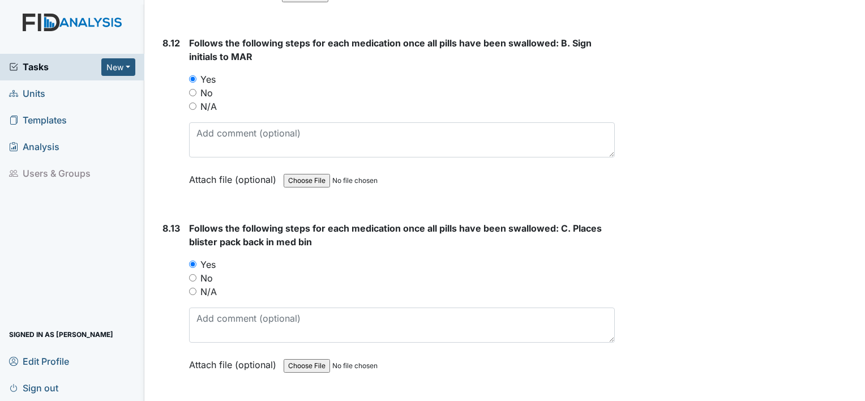
scroll to position [11241, 0]
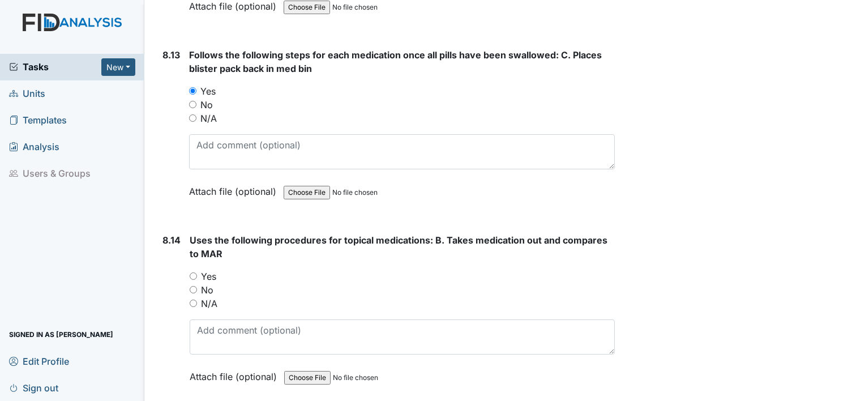
click at [194, 272] on input "Yes" at bounding box center [193, 275] width 7 height 7
radio input "true"
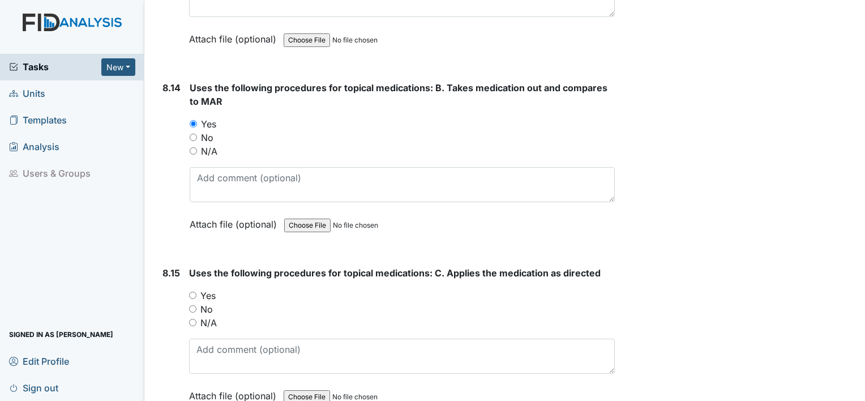
scroll to position [11467, 0]
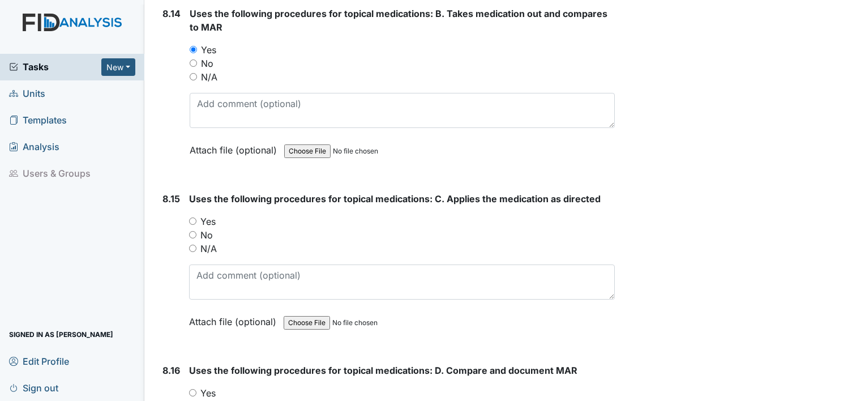
click at [190, 217] on input "Yes" at bounding box center [192, 220] width 7 height 7
radio input "true"
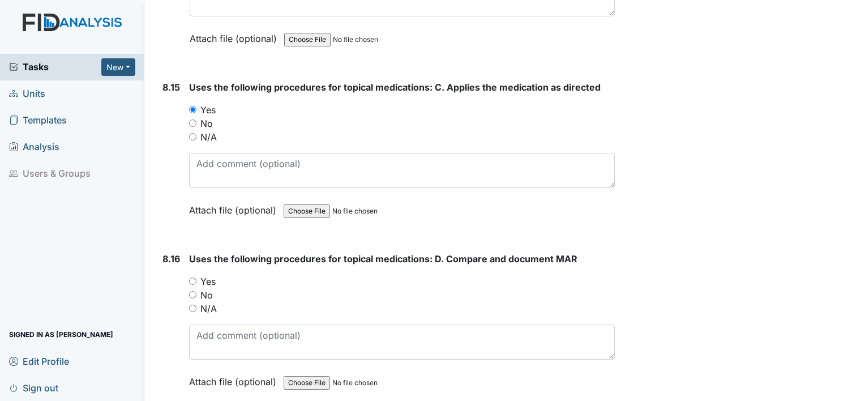
scroll to position [11580, 0]
click at [192, 276] on input "Yes" at bounding box center [192, 279] width 7 height 7
radio input "true"
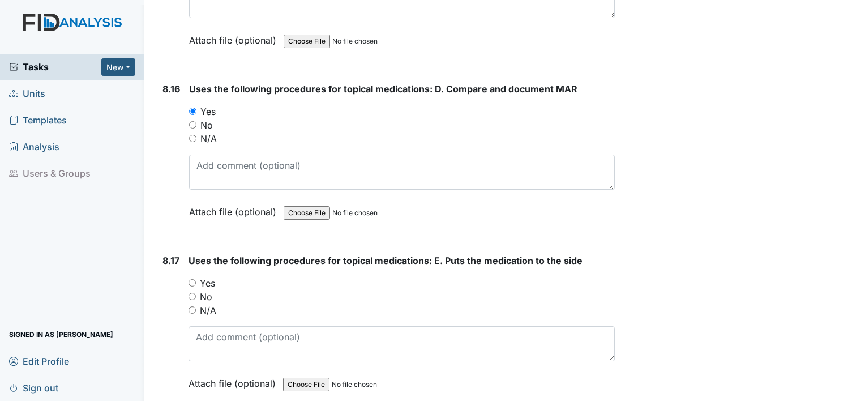
scroll to position [11750, 0]
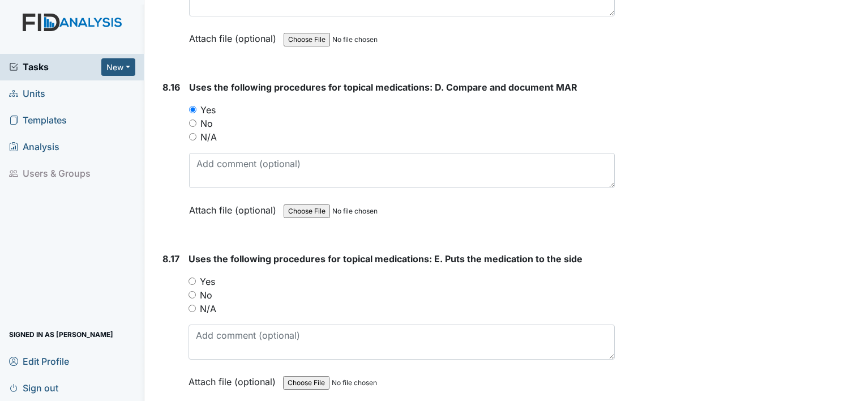
click at [193, 275] on div "Yes" at bounding box center [402, 282] width 426 height 14
click at [189, 278] on input "Yes" at bounding box center [192, 281] width 7 height 7
radio input "true"
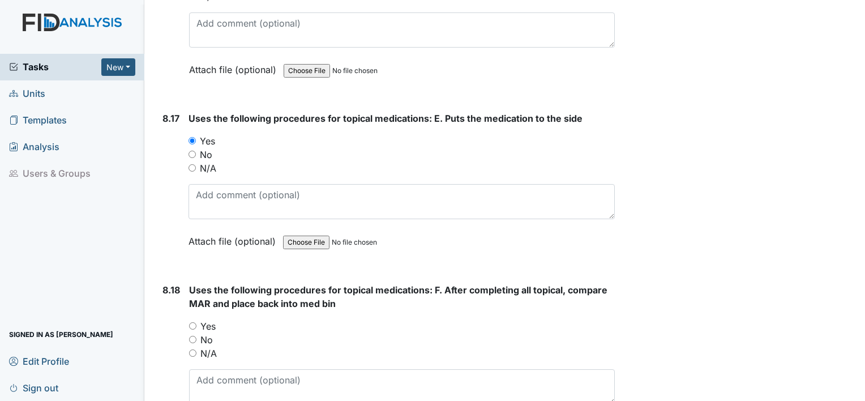
scroll to position [11920, 0]
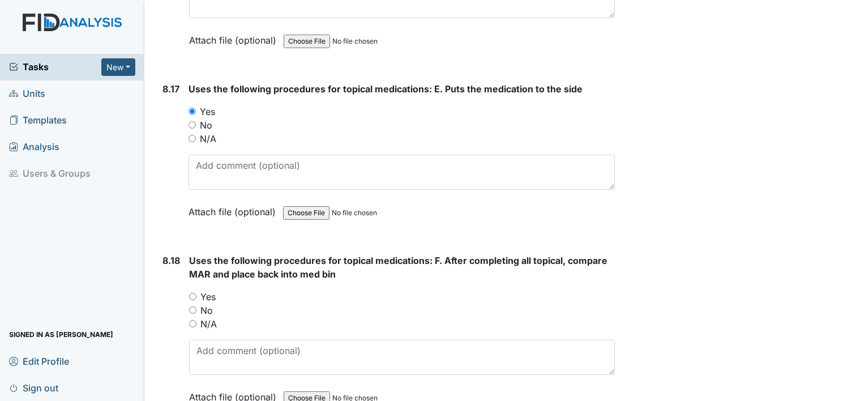
click at [191, 293] on input "Yes" at bounding box center [192, 296] width 7 height 7
radio input "true"
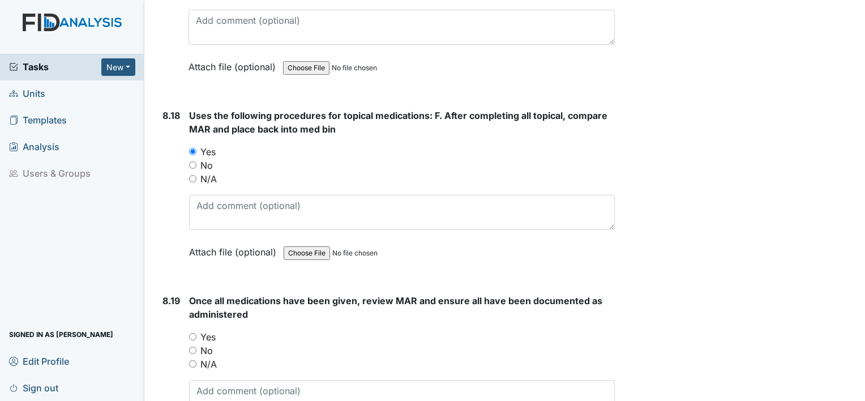
scroll to position [12090, 0]
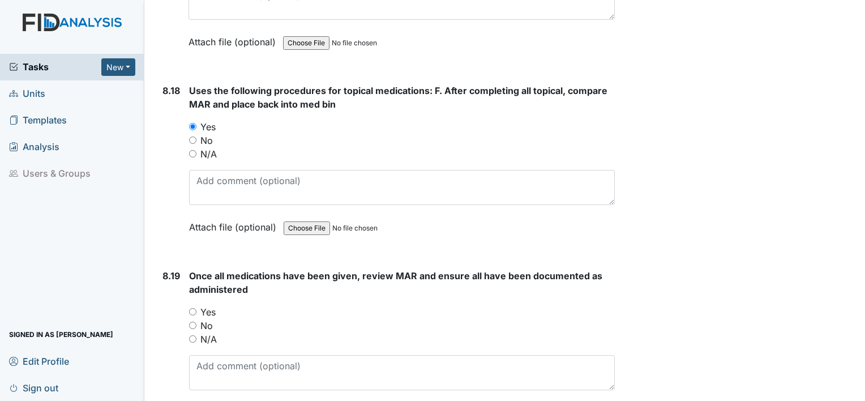
drag, startPoint x: 192, startPoint y: 272, endPoint x: 195, endPoint y: 262, distance: 10.0
click at [192, 308] on input "Yes" at bounding box center [192, 311] width 7 height 7
radio input "true"
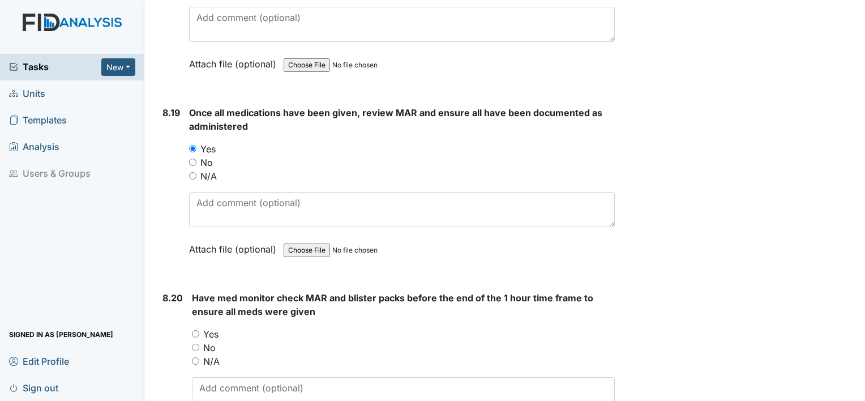
scroll to position [12260, 0]
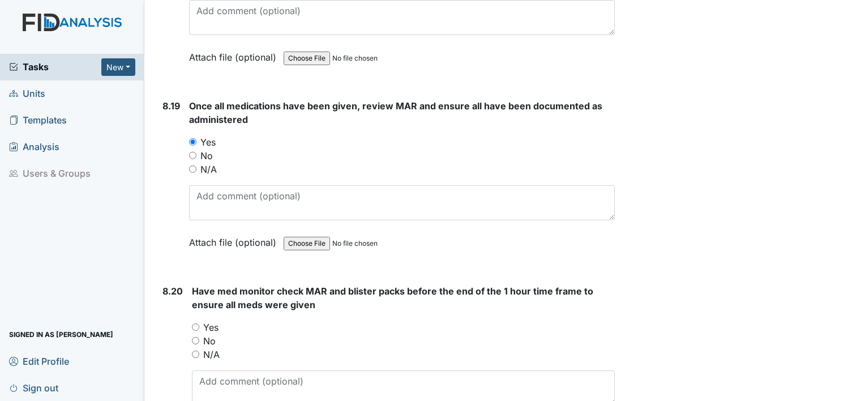
drag, startPoint x: 194, startPoint y: 285, endPoint x: 200, endPoint y: 274, distance: 12.2
click at [195, 323] on input "Yes" at bounding box center [195, 326] width 7 height 7
radio input "true"
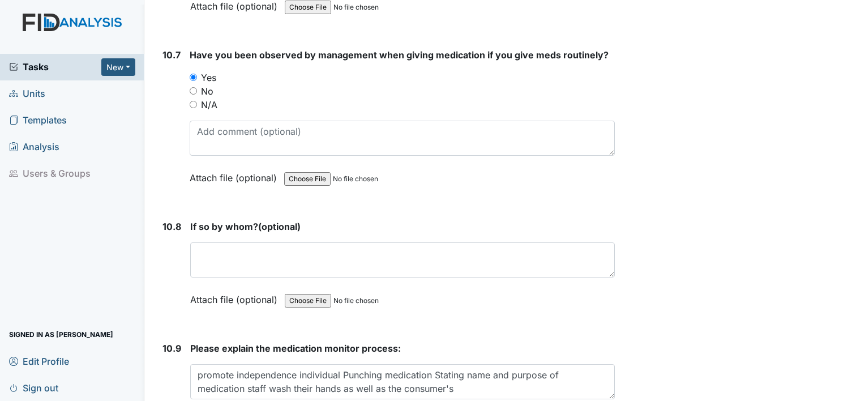
scroll to position [15262, 0]
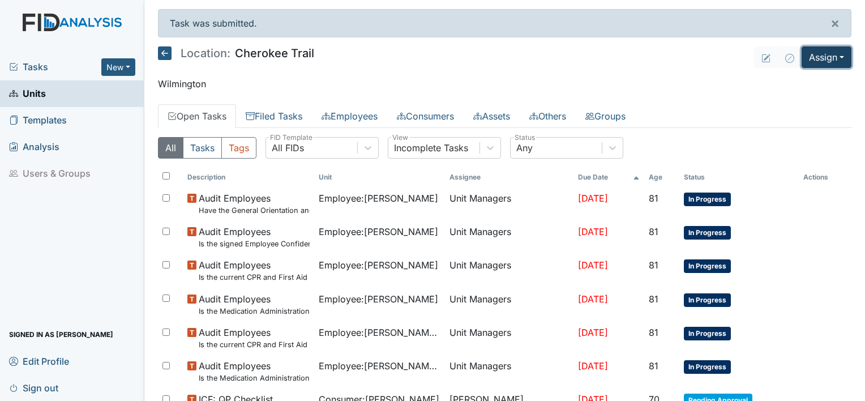
click at [835, 53] on button "Assign" at bounding box center [827, 57] width 50 height 22
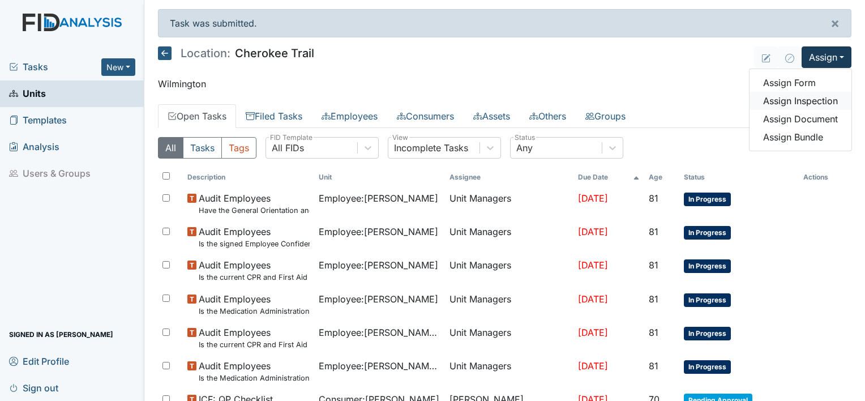
click at [805, 101] on link "Assign Inspection" at bounding box center [801, 101] width 102 height 18
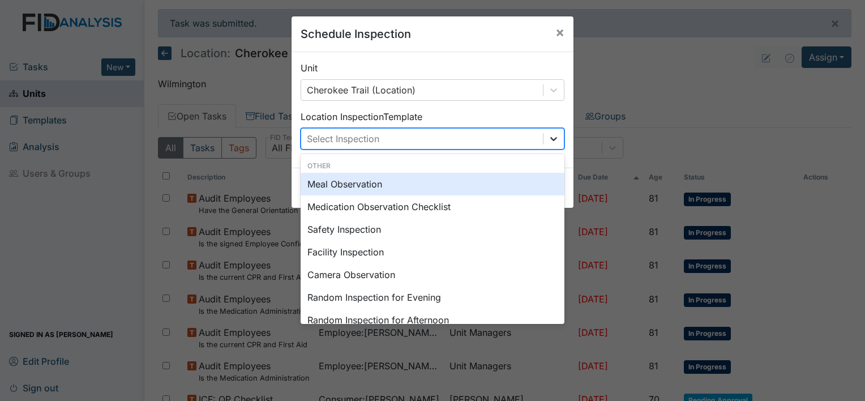
click at [550, 142] on icon at bounding box center [553, 138] width 11 height 11
click at [407, 187] on div "Meal Observation" at bounding box center [433, 184] width 264 height 23
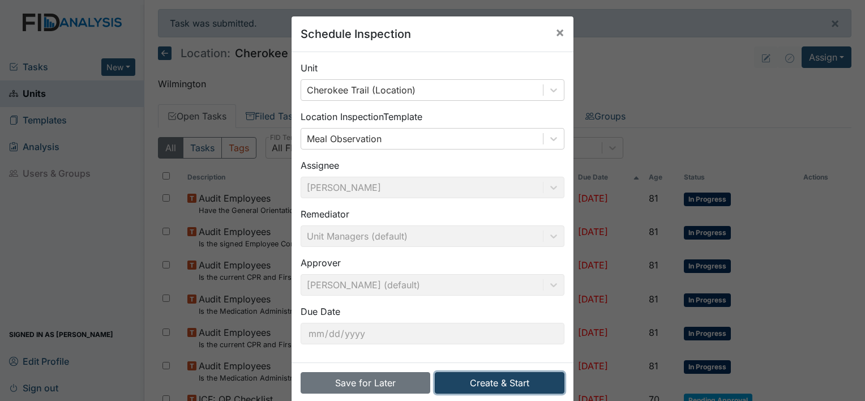
click at [487, 383] on button "Create & Start" at bounding box center [500, 383] width 130 height 22
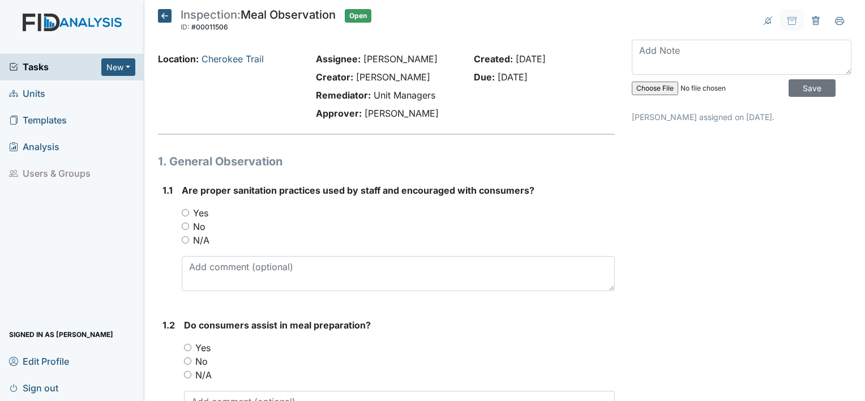
drag, startPoint x: 188, startPoint y: 214, endPoint x: 179, endPoint y: 212, distance: 9.1
click at [181, 213] on div "1.1 Are proper sanitation practices used by staff and encouraged with consumers…" at bounding box center [386, 241] width 457 height 117
click at [185, 214] on input "Yes" at bounding box center [185, 212] width 7 height 7
radio input "true"
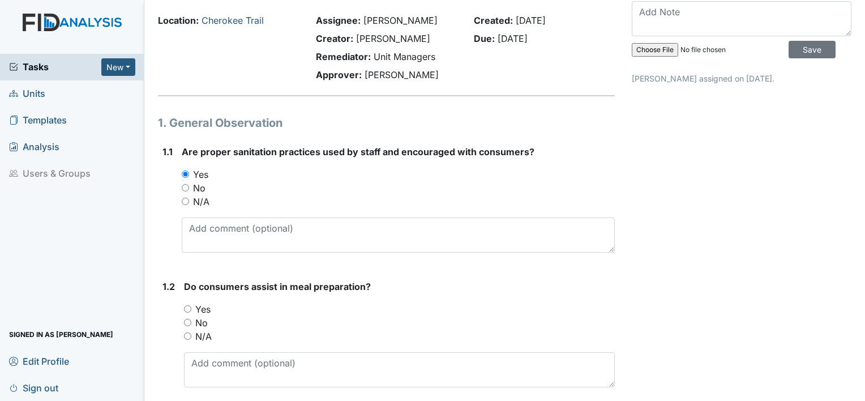
scroll to position [57, 0]
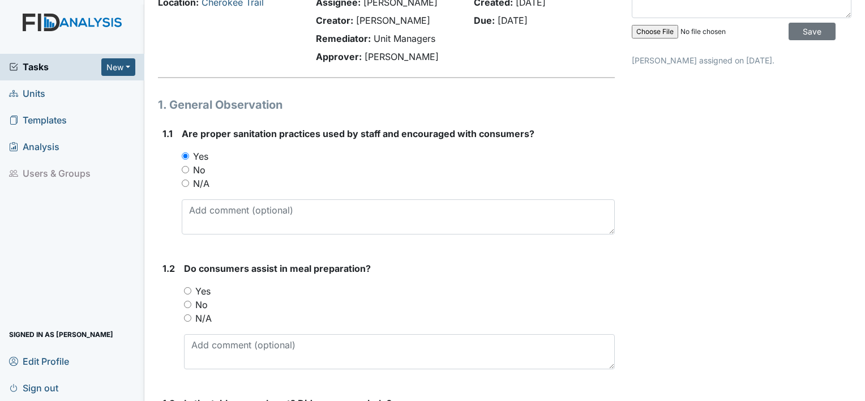
click at [188, 292] on input "Yes" at bounding box center [187, 290] width 7 height 7
radio input "true"
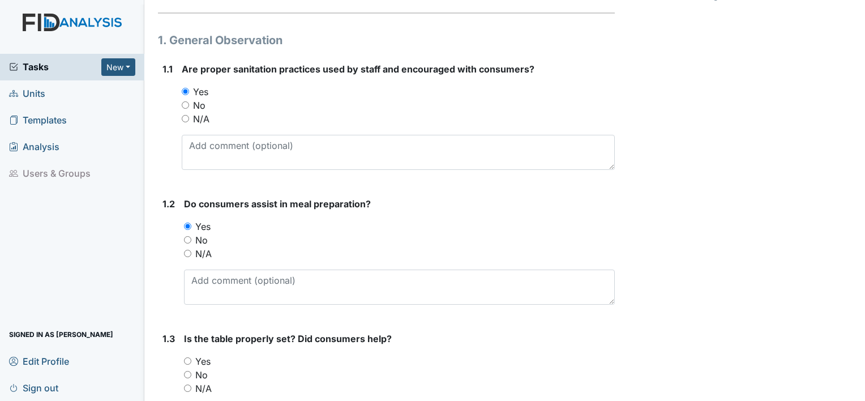
scroll to position [170, 0]
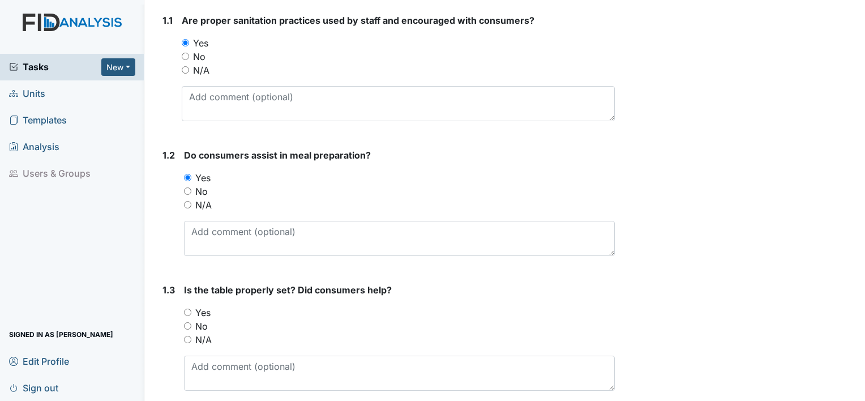
click at [186, 310] on input "Yes" at bounding box center [187, 312] width 7 height 7
radio input "true"
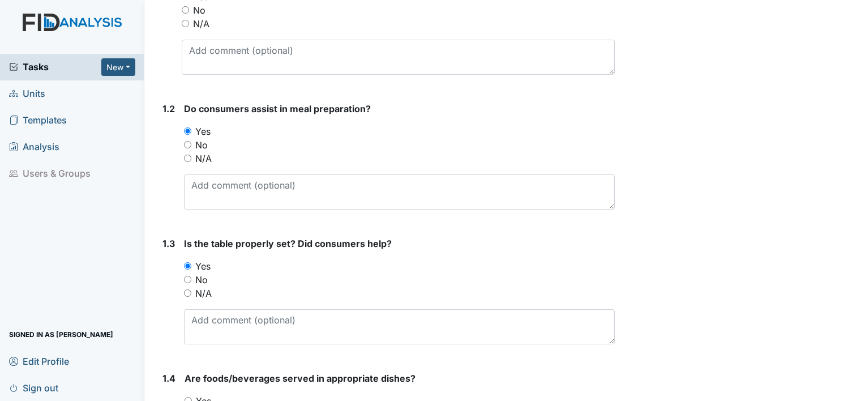
scroll to position [283, 0]
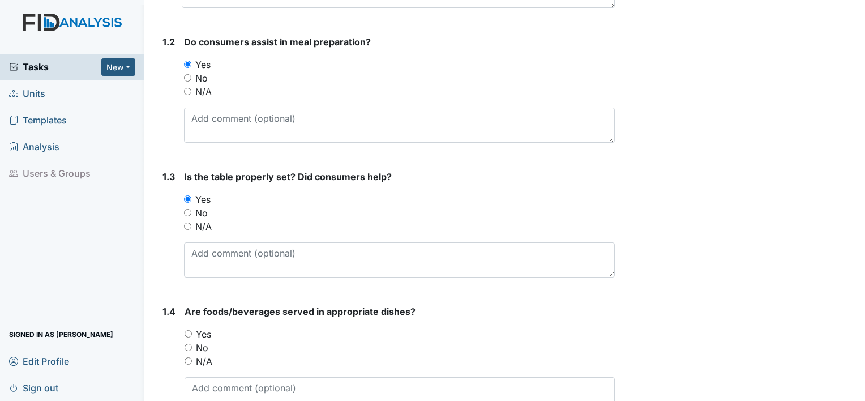
click at [190, 334] on input "Yes" at bounding box center [188, 333] width 7 height 7
radio input "true"
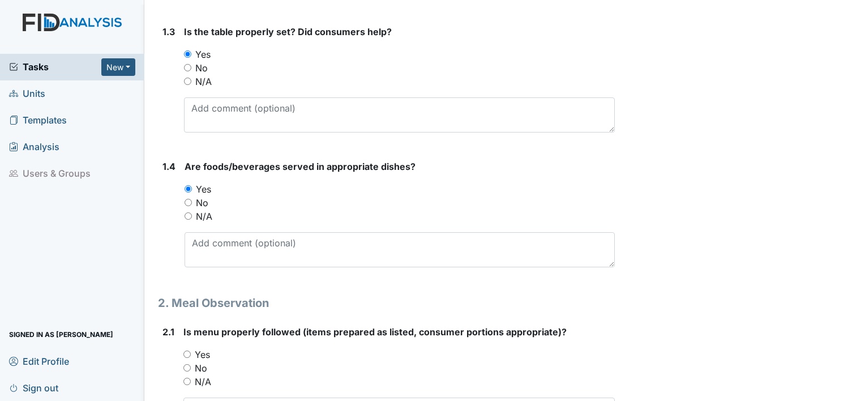
scroll to position [453, 0]
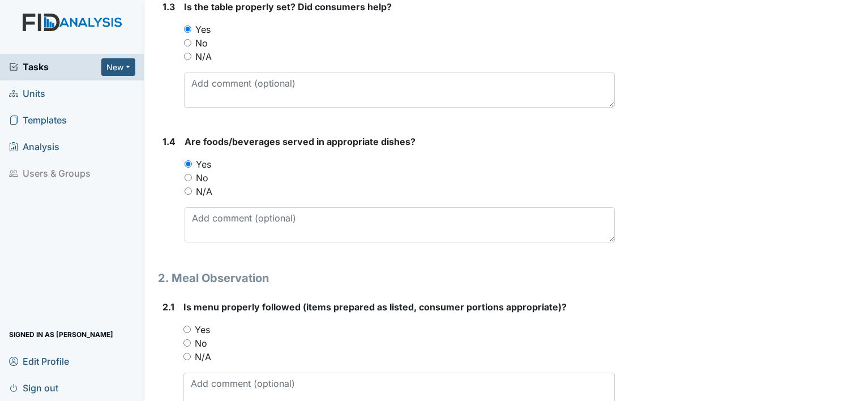
click at [190, 328] on div "Yes" at bounding box center [399, 330] width 432 height 14
click at [188, 328] on input "Yes" at bounding box center [186, 329] width 7 height 7
radio input "true"
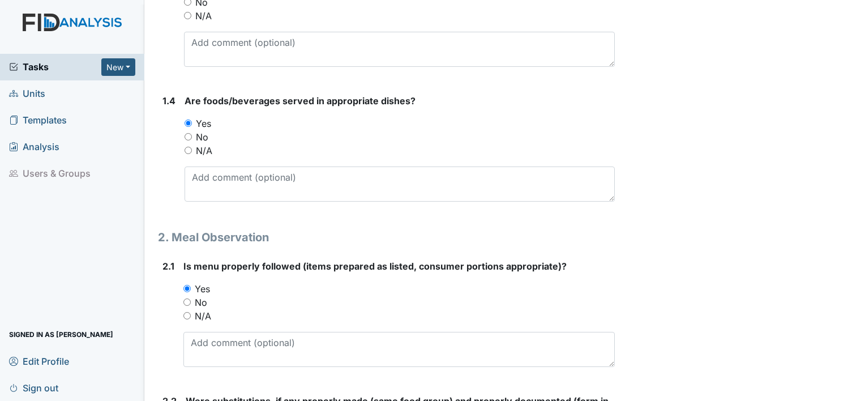
scroll to position [623, 0]
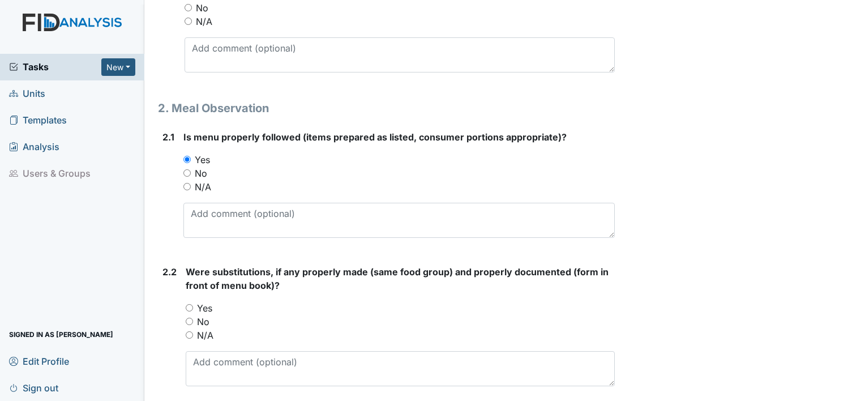
click at [186, 305] on div "2.2 Were substitutions, if any properly made (same food group) and properly doc…" at bounding box center [386, 330] width 457 height 130
click at [190, 308] on input "Yes" at bounding box center [189, 307] width 7 height 7
radio input "true"
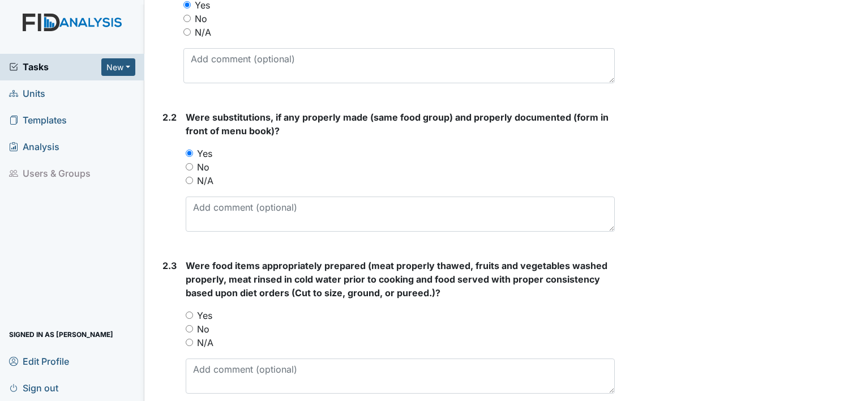
scroll to position [793, 0]
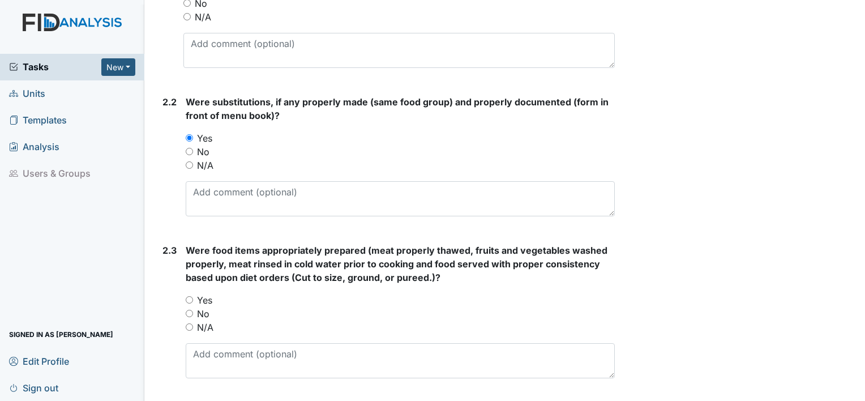
click at [191, 301] on input "Yes" at bounding box center [189, 299] width 7 height 7
radio input "true"
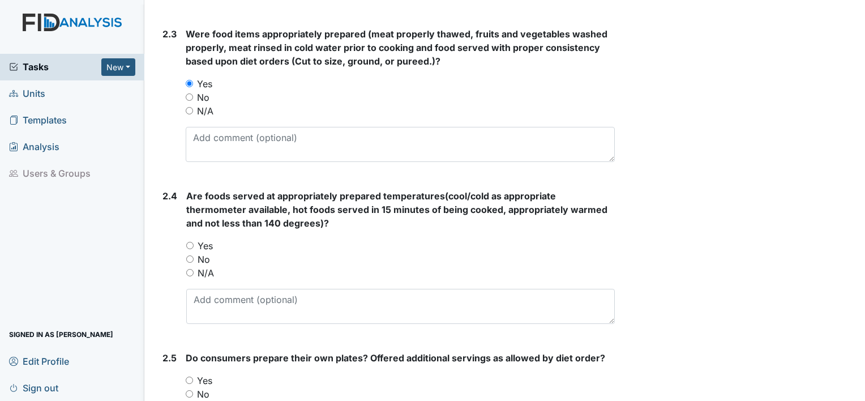
scroll to position [1019, 0]
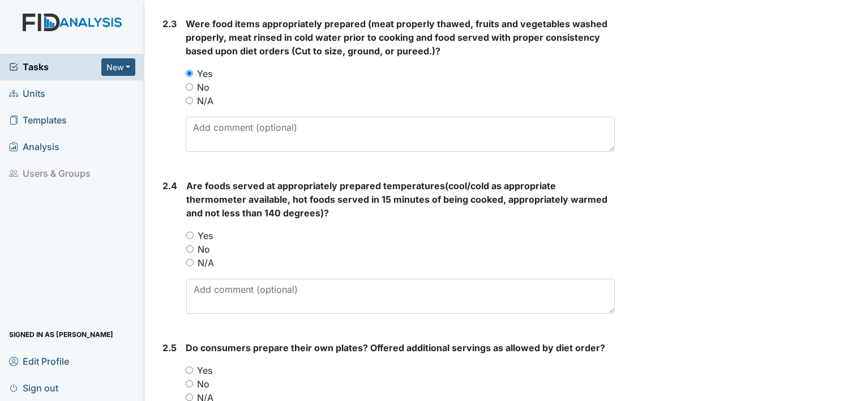
drag, startPoint x: 194, startPoint y: 238, endPoint x: 192, endPoint y: 230, distance: 7.7
click at [191, 229] on div "Yes" at bounding box center [400, 236] width 429 height 14
click at [190, 233] on input "Yes" at bounding box center [189, 235] width 7 height 7
radio input "true"
click at [190, 366] on input "Yes" at bounding box center [189, 369] width 7 height 7
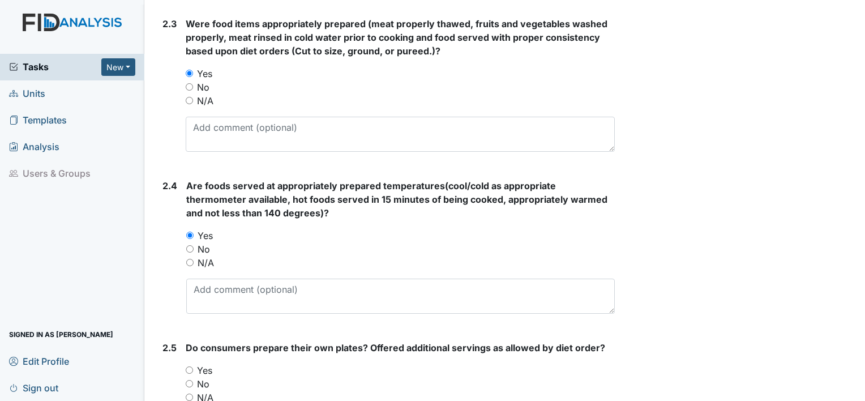
radio input "true"
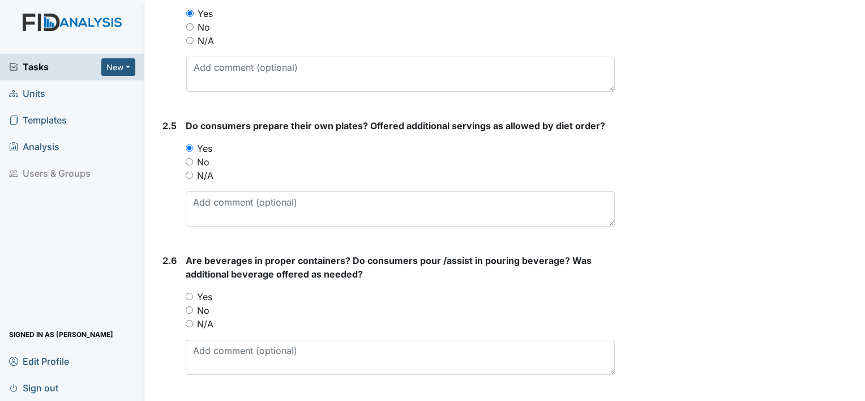
scroll to position [1246, 0]
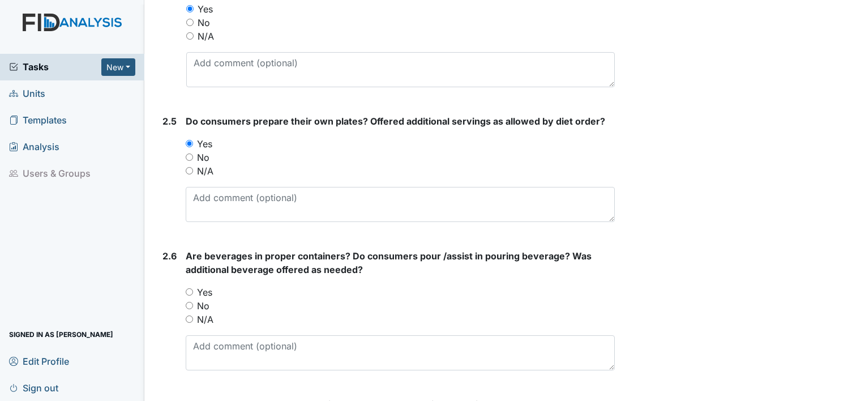
click at [191, 288] on input "Yes" at bounding box center [189, 291] width 7 height 7
radio input "true"
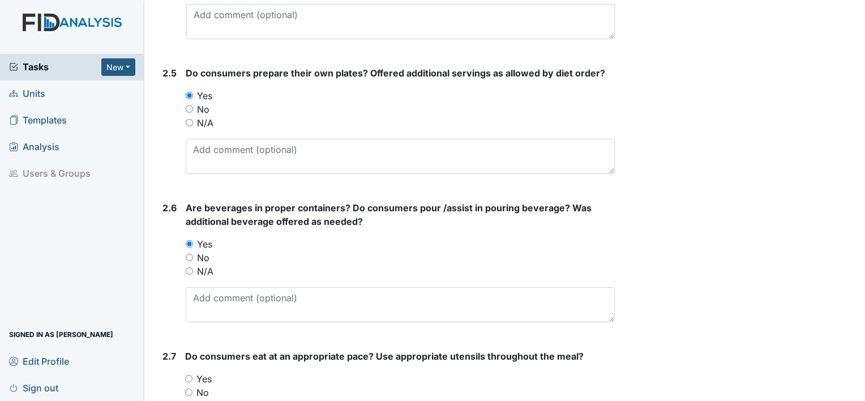
scroll to position [1359, 0]
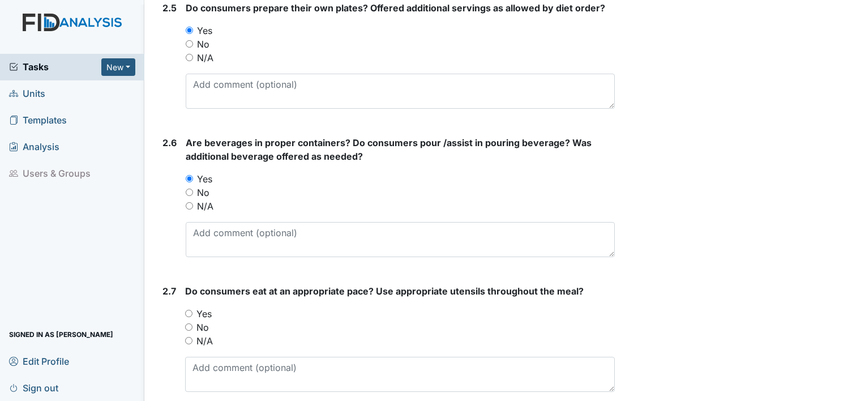
click at [193, 310] on div "Yes" at bounding box center [400, 314] width 430 height 14
click at [189, 310] on input "Yes" at bounding box center [188, 313] width 7 height 7
radio input "true"
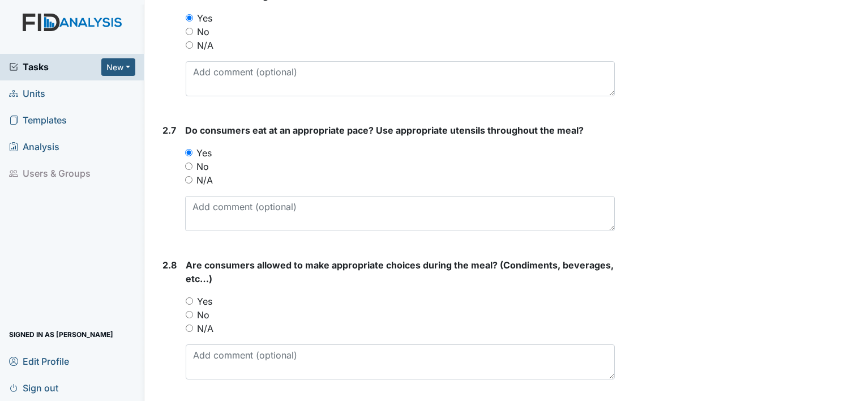
scroll to position [1529, 0]
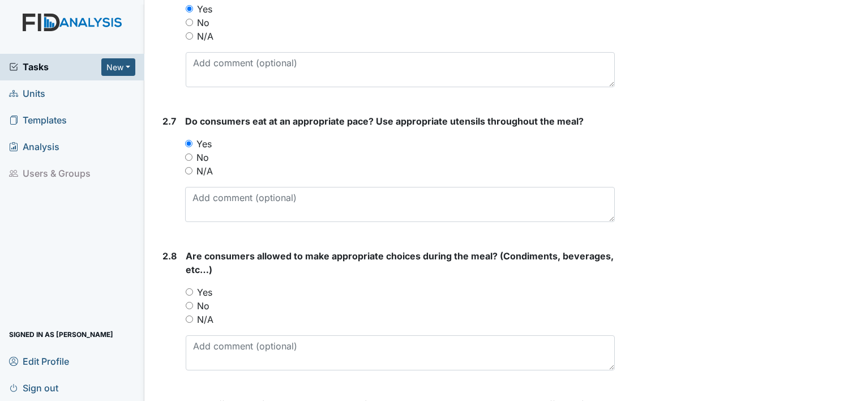
click at [191, 290] on input "Yes" at bounding box center [189, 291] width 7 height 7
radio input "true"
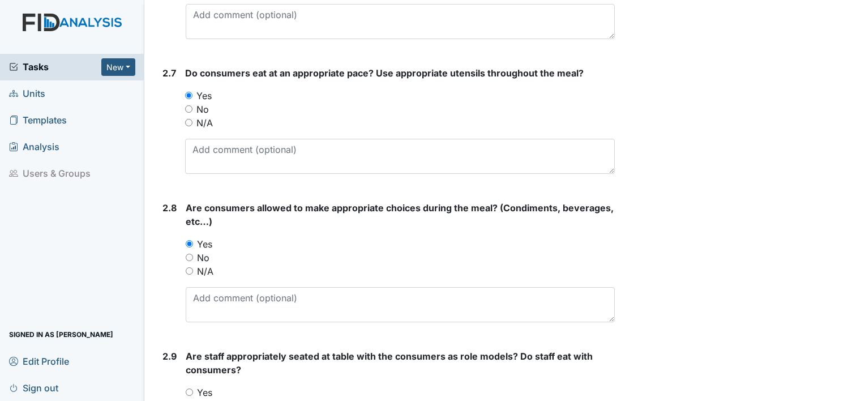
scroll to position [1642, 0]
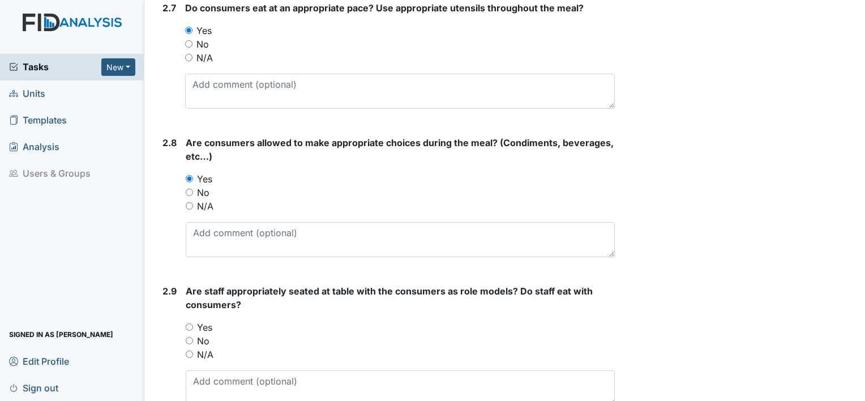
click at [190, 323] on input "Yes" at bounding box center [189, 326] width 7 height 7
radio input "true"
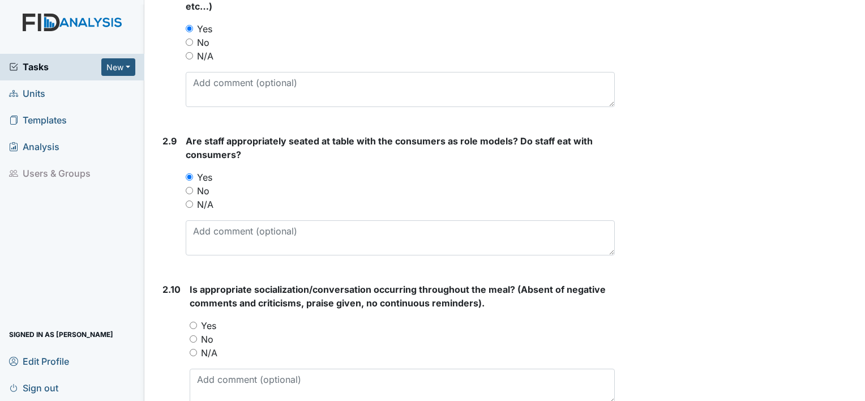
scroll to position [1812, 0]
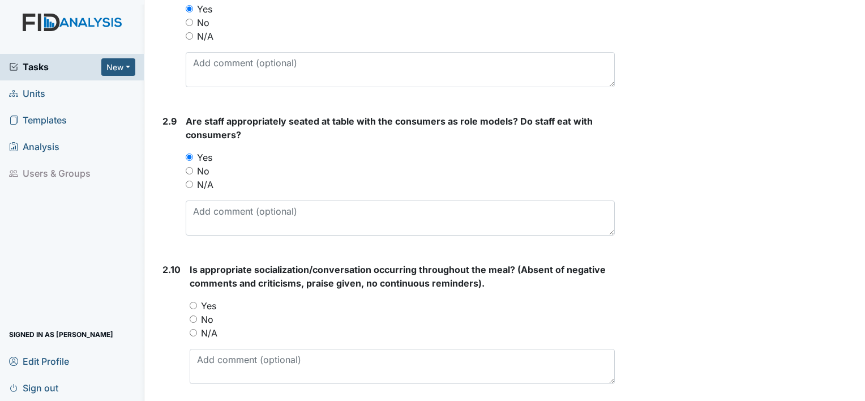
click at [195, 305] on input "Yes" at bounding box center [193, 305] width 7 height 7
radio input "true"
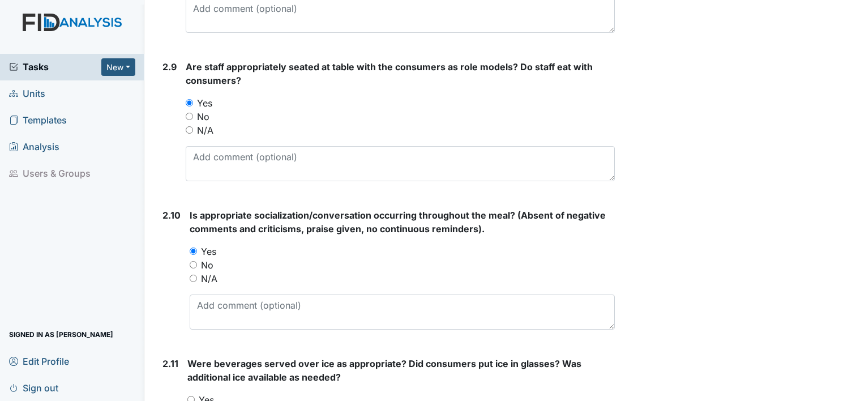
scroll to position [1926, 0]
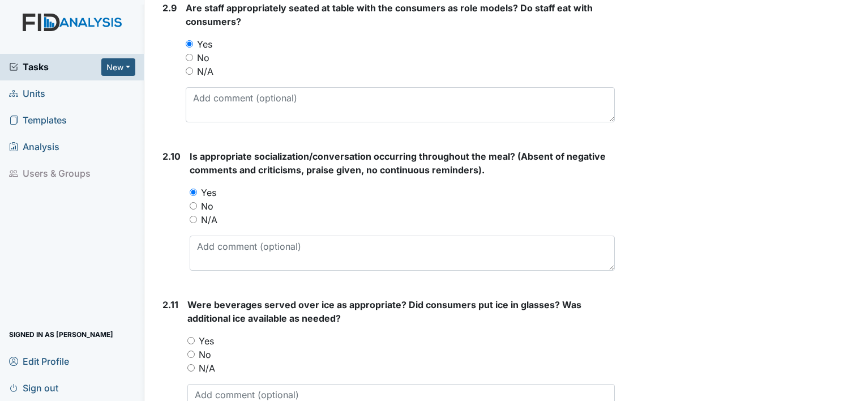
drag, startPoint x: 190, startPoint y: 339, endPoint x: 198, endPoint y: 326, distance: 14.8
click at [191, 337] on input "Yes" at bounding box center [190, 340] width 7 height 7
radio input "true"
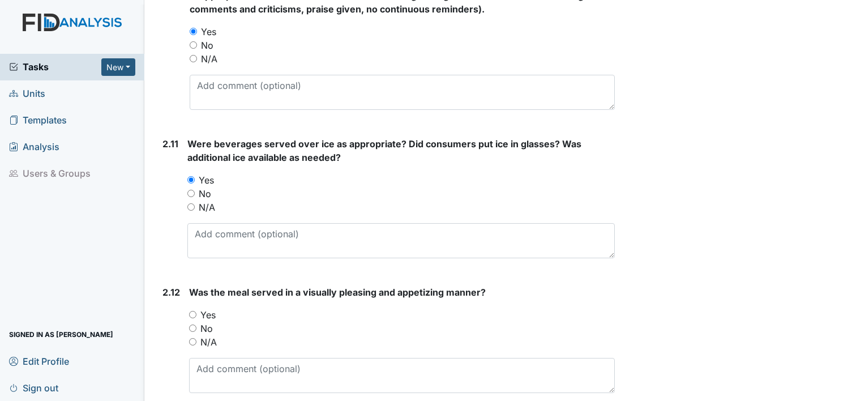
scroll to position [2095, 0]
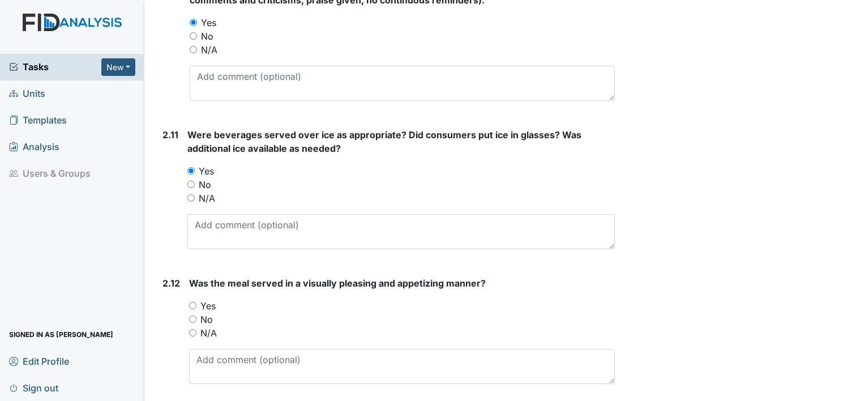
click at [195, 299] on div "Yes" at bounding box center [402, 306] width 426 height 14
click at [195, 302] on input "Yes" at bounding box center [192, 305] width 7 height 7
radio input "true"
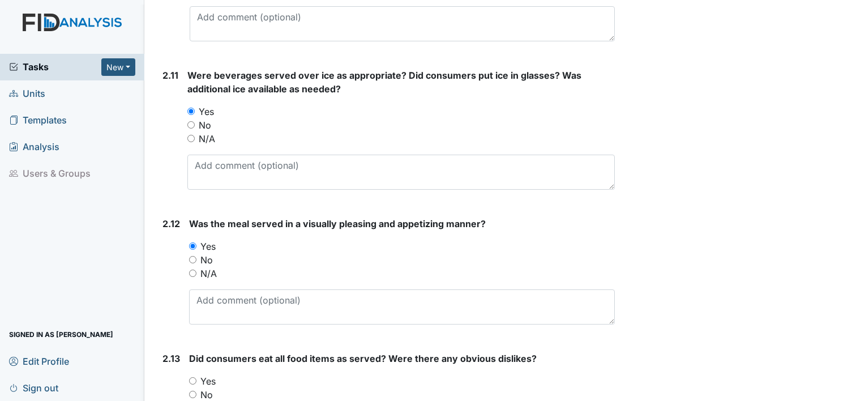
scroll to position [2209, 0]
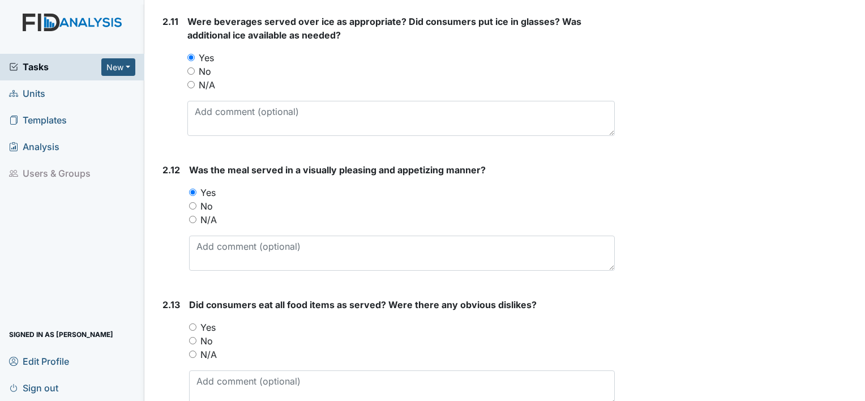
click at [194, 323] on input "Yes" at bounding box center [192, 326] width 7 height 7
radio input "true"
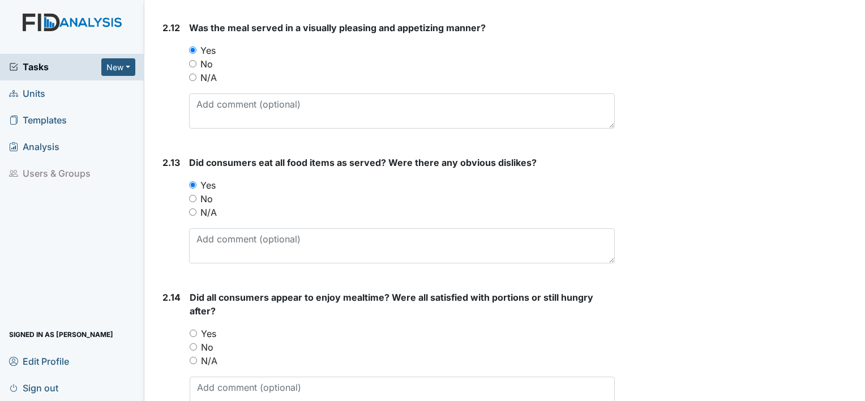
scroll to position [2379, 0]
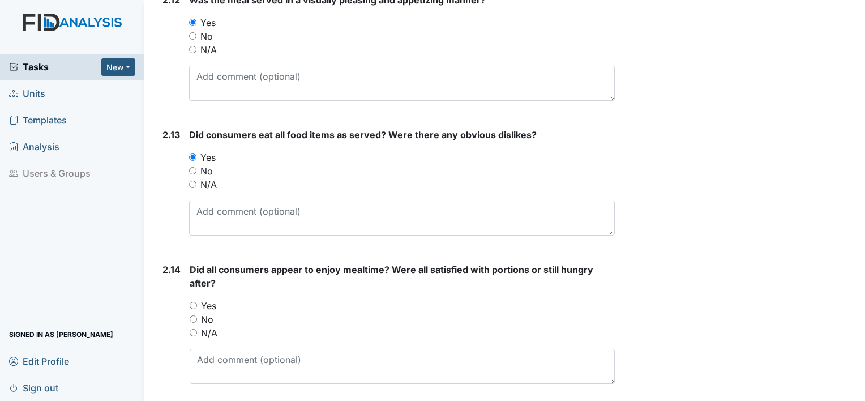
click at [197, 302] on input "Yes" at bounding box center [193, 305] width 7 height 7
radio input "true"
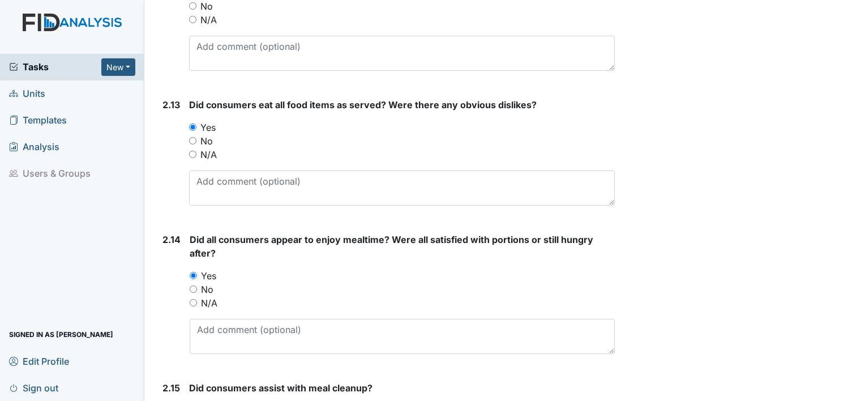
scroll to position [2492, 0]
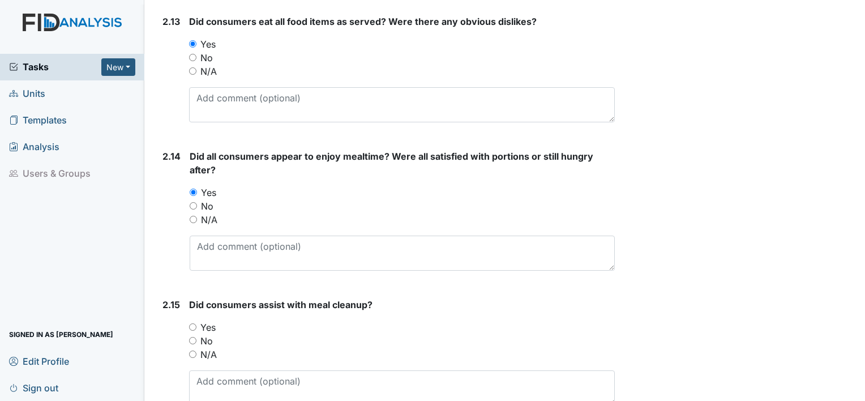
click at [194, 323] on input "Yes" at bounding box center [192, 326] width 7 height 7
radio input "true"
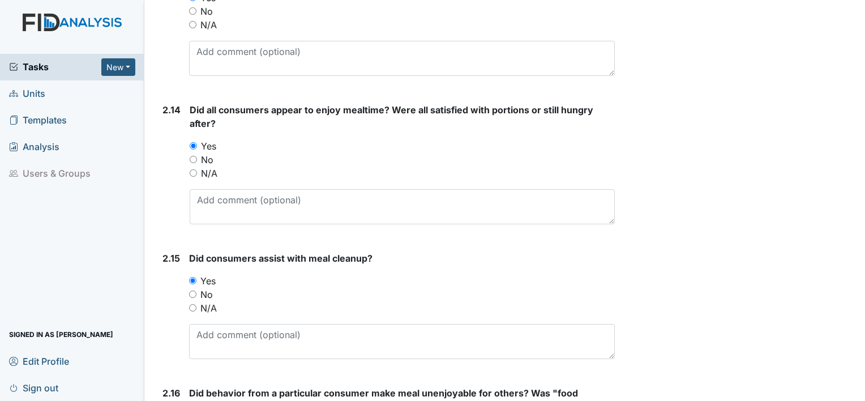
scroll to position [2605, 0]
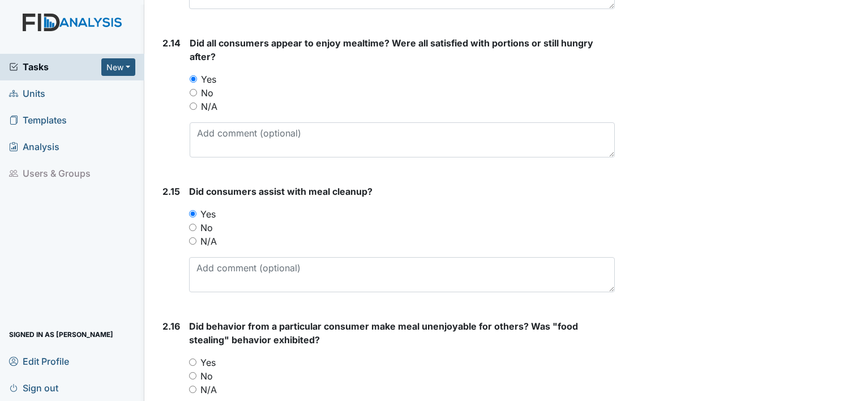
click at [193, 356] on div "Yes" at bounding box center [402, 363] width 426 height 14
click at [192, 358] on input "Yes" at bounding box center [192, 361] width 7 height 7
radio input "true"
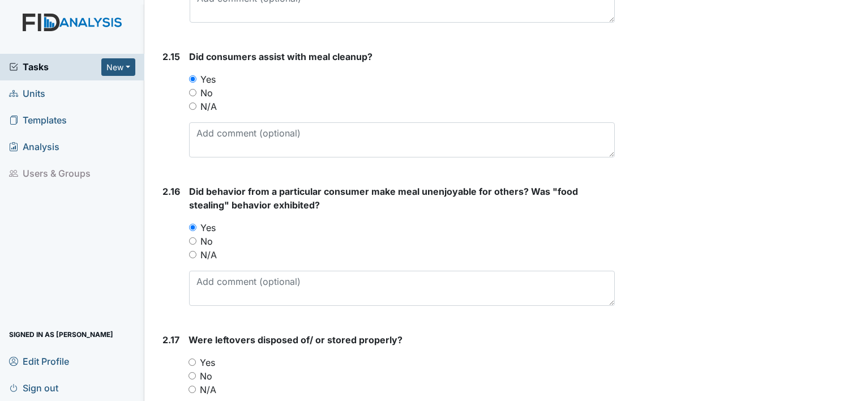
scroll to position [2775, 0]
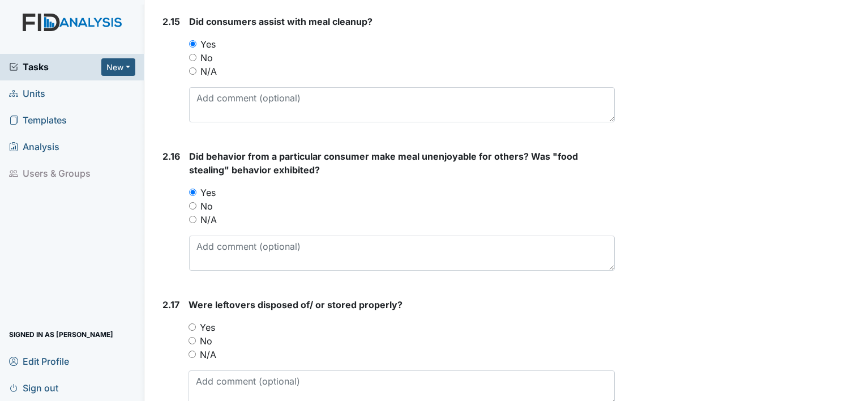
click at [193, 323] on input "Yes" at bounding box center [192, 326] width 7 height 7
radio input "true"
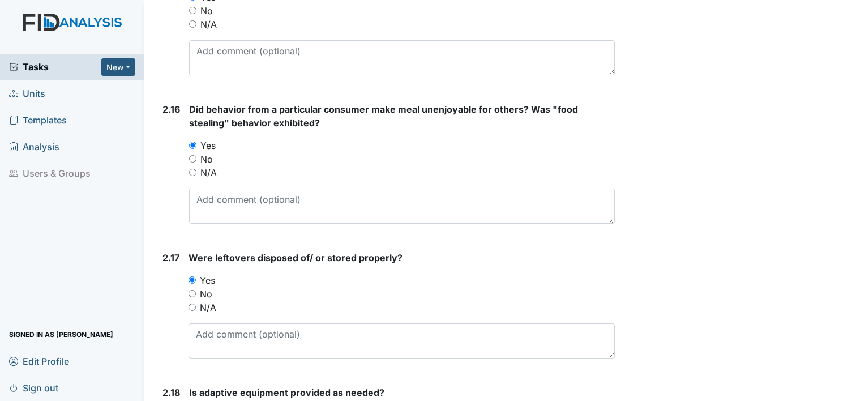
scroll to position [2945, 0]
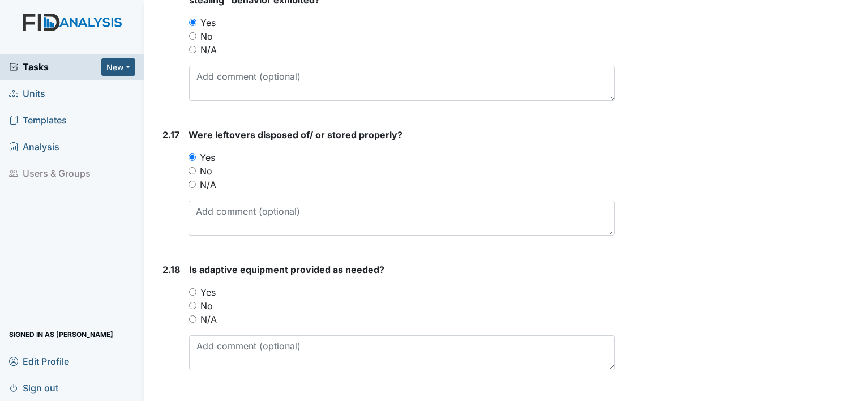
click at [193, 288] on input "Yes" at bounding box center [192, 291] width 7 height 7
radio input "true"
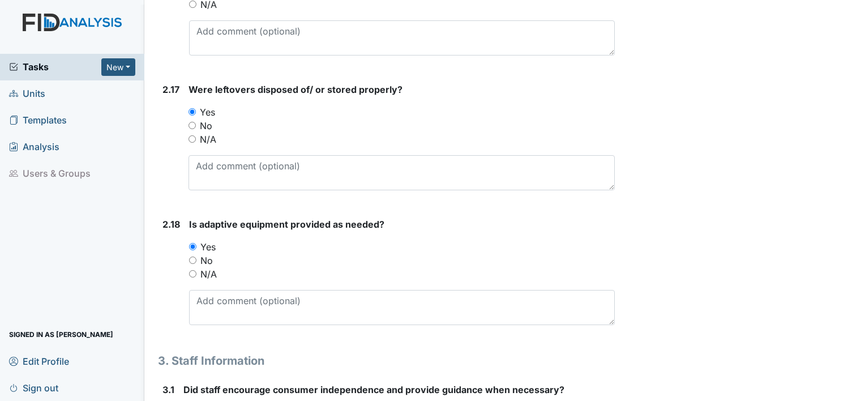
scroll to position [3115, 0]
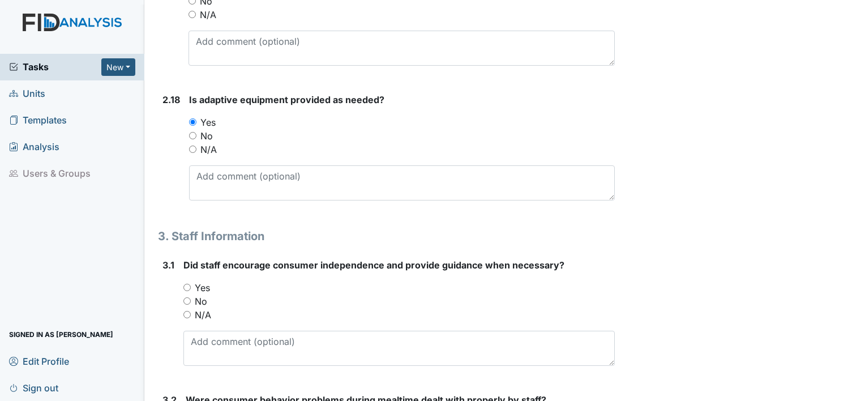
click at [187, 284] on input "Yes" at bounding box center [186, 287] width 7 height 7
radio input "true"
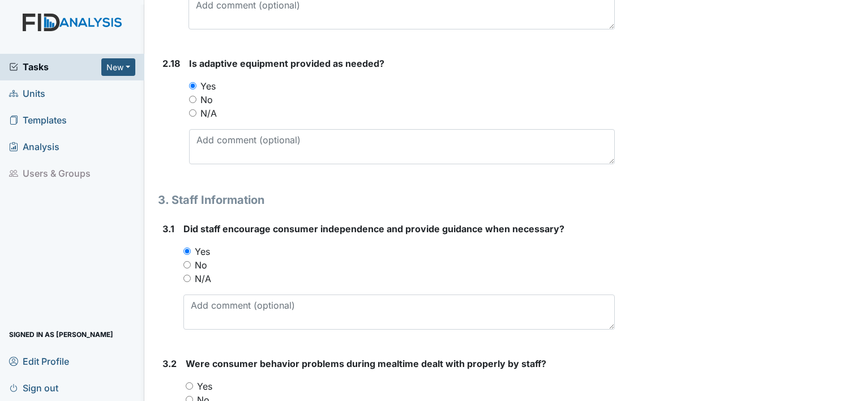
scroll to position [3171, 0]
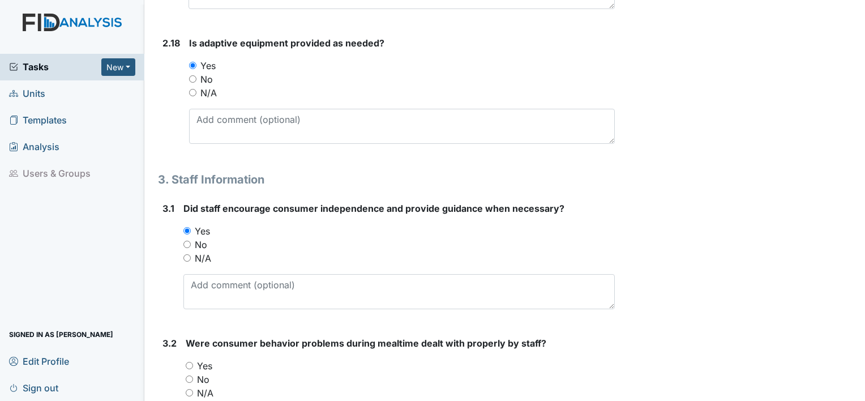
click at [194, 360] on div "Yes" at bounding box center [400, 366] width 429 height 14
click at [190, 362] on input "Yes" at bounding box center [189, 365] width 7 height 7
radio input "true"
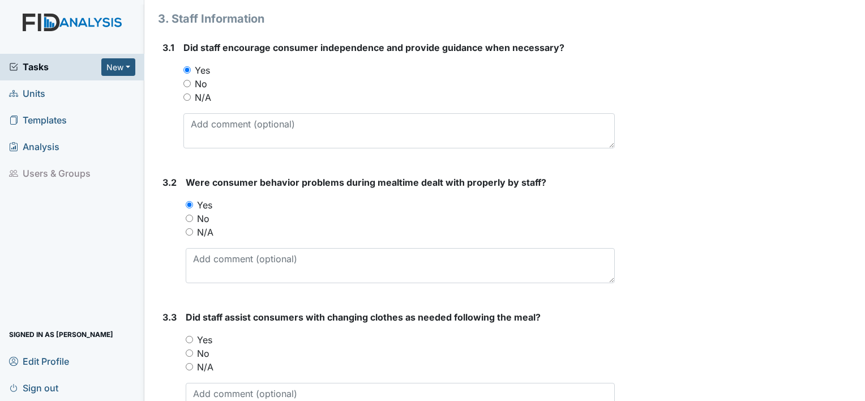
scroll to position [3341, 0]
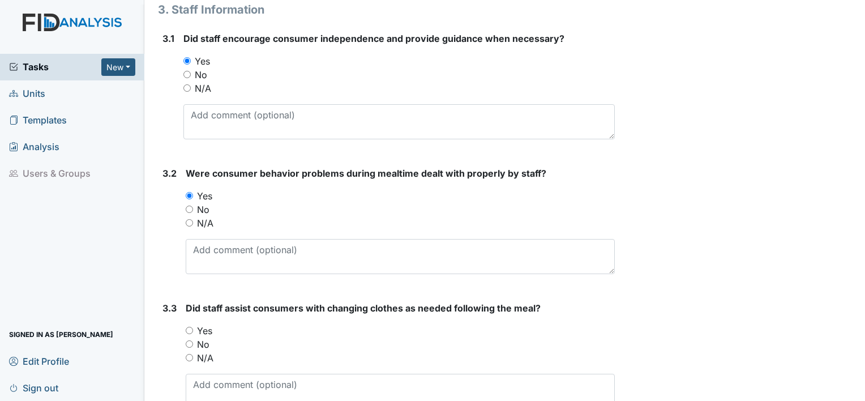
click at [187, 327] on input "Yes" at bounding box center [189, 330] width 7 height 7
radio input "true"
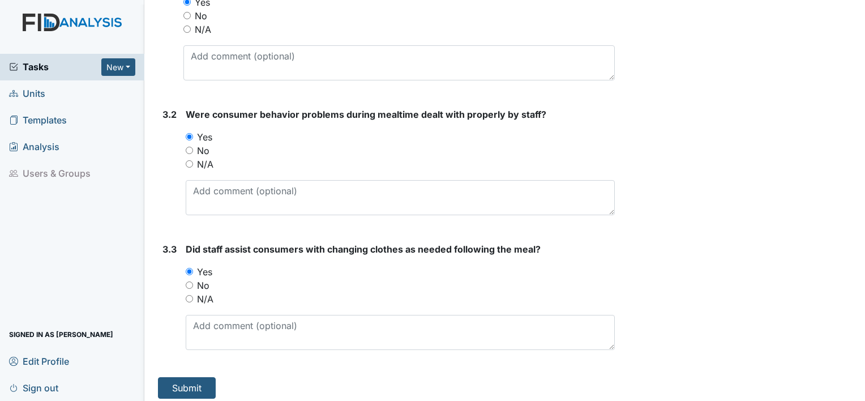
scroll to position [3401, 0]
click at [190, 377] on button "Submit" at bounding box center [187, 388] width 58 height 22
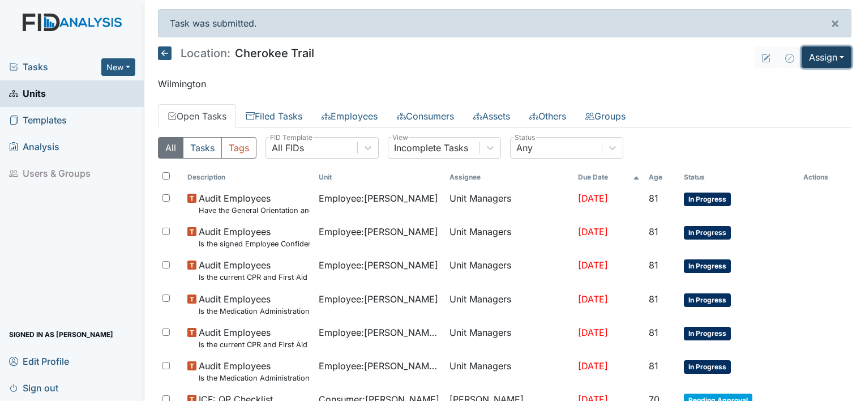
click at [817, 62] on button "Assign" at bounding box center [827, 57] width 50 height 22
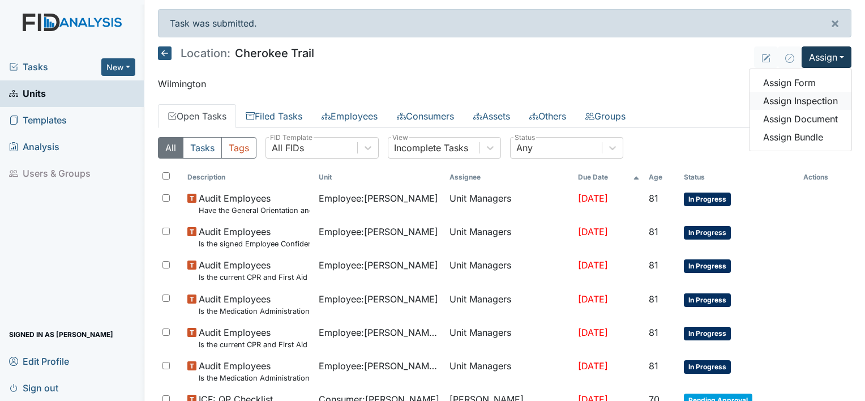
click at [797, 101] on link "Assign Inspection" at bounding box center [801, 101] width 102 height 18
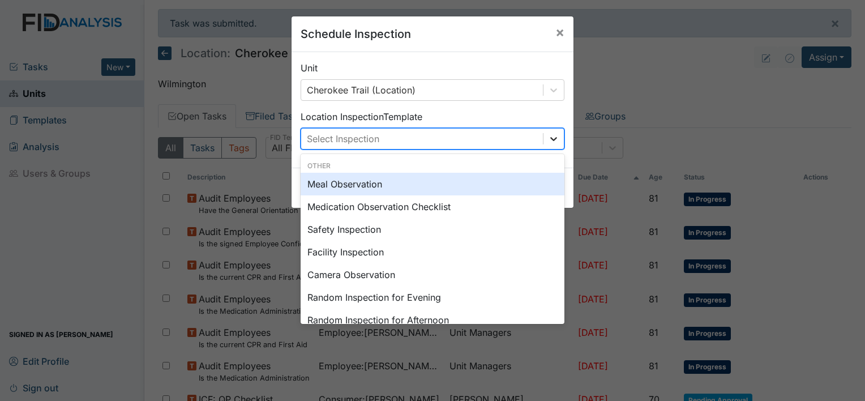
click at [558, 137] on div at bounding box center [554, 139] width 20 height 20
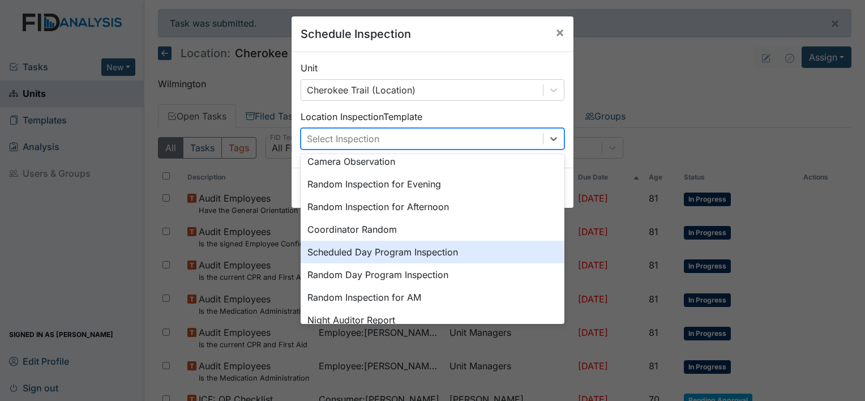
scroll to position [195, 0]
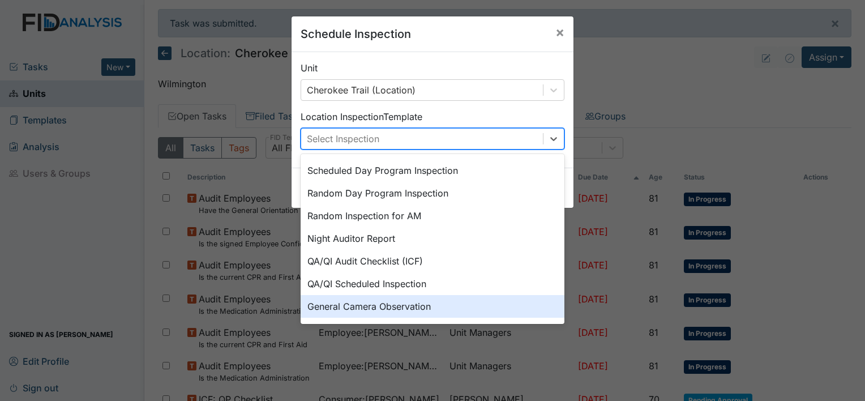
click at [372, 305] on div "General Camera Observation" at bounding box center [433, 306] width 264 height 23
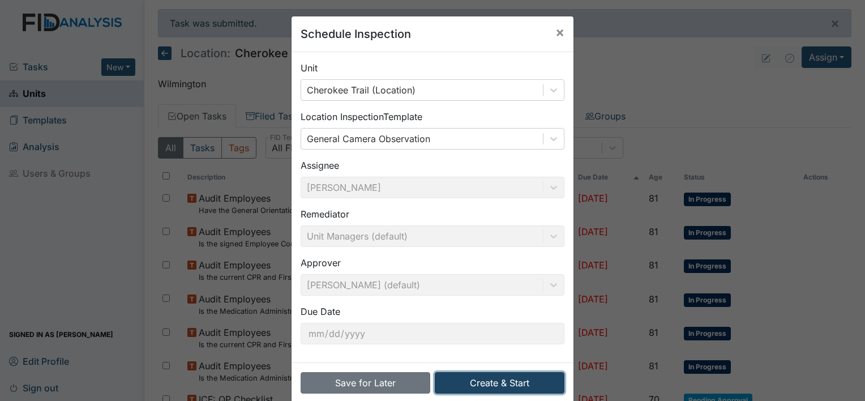
click at [505, 379] on button "Create & Start" at bounding box center [500, 383] width 130 height 22
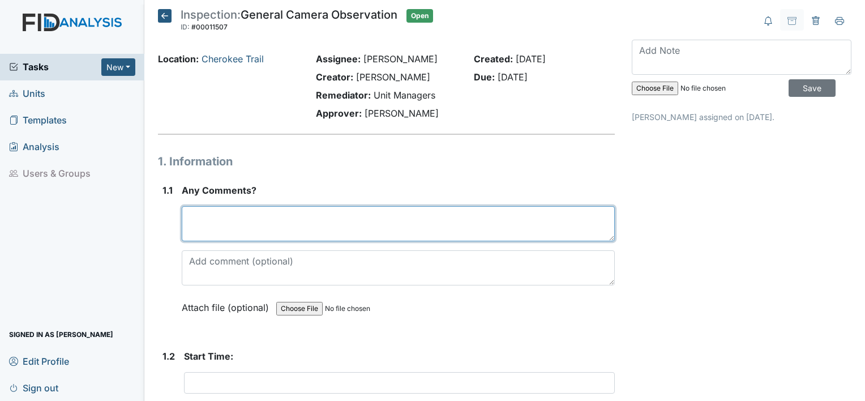
click at [206, 236] on textarea at bounding box center [398, 223] width 433 height 35
type textarea "n"
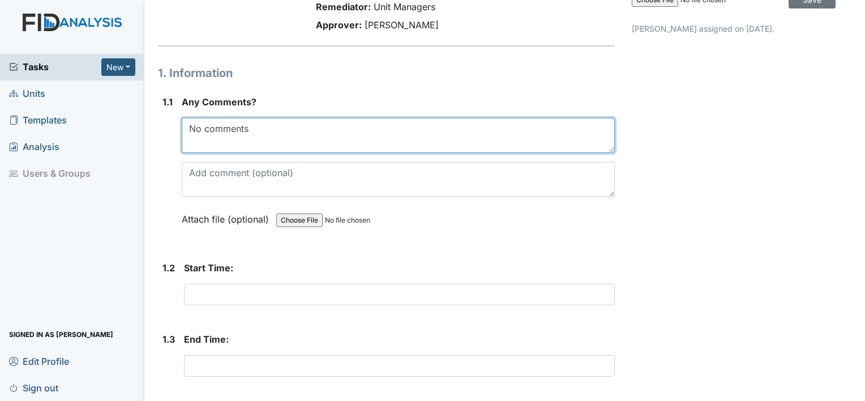
scroll to position [113, 0]
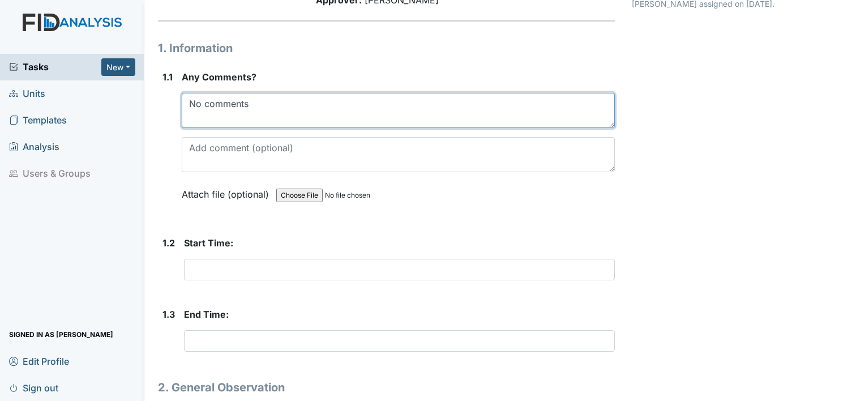
type textarea "No comments"
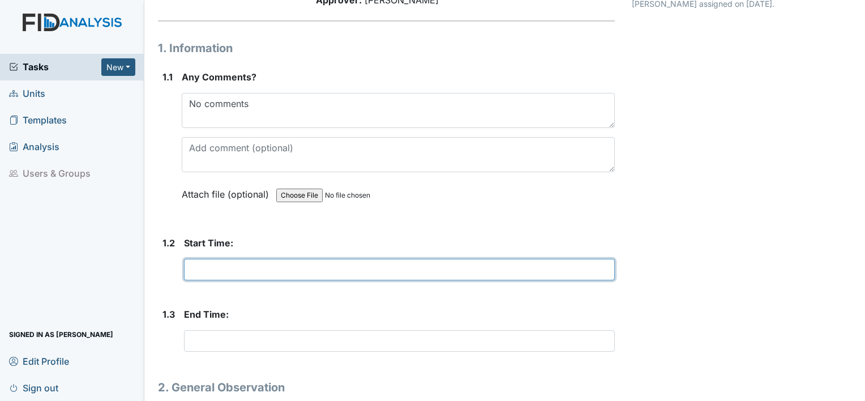
click at [227, 270] on input "text" at bounding box center [399, 270] width 431 height 22
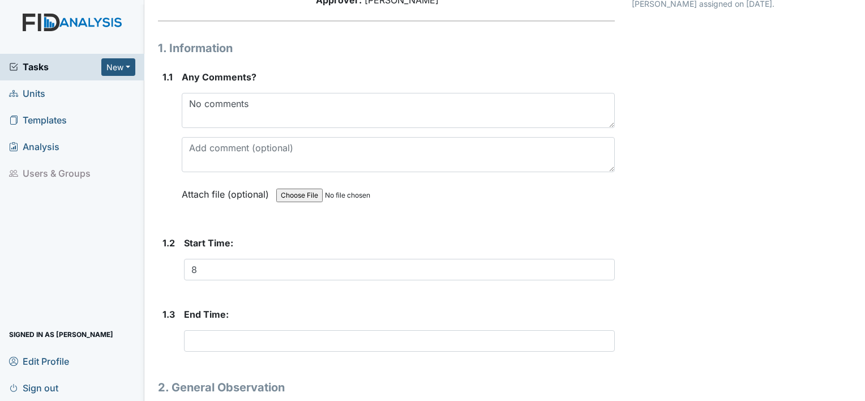
drag, startPoint x: 84, startPoint y: 360, endPoint x: 113, endPoint y: 308, distance: 59.8
click at [113, 308] on div "Tasks New Form Inspection Document Bundle Units Templates Analysis Users & Grou…" at bounding box center [72, 227] width 144 height 347
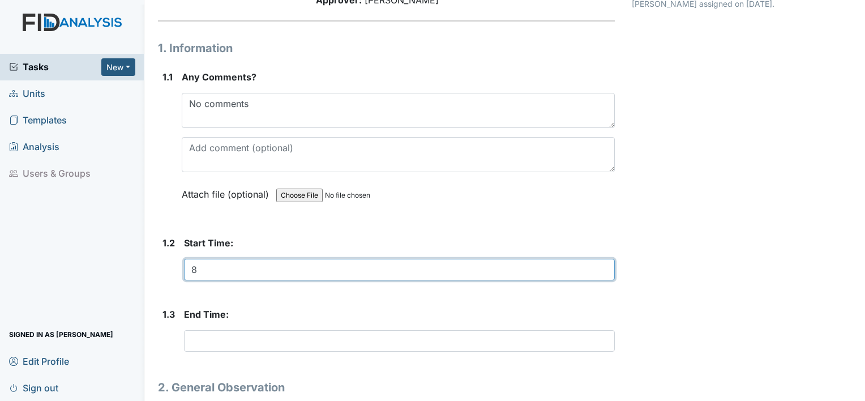
drag, startPoint x: 113, startPoint y: 308, endPoint x: 227, endPoint y: 267, distance: 120.2
click at [223, 268] on input "8" at bounding box center [399, 270] width 431 height 22
type input "8:00am"
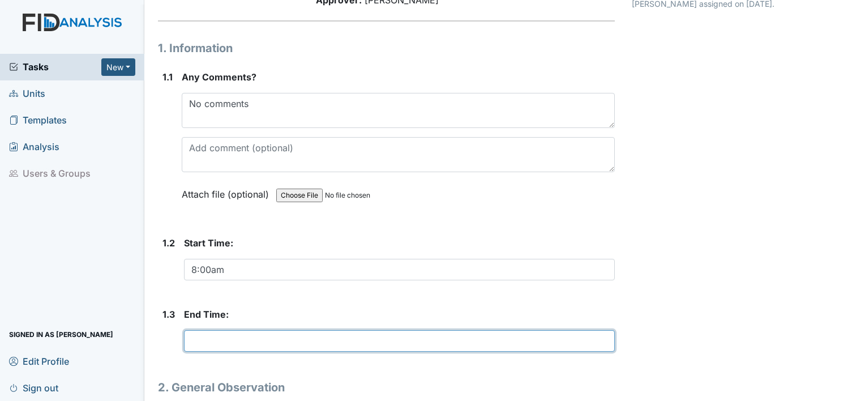
click at [215, 344] on input "text" at bounding box center [399, 341] width 431 height 22
type input "("
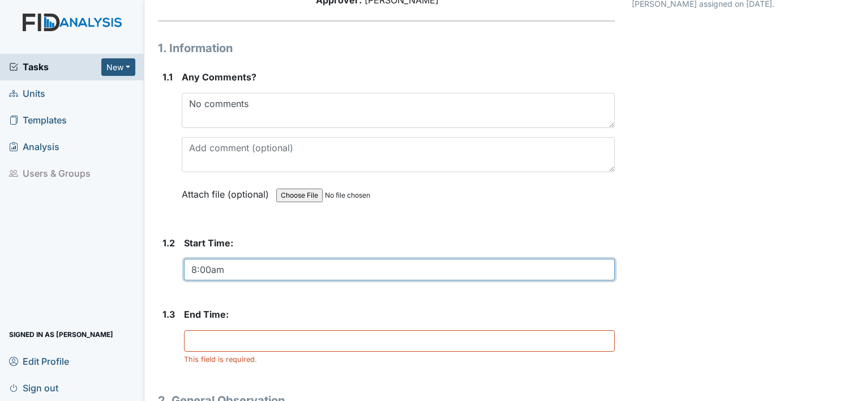
click at [228, 269] on input "8:00am" at bounding box center [399, 270] width 431 height 22
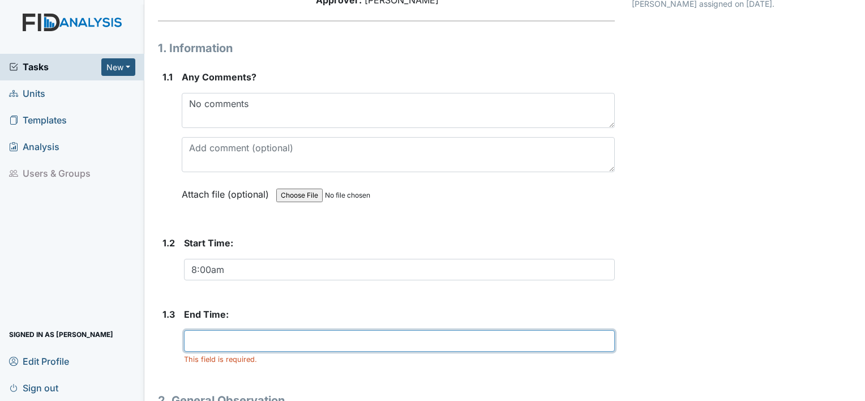
click at [204, 340] on input "text" at bounding box center [399, 341] width 431 height 22
type input "("
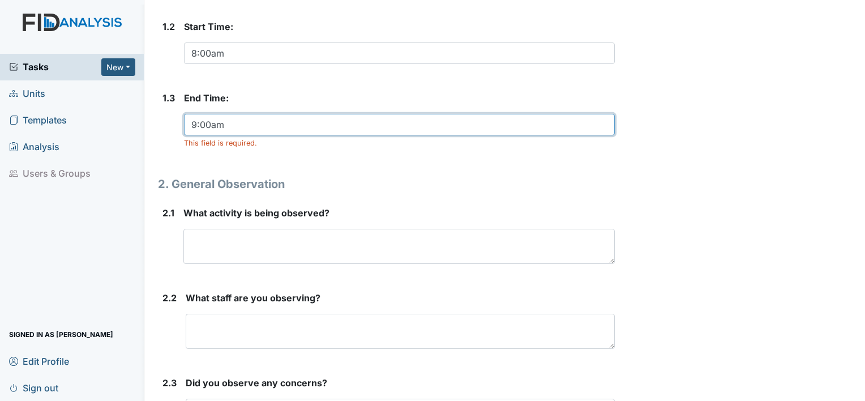
scroll to position [340, 0]
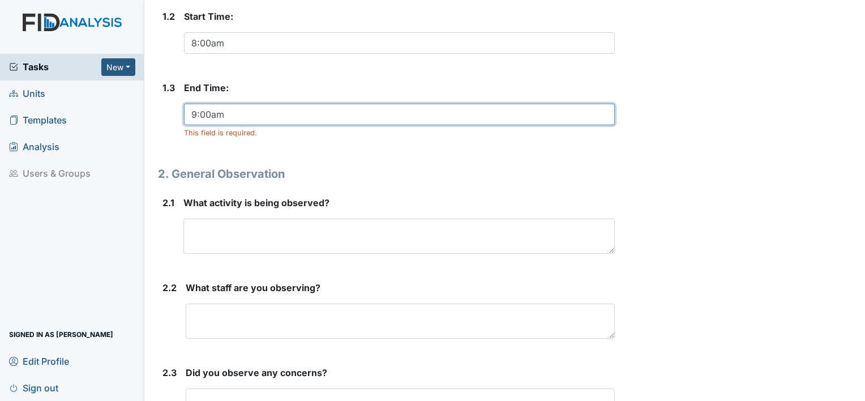
type input "9:00am"
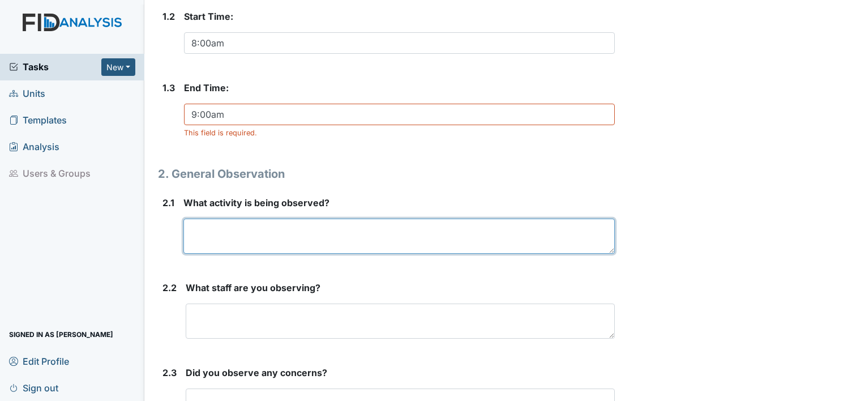
click at [227, 229] on textarea at bounding box center [399, 236] width 432 height 35
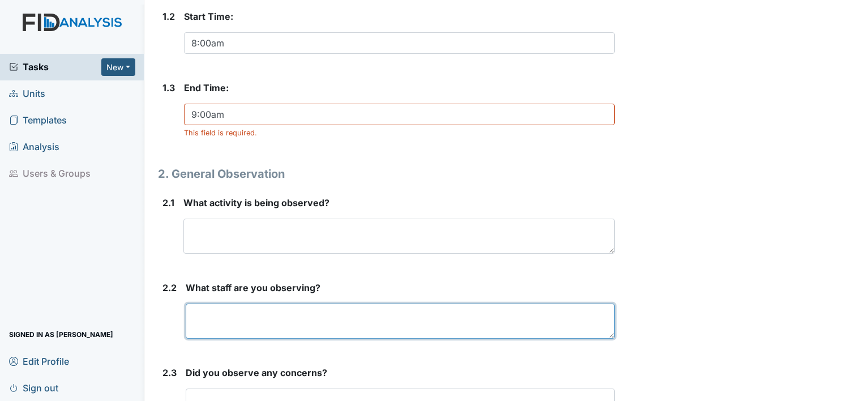
click at [246, 324] on textarea at bounding box center [400, 321] width 429 height 35
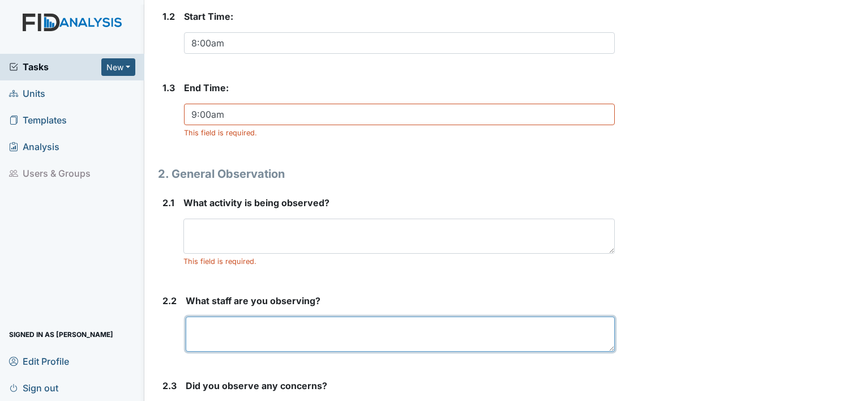
type textarea "t"
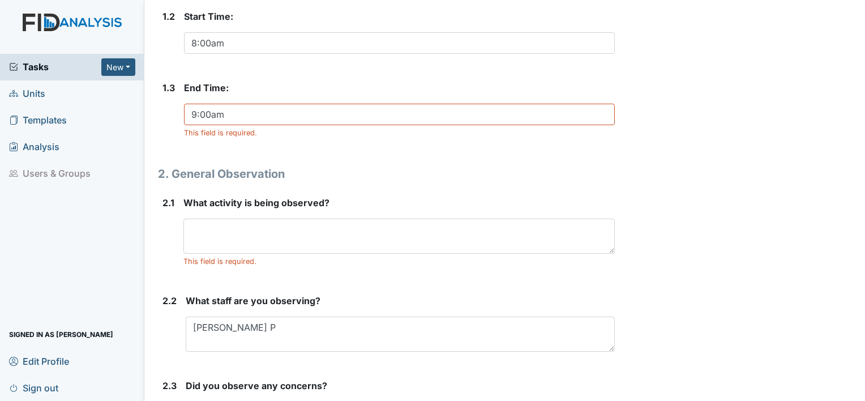
click at [245, 353] on form "What staff are you observing? Trease M Rose P This field is required." at bounding box center [400, 327] width 429 height 67
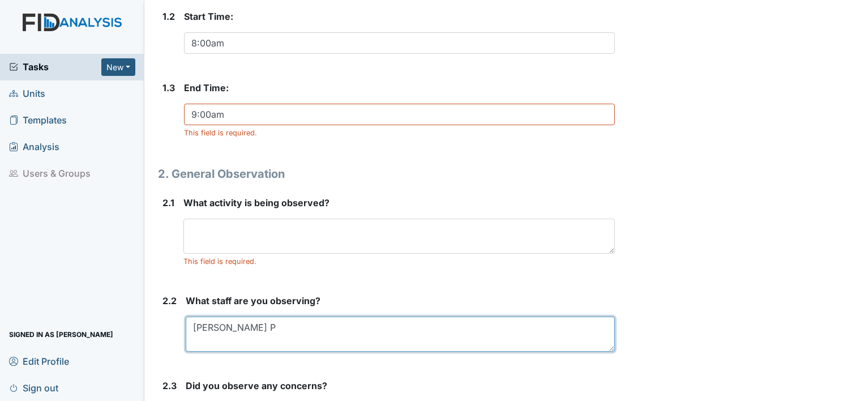
drag, startPoint x: 276, startPoint y: 326, endPoint x: 270, endPoint y: 318, distance: 10.1
click at [276, 324] on textarea "Trease M Rose P" at bounding box center [400, 334] width 429 height 35
type textarea "Trease M Rose P Trease C"
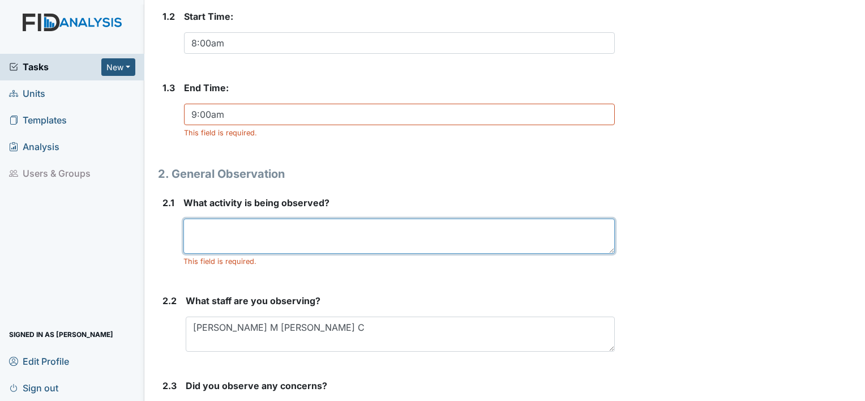
drag, startPoint x: 235, startPoint y: 232, endPoint x: 236, endPoint y: 238, distance: 6.8
click at [236, 238] on textarea at bounding box center [399, 236] width 432 height 35
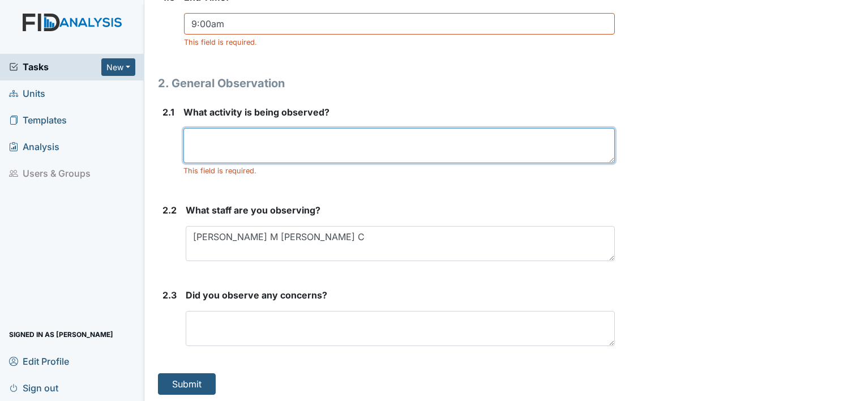
scroll to position [432, 0]
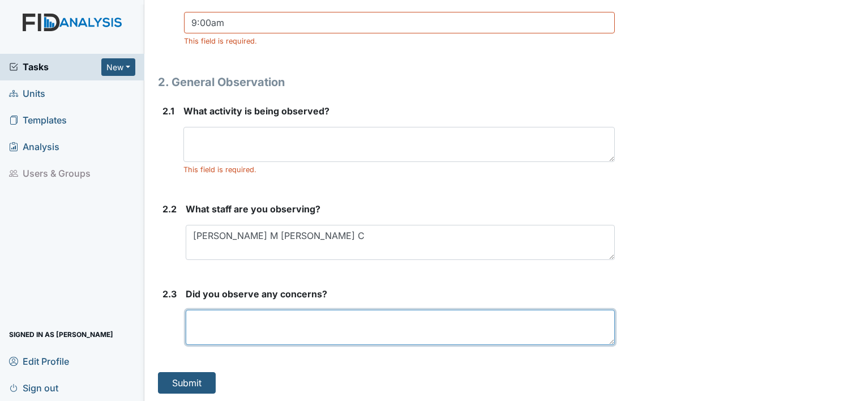
click at [272, 316] on textarea at bounding box center [400, 327] width 429 height 35
type textarea "No concerns"
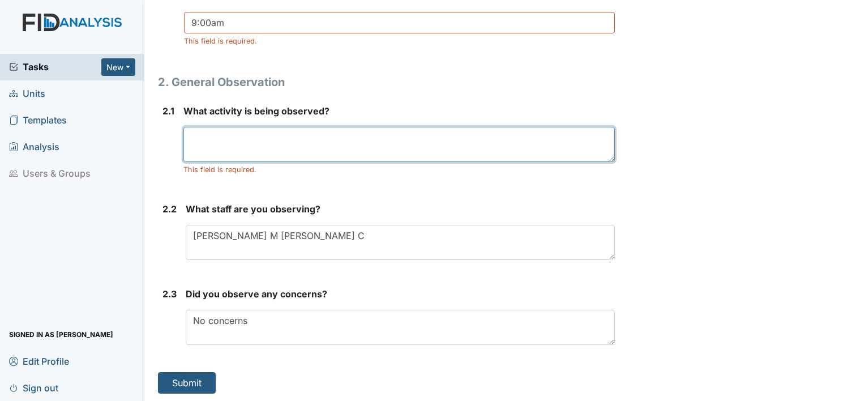
click at [238, 134] on textarea at bounding box center [399, 144] width 432 height 35
type textarea "Meal time"
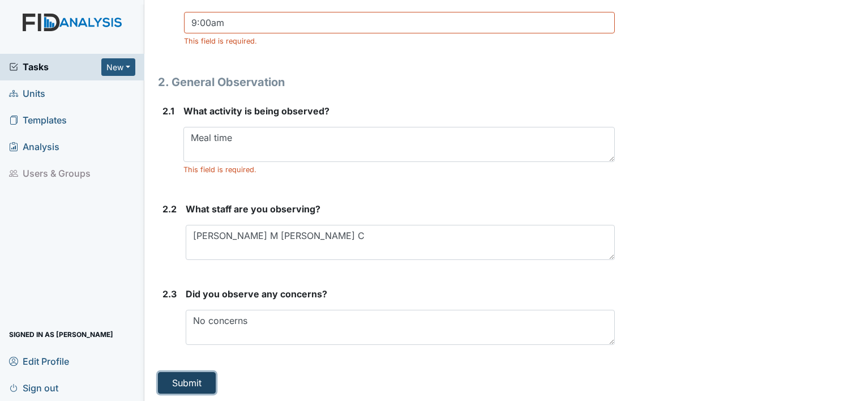
click at [174, 383] on button "Submit" at bounding box center [187, 383] width 58 height 22
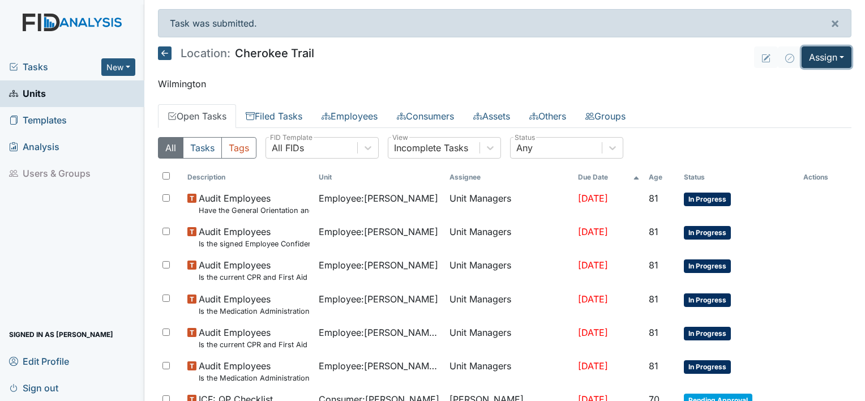
click at [836, 56] on button "Assign" at bounding box center [827, 57] width 50 height 22
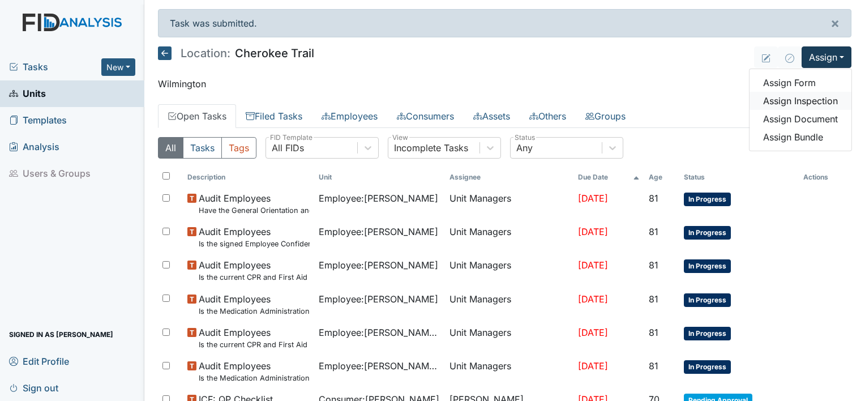
click at [810, 102] on link "Assign Inspection" at bounding box center [801, 101] width 102 height 18
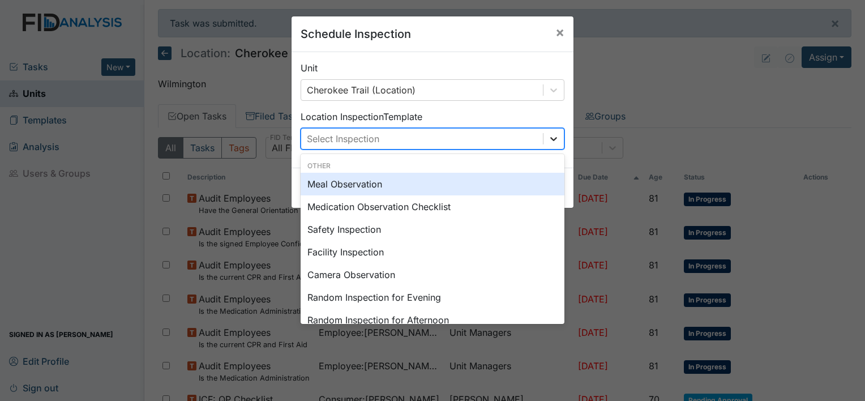
click at [553, 136] on icon at bounding box center [553, 138] width 11 height 11
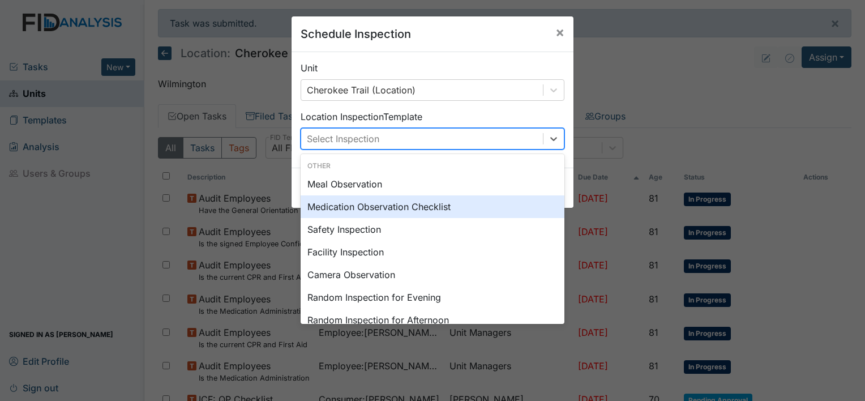
click at [392, 206] on div "Medication Observation Checklist" at bounding box center [433, 206] width 264 height 23
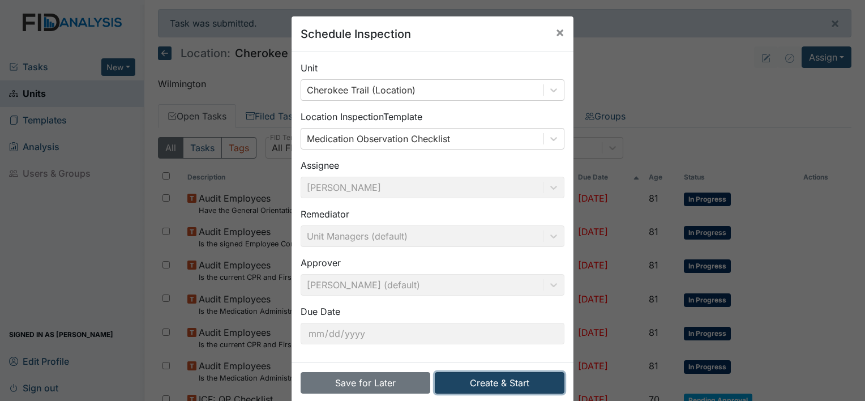
click at [475, 383] on button "Create & Start" at bounding box center [500, 383] width 130 height 22
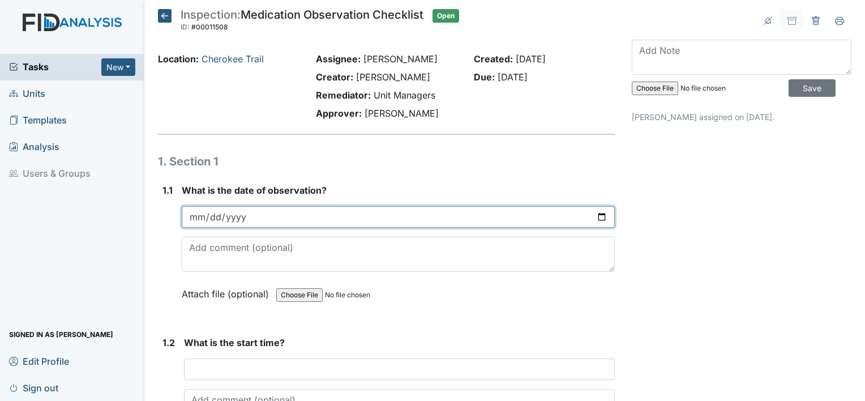
click at [208, 213] on input "date" at bounding box center [398, 217] width 433 height 22
type input "[DATE]"
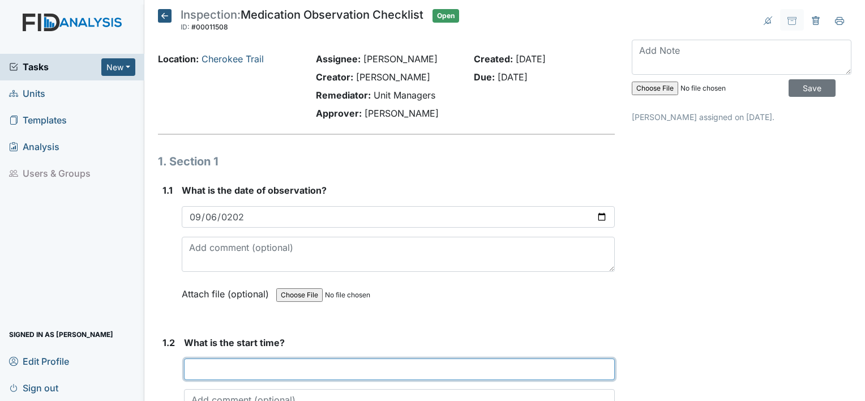
click at [194, 363] on input "text" at bounding box center [399, 369] width 431 height 22
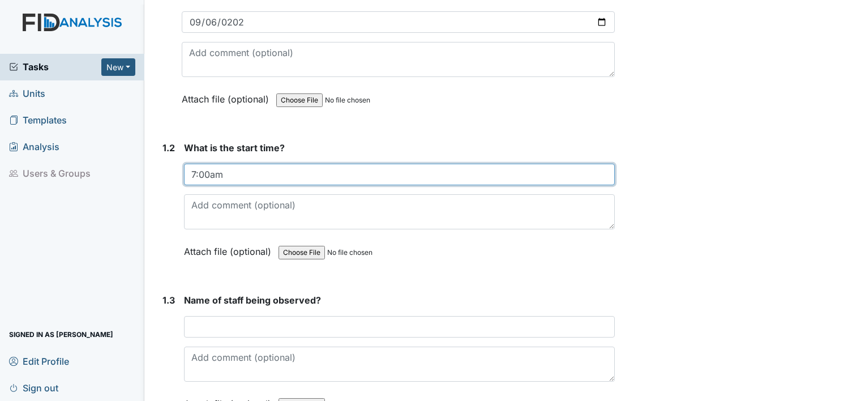
scroll to position [227, 0]
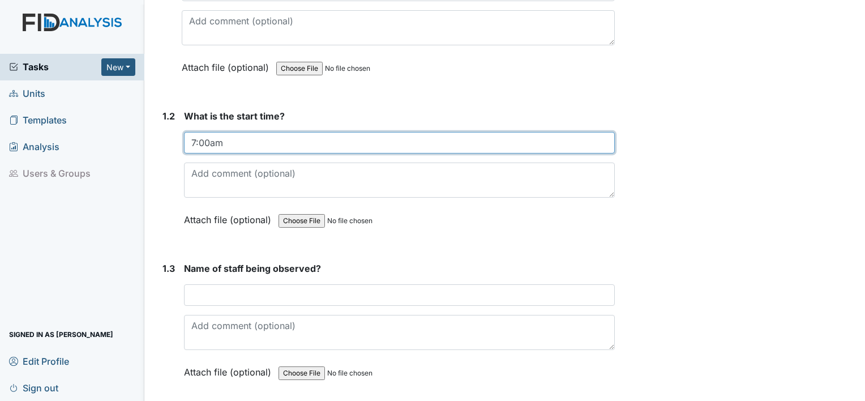
type input "7:00am"
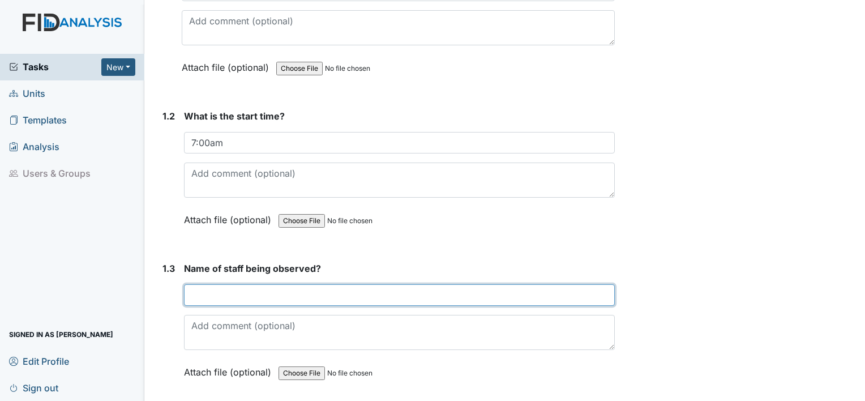
click at [247, 297] on input "text" at bounding box center [399, 295] width 431 height 22
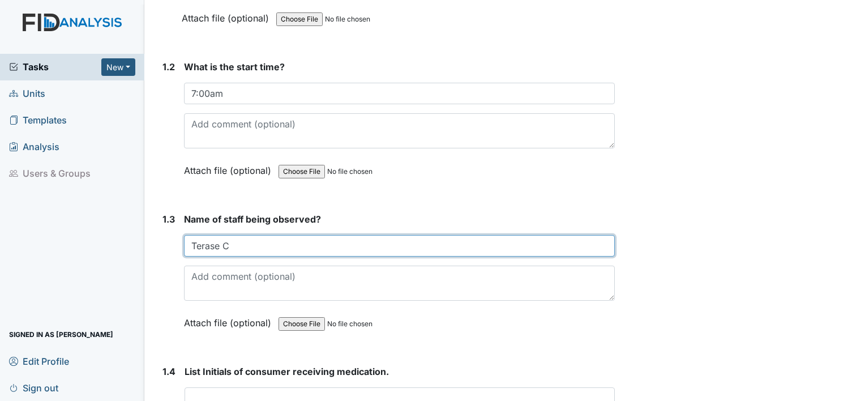
scroll to position [396, 0]
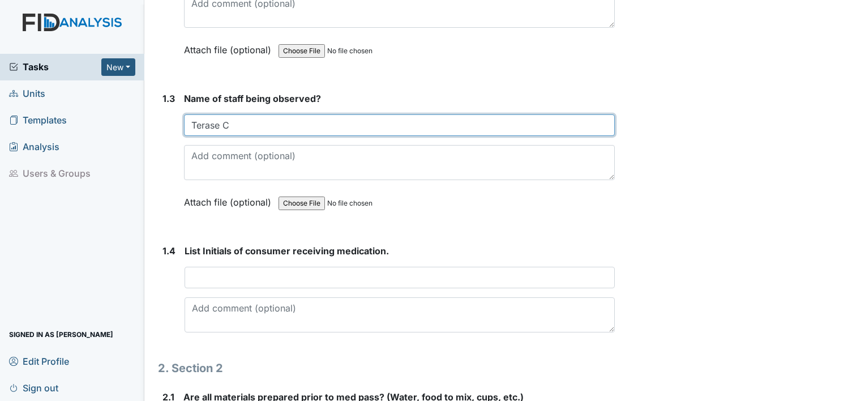
type input "Terase C"
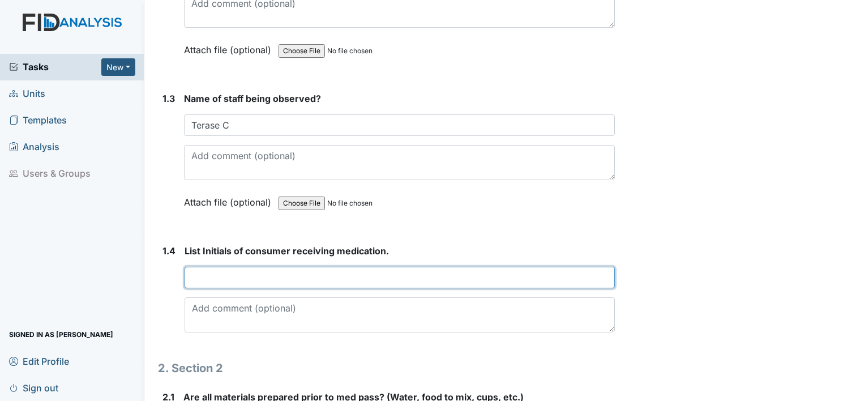
click at [254, 273] on input "text" at bounding box center [400, 278] width 430 height 22
click at [251, 275] on input "JA MC DC" at bounding box center [400, 278] width 430 height 22
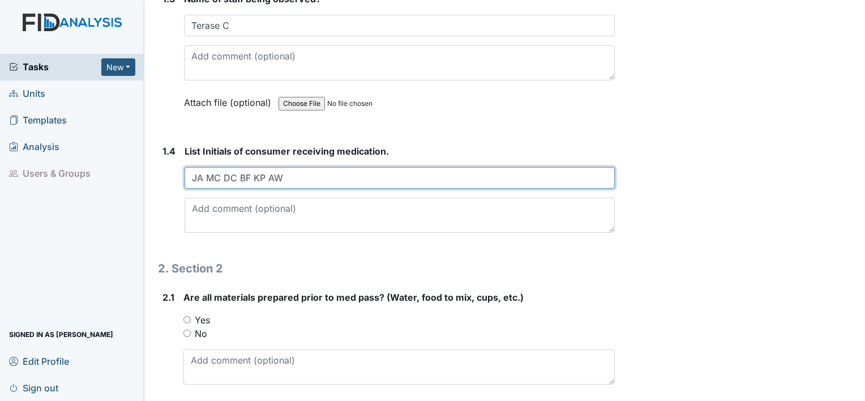
scroll to position [510, 0]
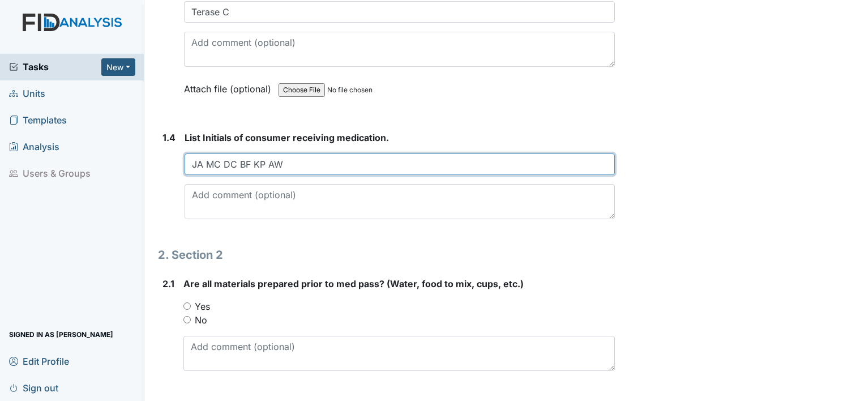
type input "JA MC DC BF KP AW"
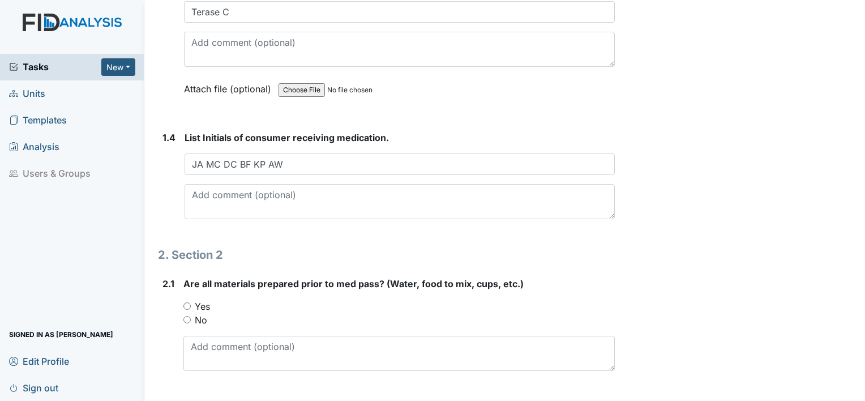
click at [182, 300] on div "2.1 Are all materials prepared prior to med pass? (Water, food to mix, cups, et…" at bounding box center [386, 328] width 457 height 103
click at [188, 306] on input "Yes" at bounding box center [186, 305] width 7 height 7
radio input "true"
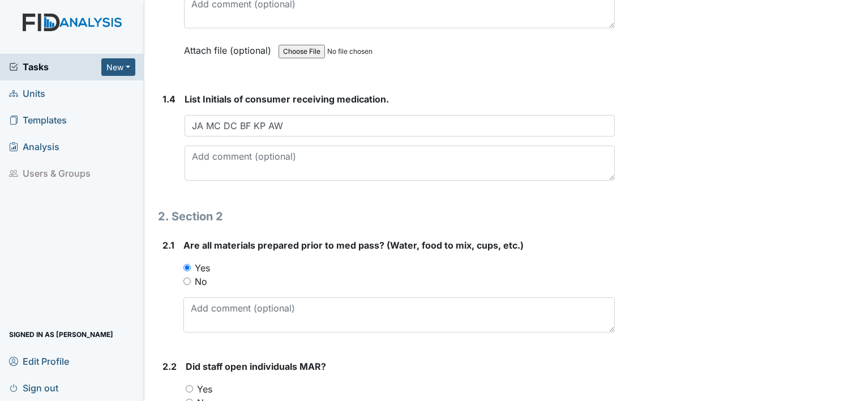
scroll to position [680, 0]
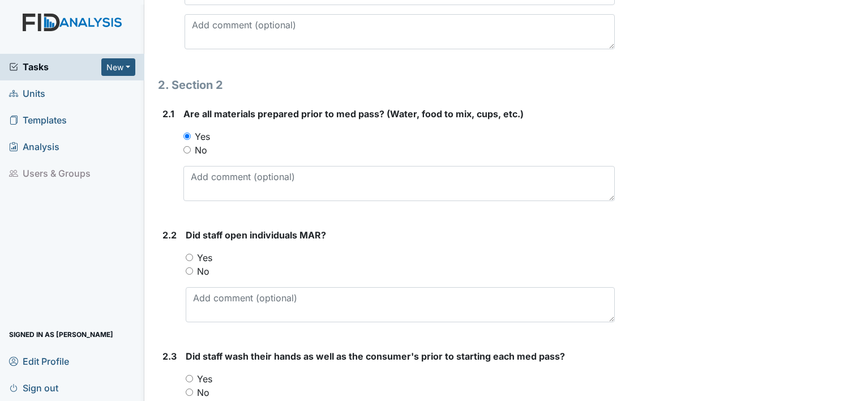
click at [188, 255] on input "Yes" at bounding box center [189, 257] width 7 height 7
radio input "true"
click at [189, 375] on input "Yes" at bounding box center [189, 378] width 7 height 7
radio input "true"
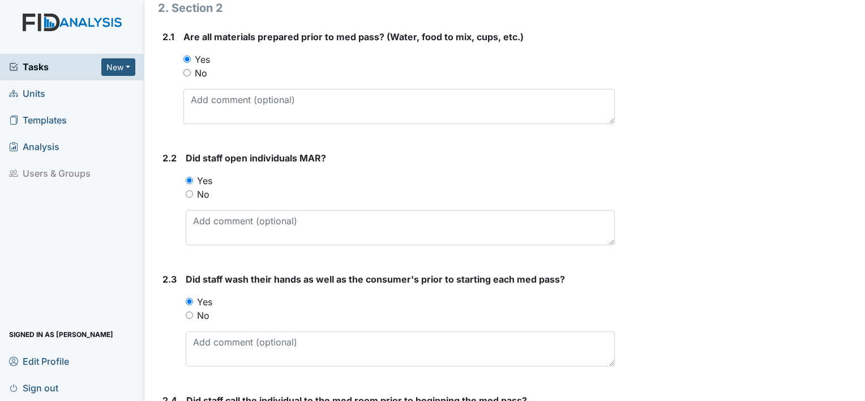
scroll to position [850, 0]
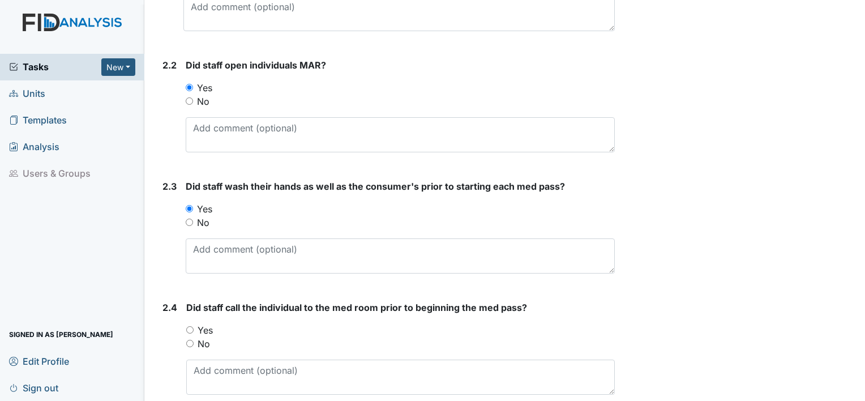
click at [189, 331] on div "Yes" at bounding box center [400, 330] width 429 height 14
click at [188, 326] on input "Yes" at bounding box center [189, 329] width 7 height 7
radio input "true"
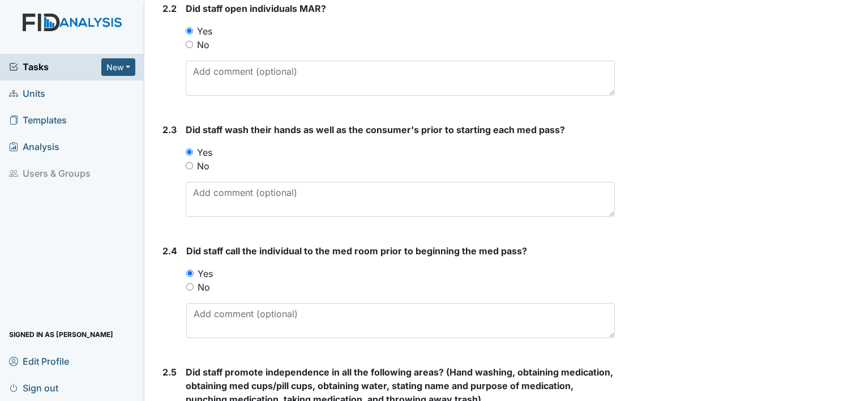
scroll to position [1019, 0]
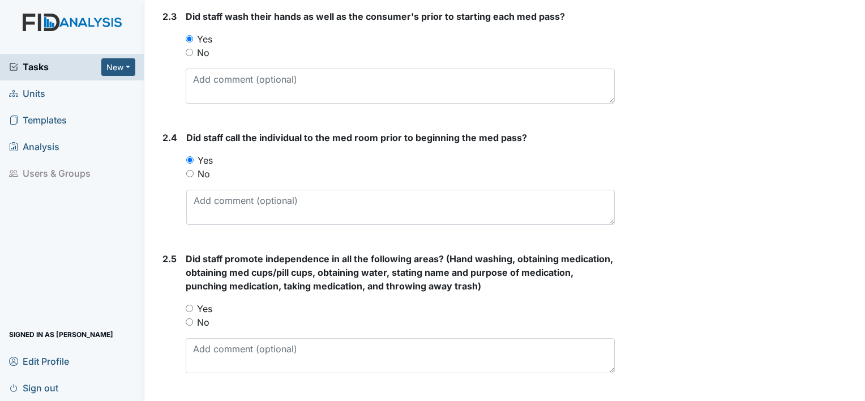
click at [194, 306] on div "Yes" at bounding box center [400, 309] width 429 height 14
click at [190, 305] on input "Yes" at bounding box center [189, 308] width 7 height 7
radio input "true"
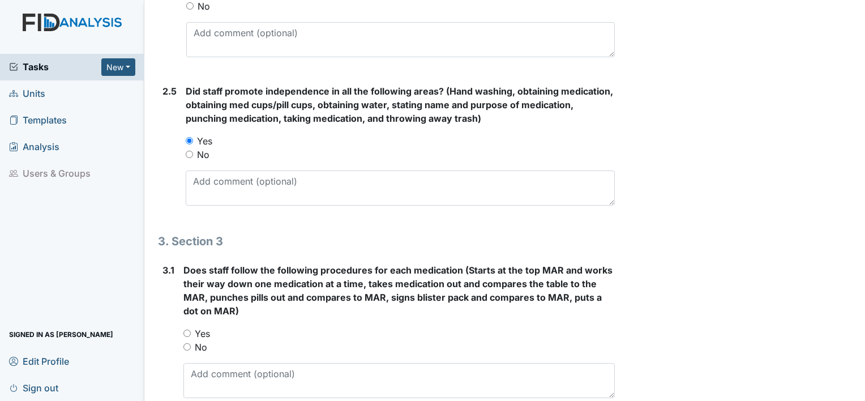
scroll to position [1189, 0]
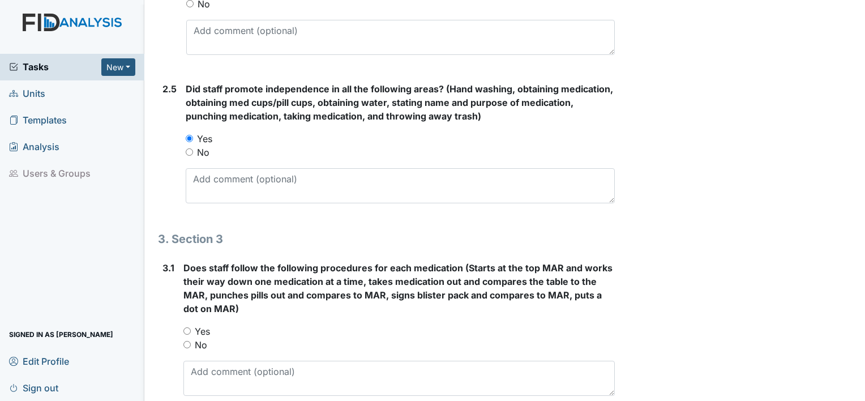
click at [186, 329] on input "Yes" at bounding box center [186, 330] width 7 height 7
radio input "true"
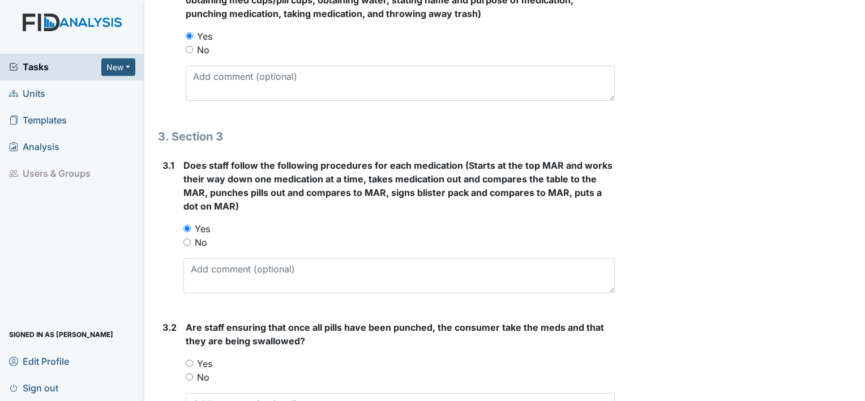
scroll to position [1416, 0]
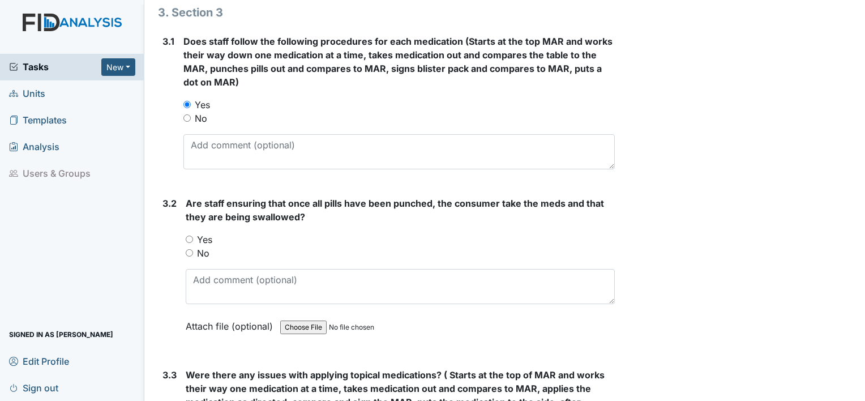
click at [189, 241] on div "Yes" at bounding box center [400, 240] width 429 height 14
click at [190, 240] on div "Yes" at bounding box center [400, 240] width 429 height 14
click at [189, 236] on input "Yes" at bounding box center [189, 239] width 7 height 7
radio input "true"
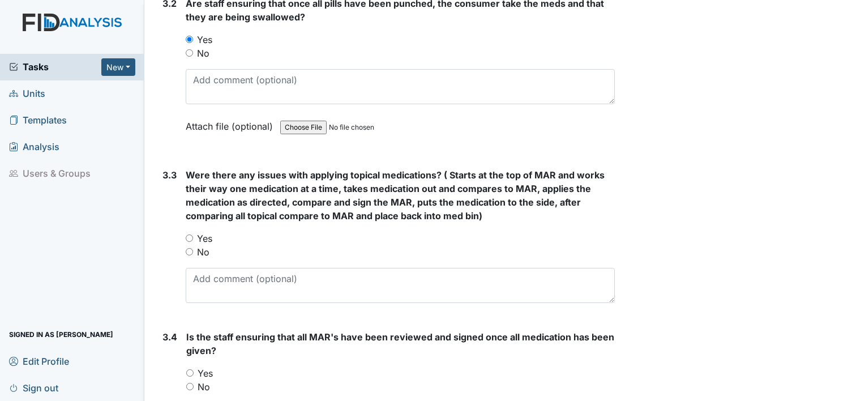
scroll to position [1642, 0]
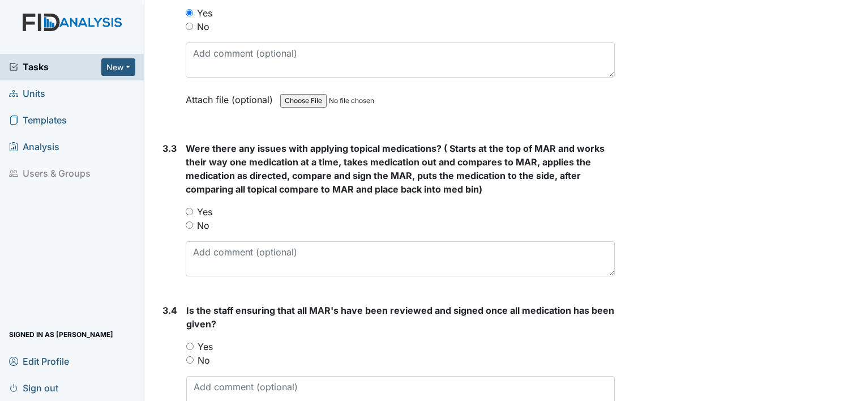
click at [189, 208] on input "Yes" at bounding box center [189, 211] width 7 height 7
radio input "true"
click at [188, 343] on input "Yes" at bounding box center [189, 346] width 7 height 7
radio input "true"
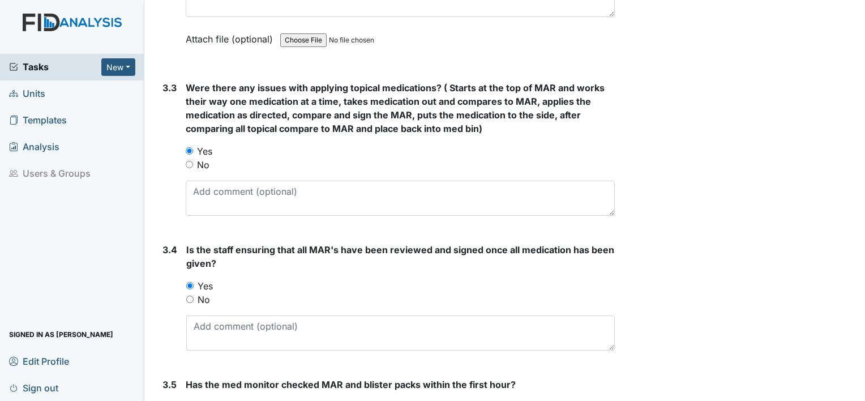
scroll to position [1812, 0]
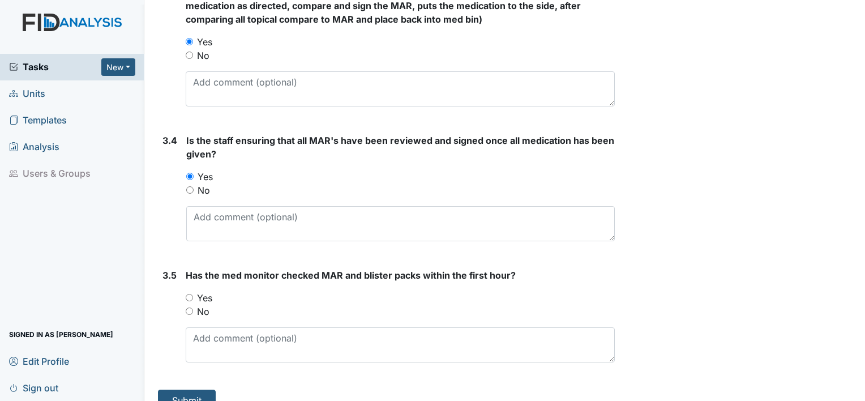
click at [190, 294] on input "Yes" at bounding box center [189, 297] width 7 height 7
radio input "true"
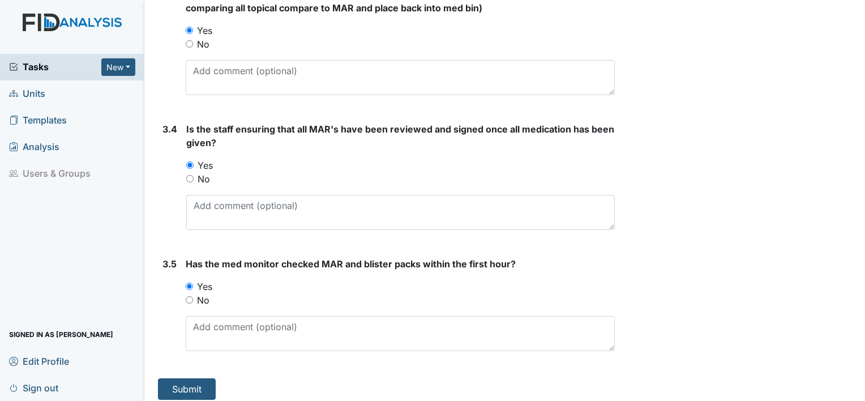
scroll to position [1826, 0]
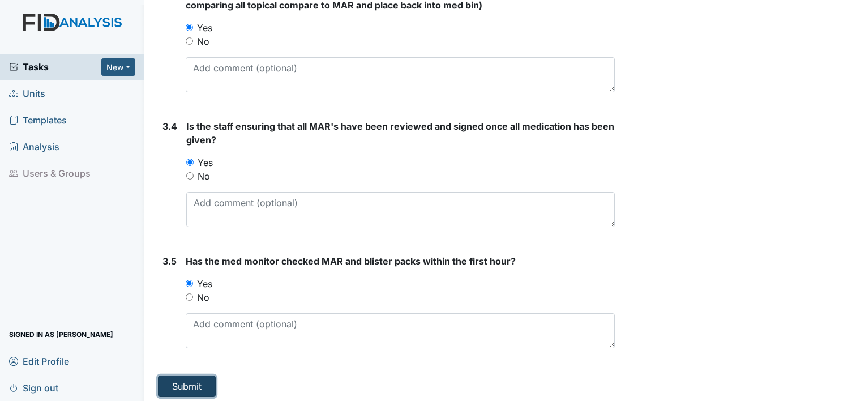
click at [187, 377] on button "Submit" at bounding box center [187, 386] width 58 height 22
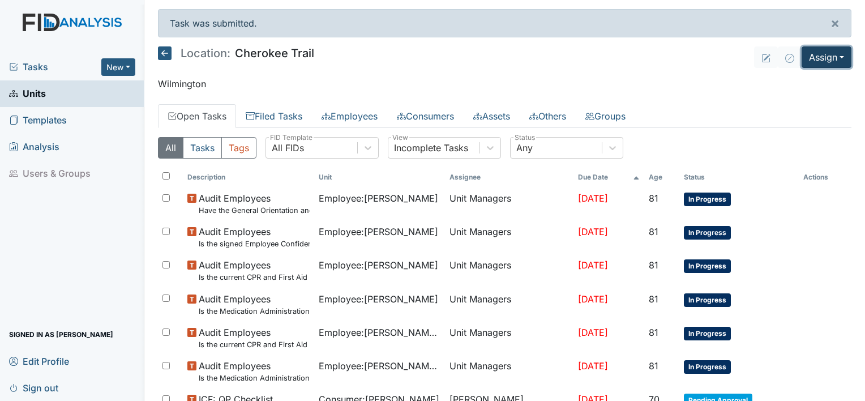
click at [829, 59] on button "Assign" at bounding box center [827, 57] width 50 height 22
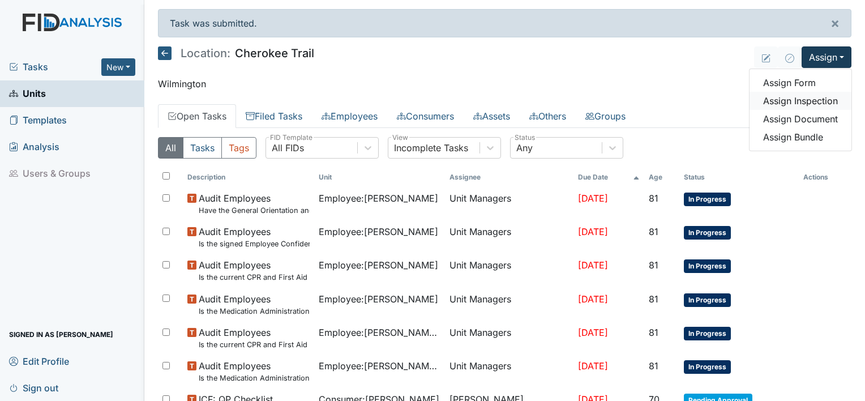
click at [822, 103] on link "Assign Inspection" at bounding box center [801, 101] width 102 height 18
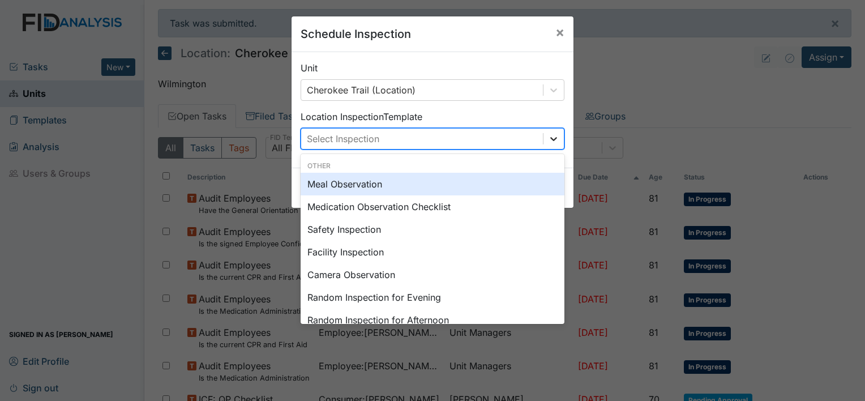
click at [550, 138] on icon at bounding box center [553, 138] width 11 height 11
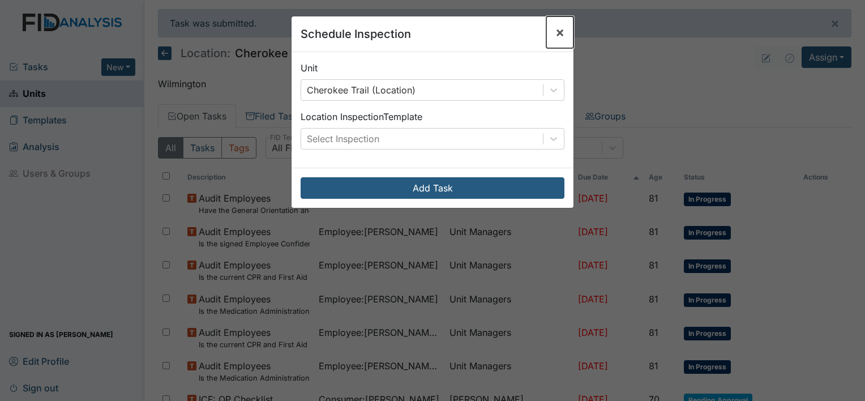
click at [557, 27] on span "×" at bounding box center [560, 32] width 9 height 16
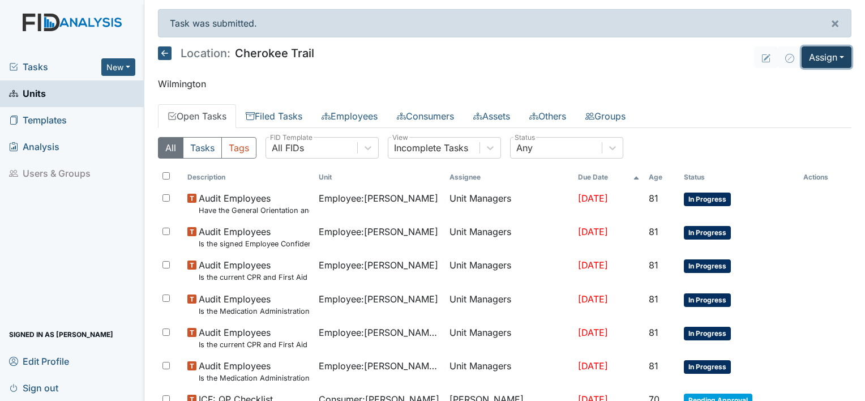
click at [835, 59] on button "Assign" at bounding box center [827, 57] width 50 height 22
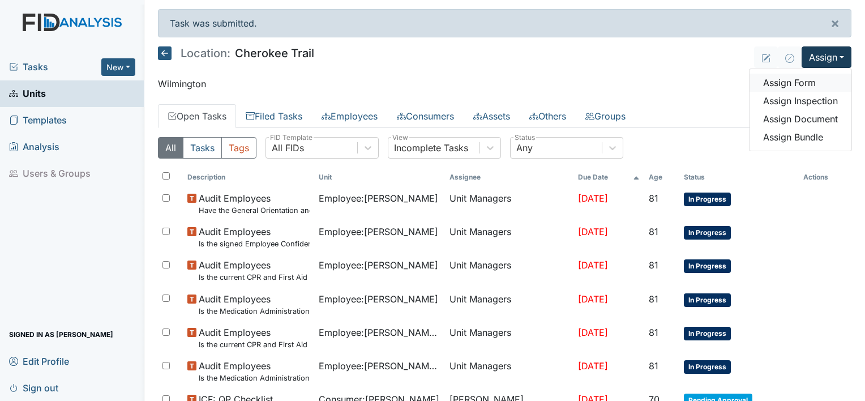
click at [809, 83] on link "Assign Form" at bounding box center [801, 83] width 102 height 18
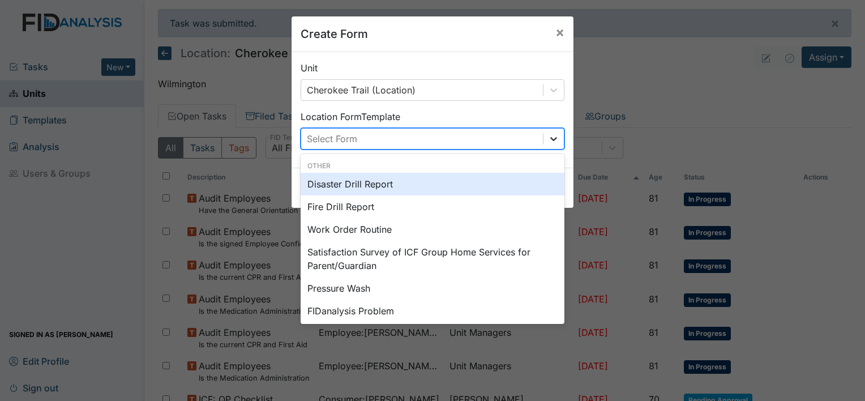
click at [548, 140] on icon at bounding box center [553, 138] width 11 height 11
click at [338, 182] on div "Disaster Drill Report" at bounding box center [433, 184] width 264 height 23
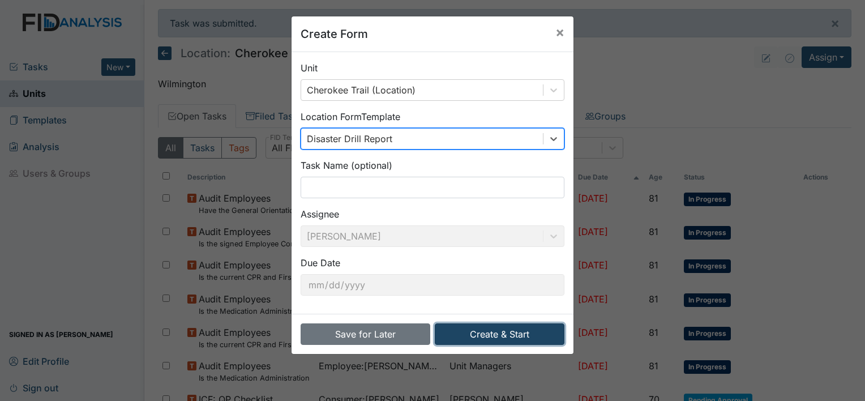
click at [469, 335] on button "Create & Start" at bounding box center [500, 334] width 130 height 22
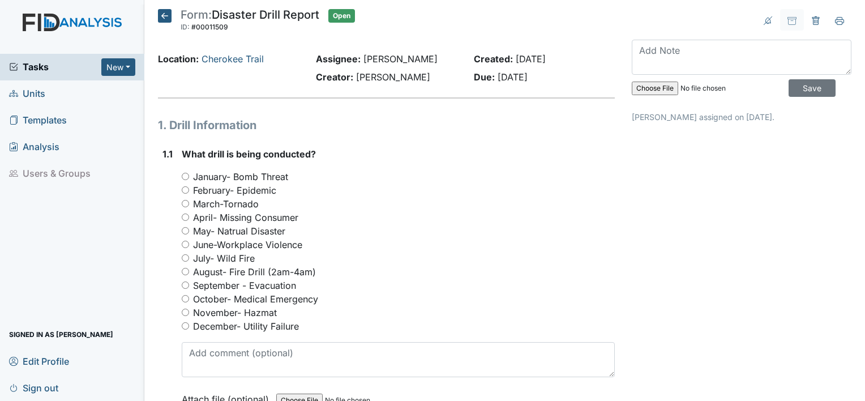
click at [185, 288] on input "September - Evacuation" at bounding box center [185, 284] width 7 height 7
radio input "true"
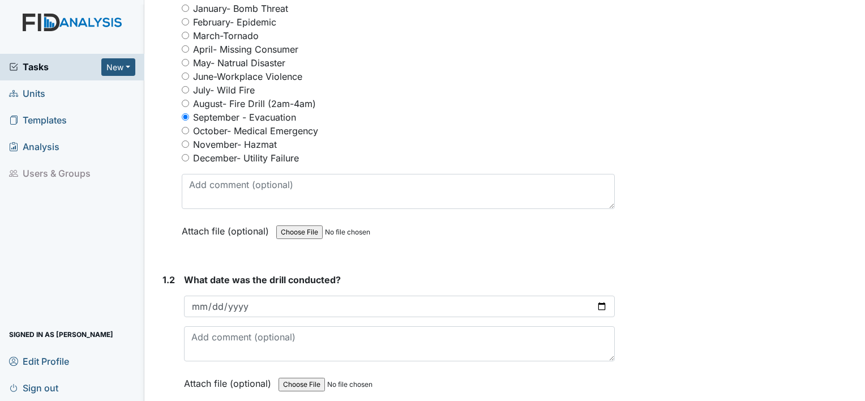
scroll to position [170, 0]
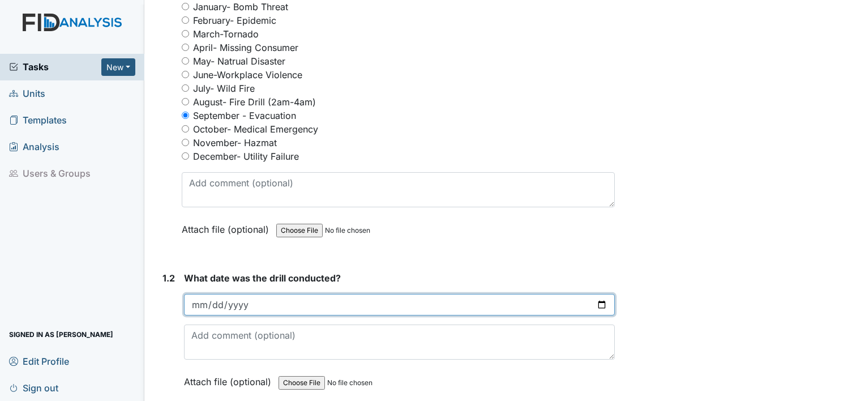
click at [207, 308] on input "date" at bounding box center [399, 305] width 431 height 22
type input "[PHONE_NUMBER]"
click at [206, 306] on input "date" at bounding box center [399, 305] width 431 height 22
type input "0200-09-06"
click at [206, 308] on input "date" at bounding box center [399, 305] width 431 height 22
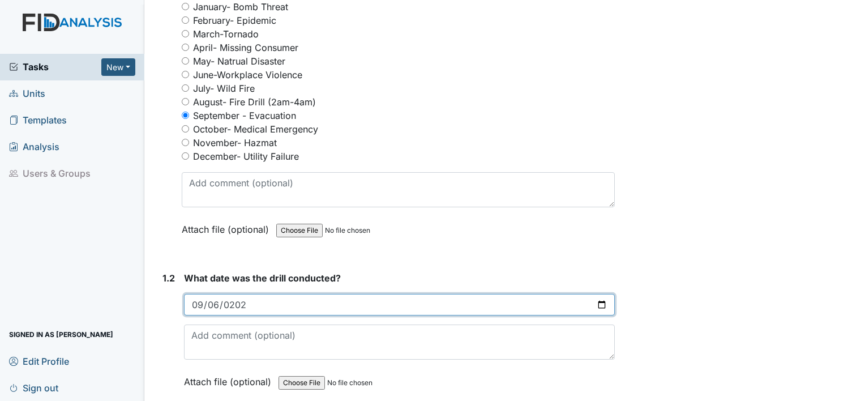
type input "[DATE]"
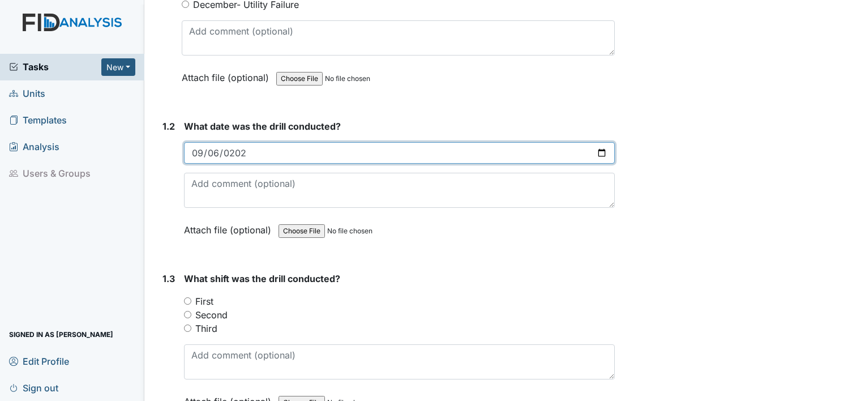
scroll to position [340, 0]
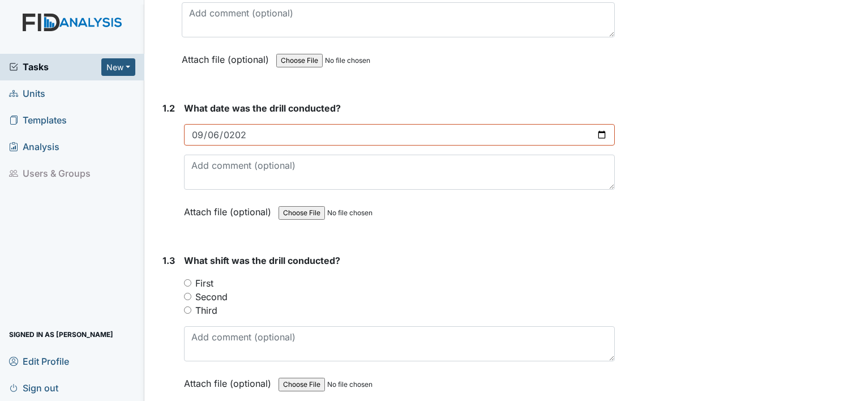
click at [185, 296] on input "Second" at bounding box center [187, 296] width 7 height 7
radio input "true"
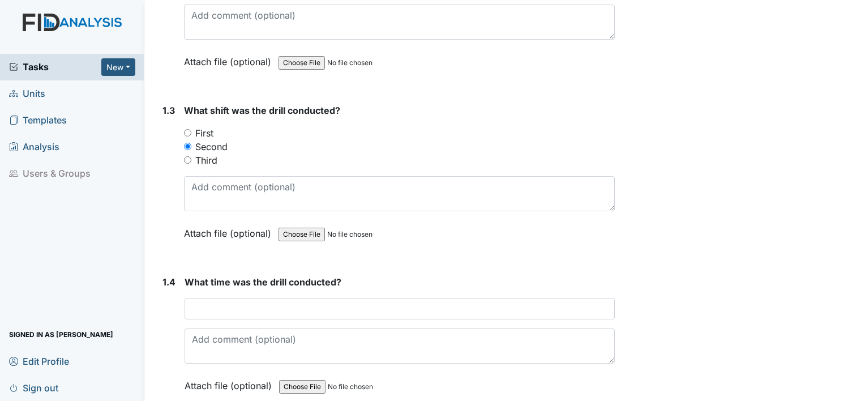
scroll to position [510, 0]
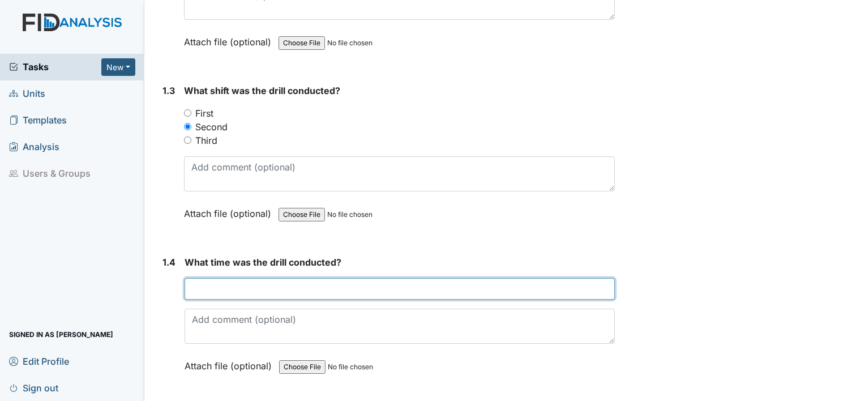
drag, startPoint x: 217, startPoint y: 288, endPoint x: 210, endPoint y: 283, distance: 9.0
click at [215, 287] on input "text" at bounding box center [400, 289] width 430 height 22
type input "3"
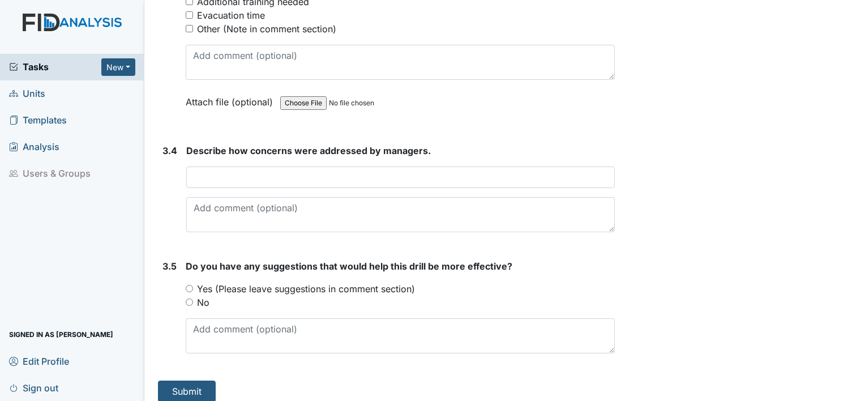
scroll to position [1775, 0]
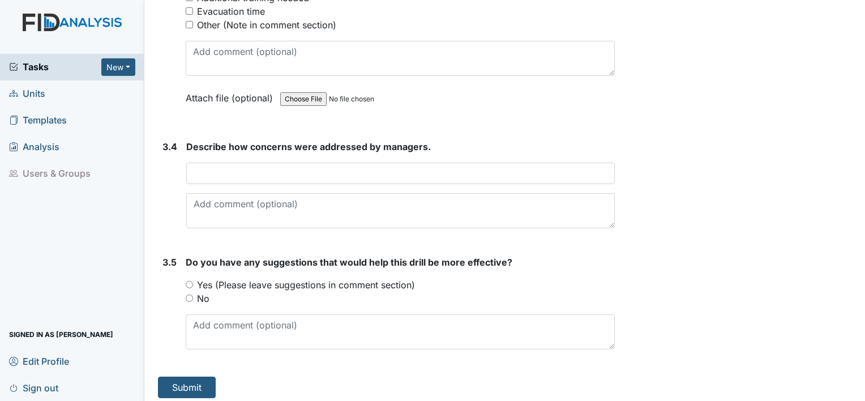
type input "4:00PM"
click at [194, 292] on div "No" at bounding box center [400, 299] width 429 height 14
click at [186, 294] on input "No" at bounding box center [189, 297] width 7 height 7
radio input "true"
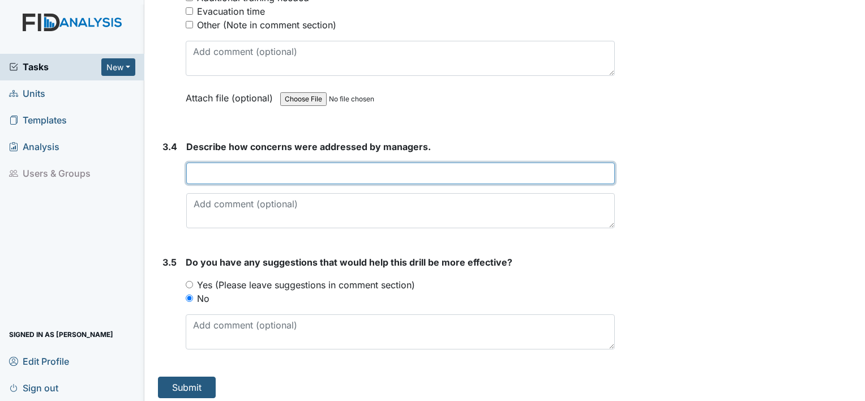
click at [240, 168] on input "text" at bounding box center [400, 174] width 429 height 22
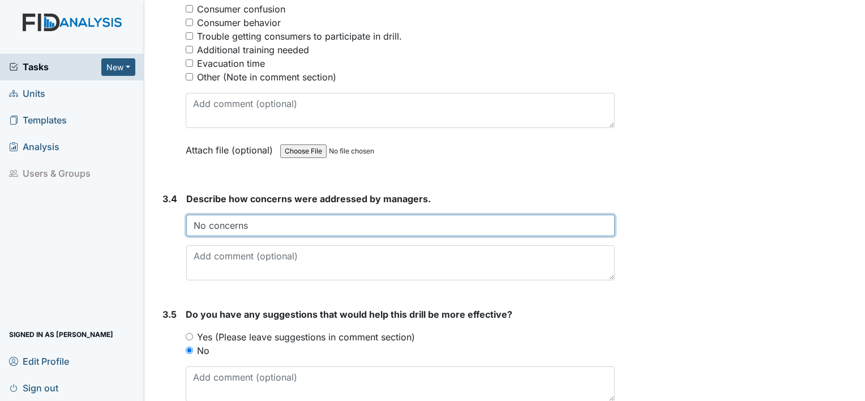
scroll to position [1605, 0]
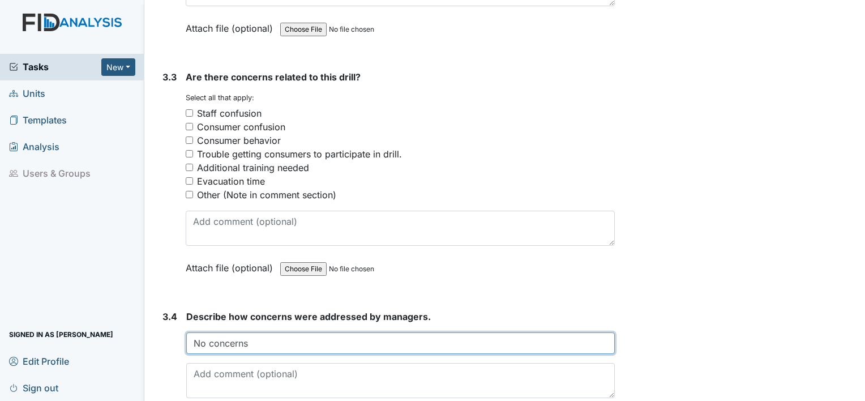
type input "No concerns"
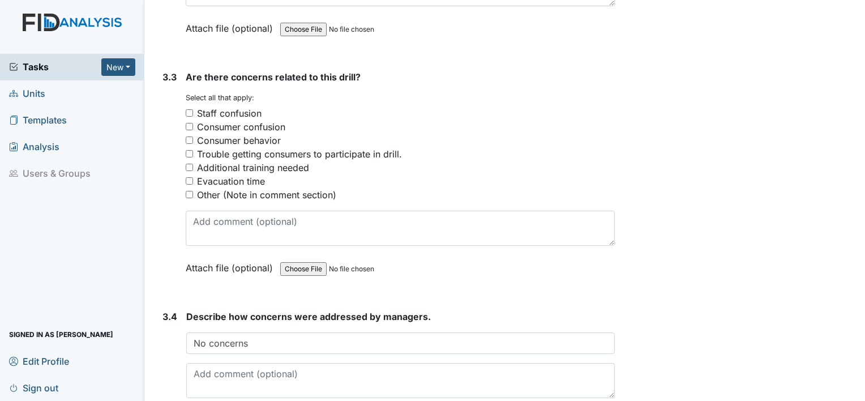
click at [190, 123] on input "Consumer confusion" at bounding box center [189, 126] width 7 height 7
checkbox input "true"
click at [190, 136] on input "Consumer behavior" at bounding box center [189, 139] width 7 height 7
checkbox input "true"
click at [192, 177] on input "Evacuation time" at bounding box center [189, 180] width 7 height 7
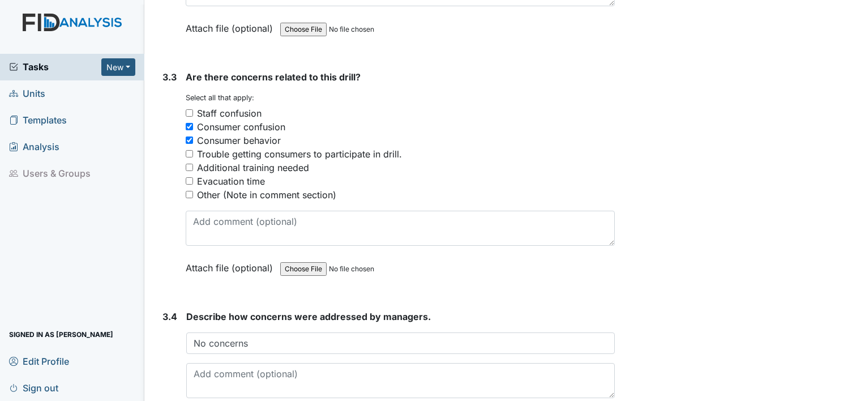
checkbox input "true"
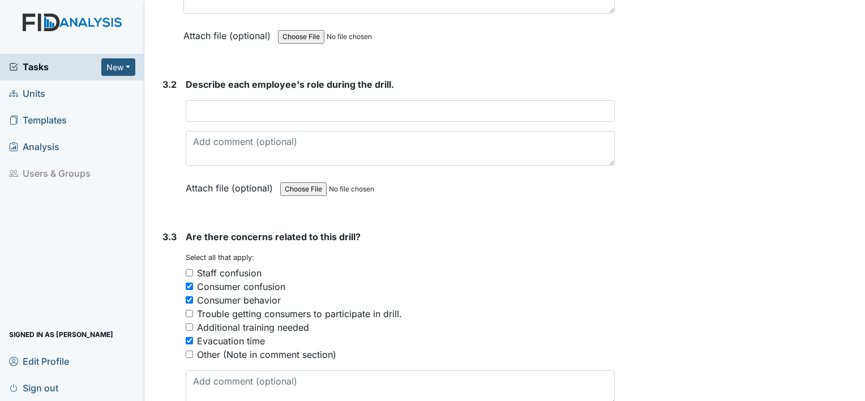
scroll to position [1378, 0]
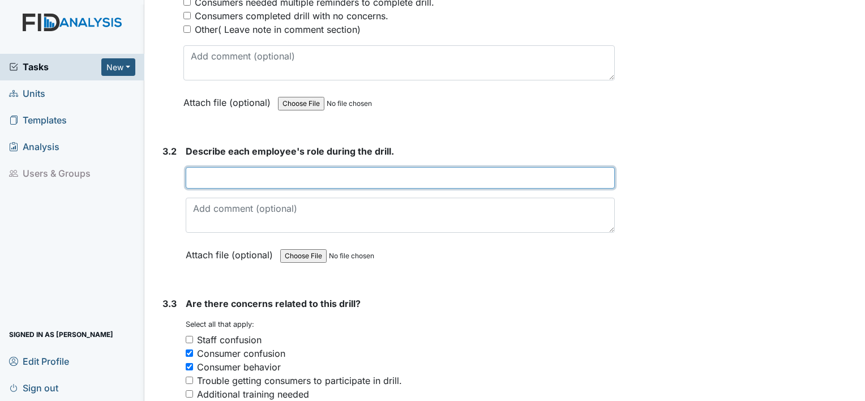
click at [327, 177] on input "text" at bounding box center [400, 178] width 429 height 22
click at [372, 174] on input "Helping consumers during the evaucation" at bounding box center [400, 178] width 429 height 22
click at [382, 176] on input "Helping consumers during the evacuation" at bounding box center [400, 178] width 429 height 22
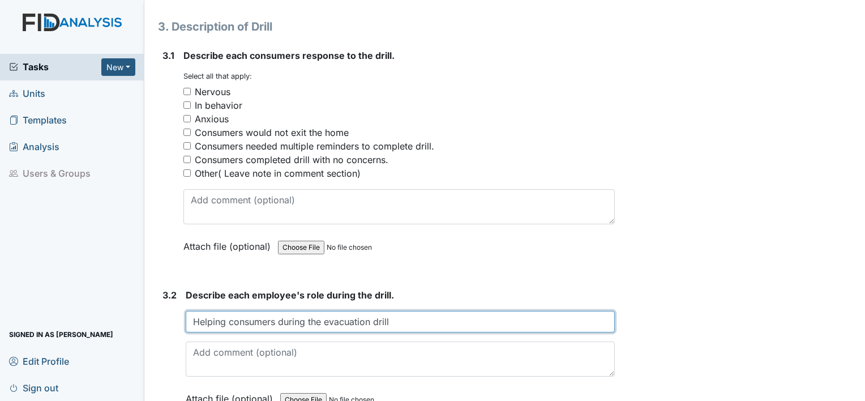
scroll to position [1209, 0]
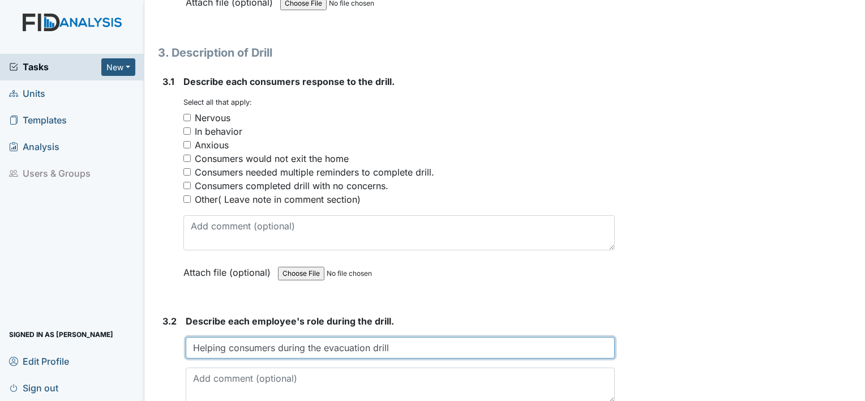
type input "Helping consumers during the evacuation drill"
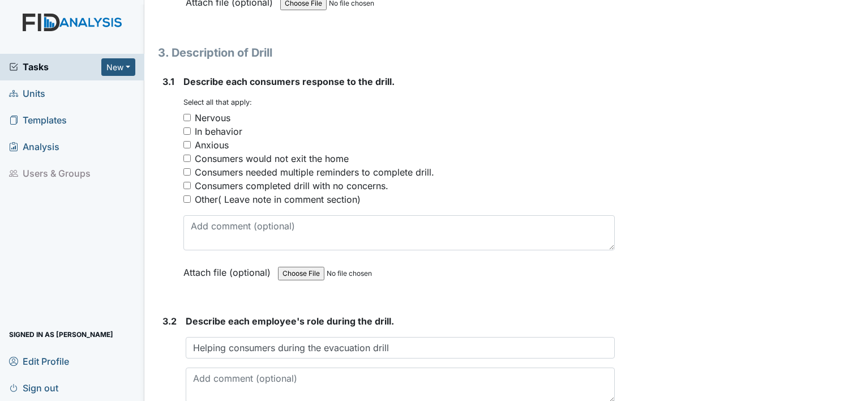
click at [186, 127] on input "In behavior" at bounding box center [186, 130] width 7 height 7
checkbox input "true"
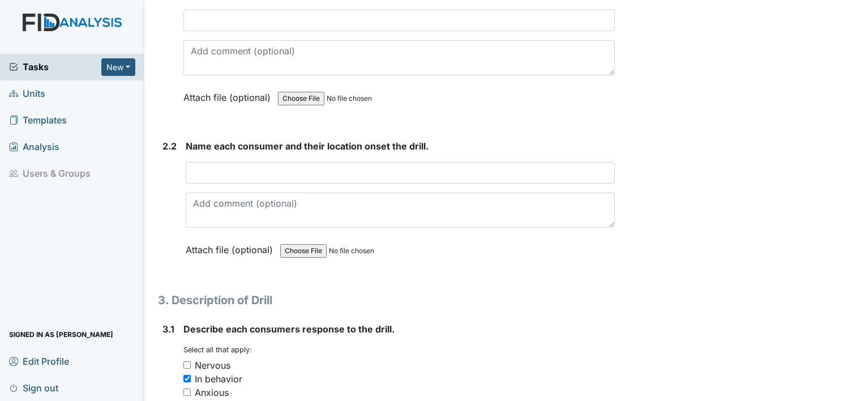
scroll to position [925, 0]
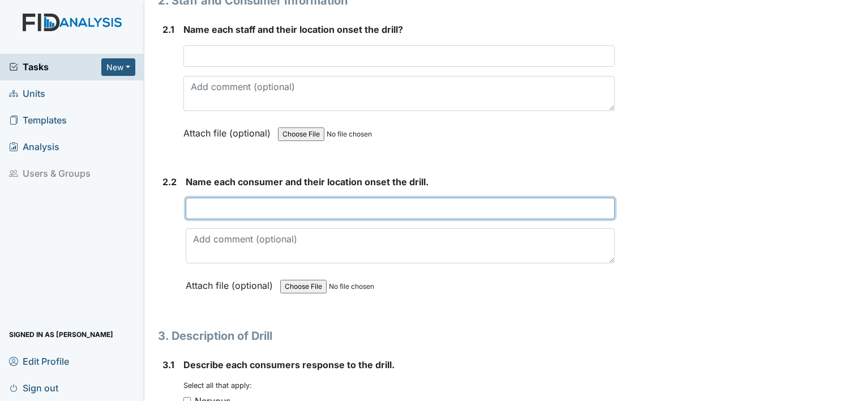
click at [294, 203] on input "text" at bounding box center [400, 209] width 429 height 22
type input "M"
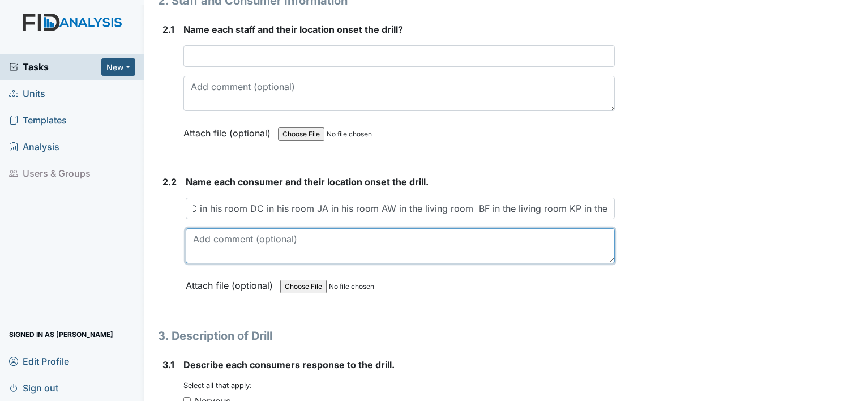
scroll to position [0, 0]
click at [234, 245] on textarea at bounding box center [400, 245] width 429 height 35
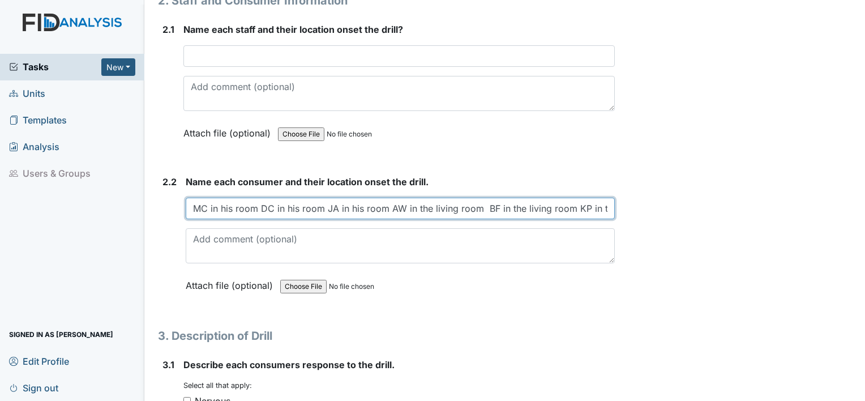
click at [606, 204] on input "MC in his room DC in his room JA in his room AW in the living room BF in the li…" at bounding box center [400, 209] width 429 height 22
click at [605, 203] on input "MC in his room DC in his room JA in his room AW in the living room BF in the li…" at bounding box center [400, 209] width 429 height 22
click at [601, 205] on input "MC in his room DC in his room JA in his room AW in the living room BF in the li…" at bounding box center [400, 209] width 429 height 22
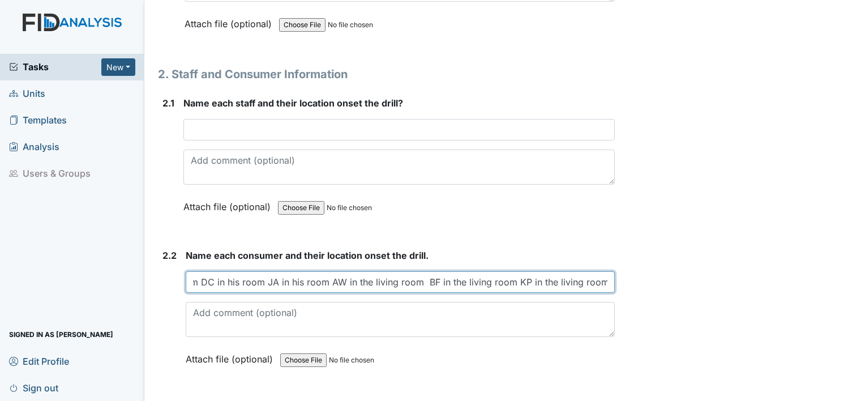
scroll to position [925, 0]
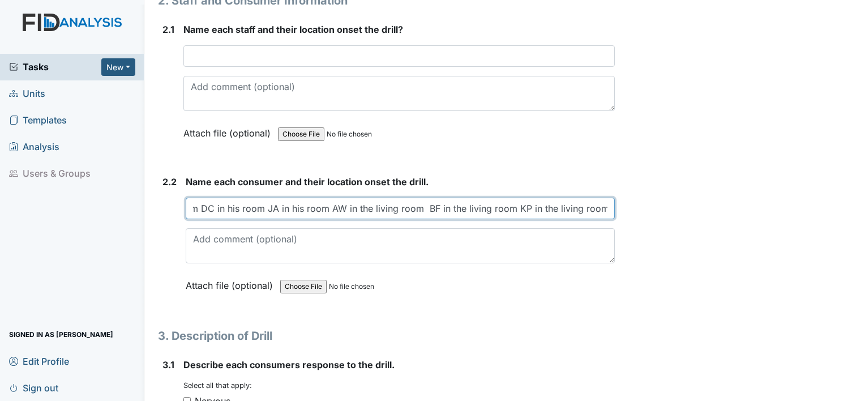
type input "MC in his room DC in his room JA in his room AW in the living room BF in the li…"
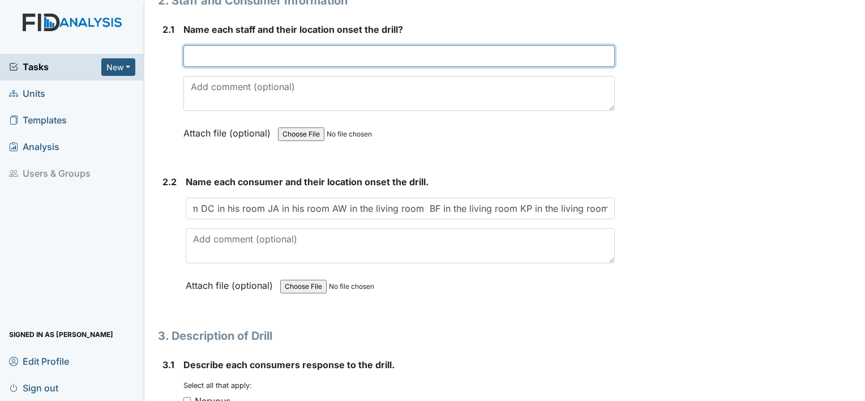
scroll to position [0, 0]
click at [288, 57] on input "text" at bounding box center [399, 56] width 432 height 22
click at [258, 50] on input "[PERSON_NAME] [PERSON_NAME]" at bounding box center [399, 56] width 432 height 22
type input "[PERSON_NAME] C"
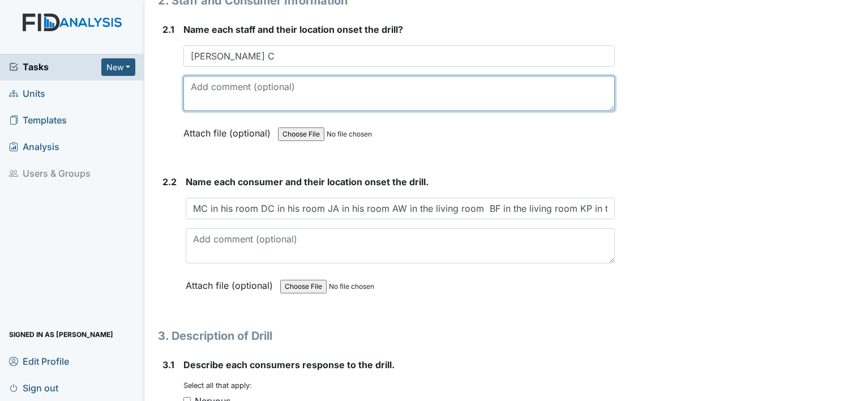
click at [280, 77] on textarea at bounding box center [399, 93] width 432 height 35
click at [280, 77] on textarea "De" at bounding box center [399, 93] width 432 height 35
type textarea "D"
click at [280, 77] on textarea at bounding box center [399, 93] width 432 height 35
drag, startPoint x: 280, startPoint y: 77, endPoint x: 285, endPoint y: 63, distance: 14.7
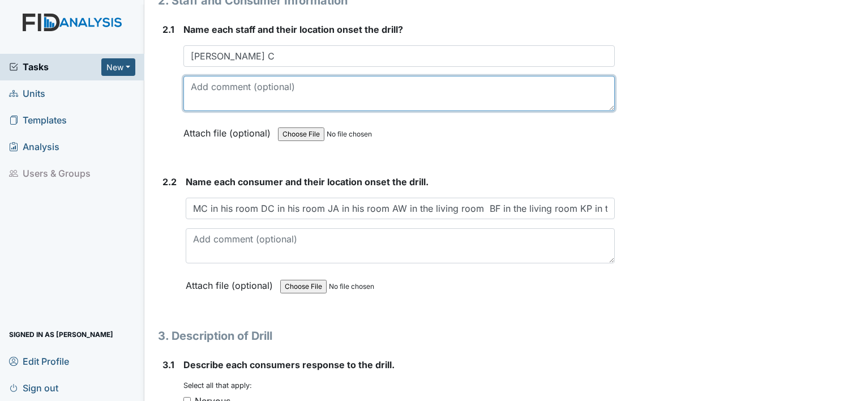
click at [285, 68] on div "Name each staff and their location onset the drill? Rose Parker Trease C This f…" at bounding box center [399, 85] width 432 height 125
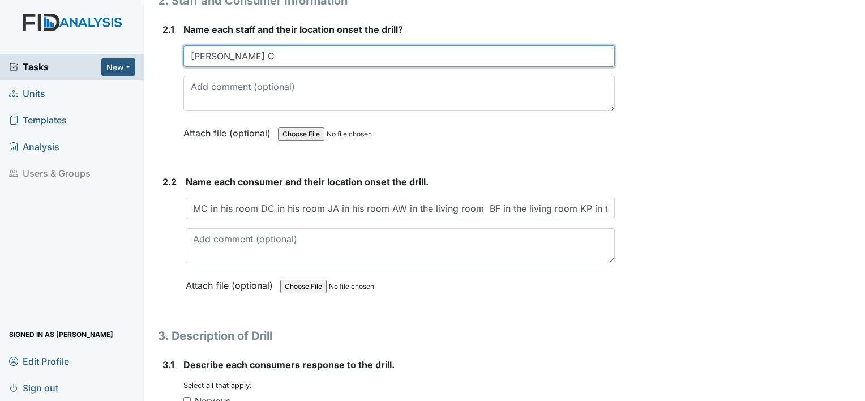
click at [300, 52] on input "Rose Parker Trease C" at bounding box center [399, 56] width 432 height 22
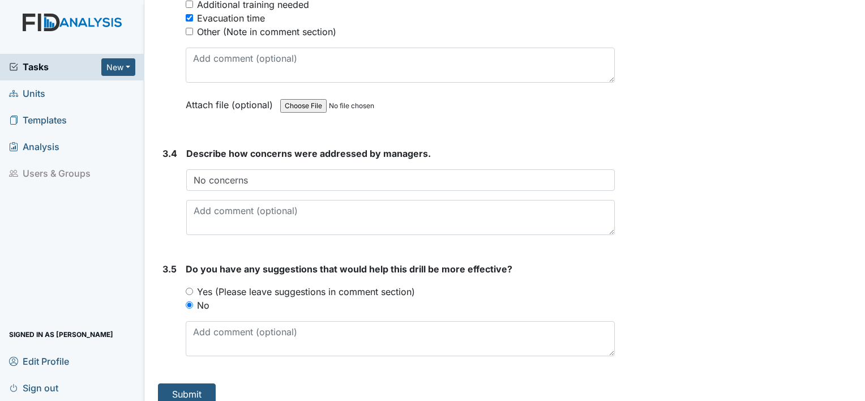
scroll to position [1775, 0]
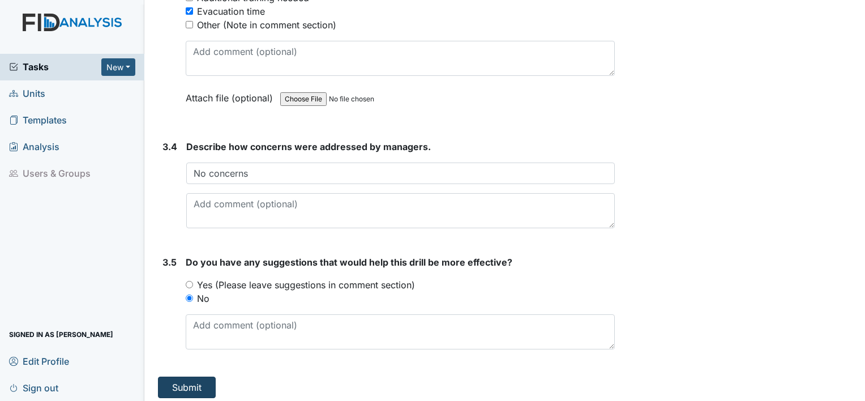
type input "Rose Parker Trease C Detrick Jones"
click at [190, 383] on button "Submit" at bounding box center [187, 388] width 58 height 22
